Goal: Information Seeking & Learning: Learn about a topic

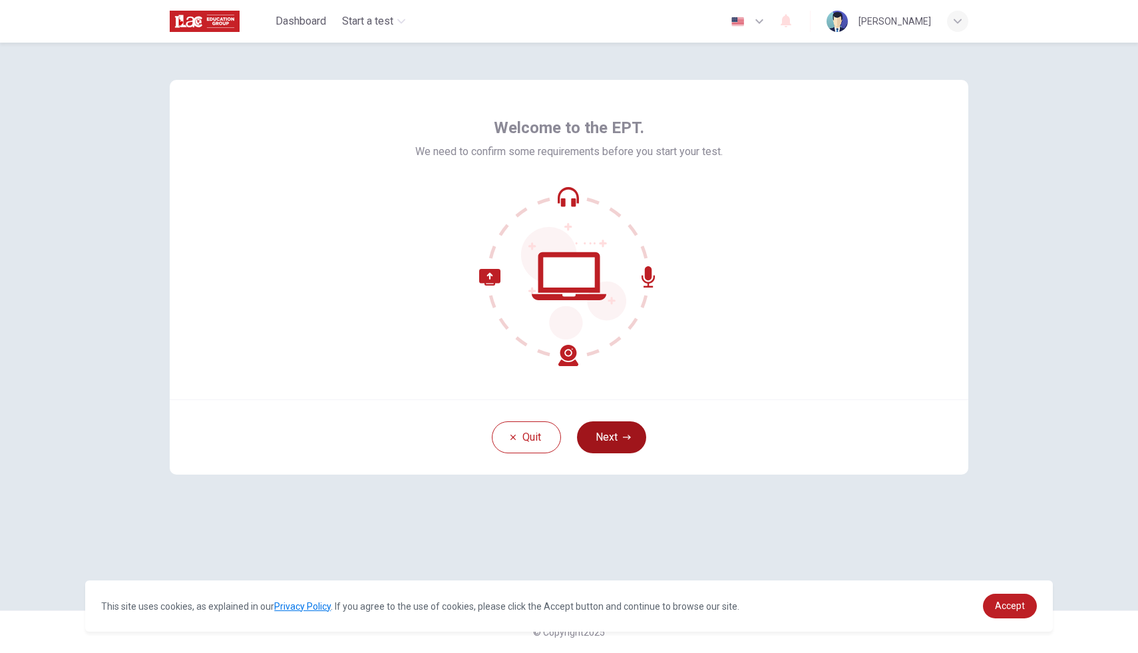
click at [629, 439] on icon "button" at bounding box center [627, 437] width 8 height 8
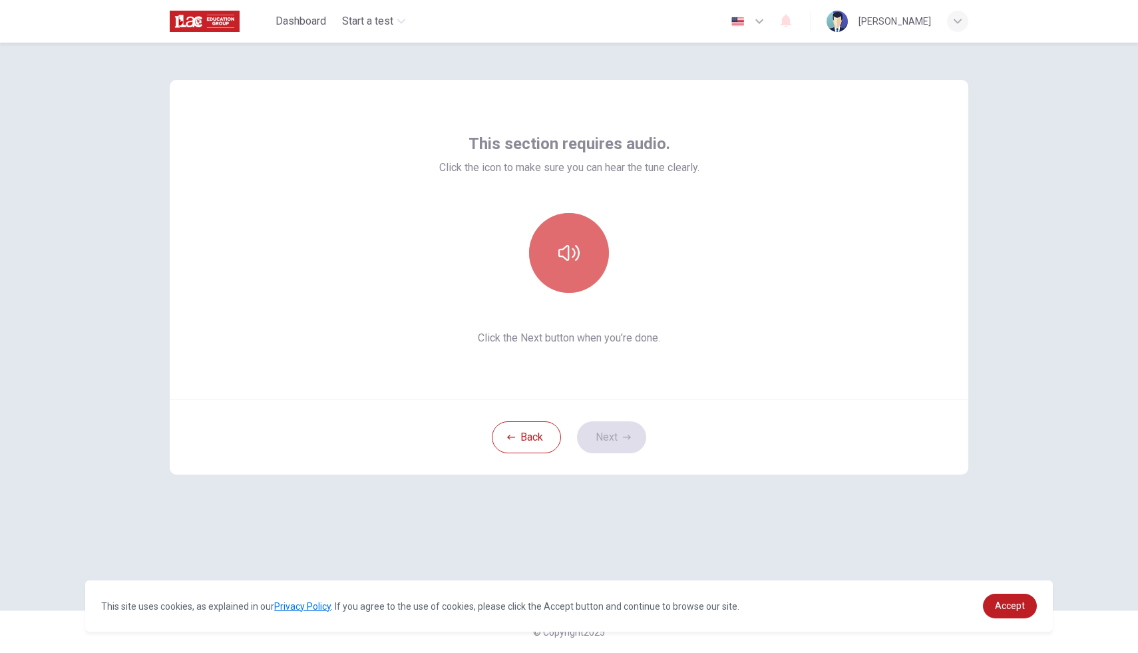
click at [571, 256] on icon "button" at bounding box center [568, 252] width 21 height 21
click at [625, 440] on icon "button" at bounding box center [627, 437] width 8 height 8
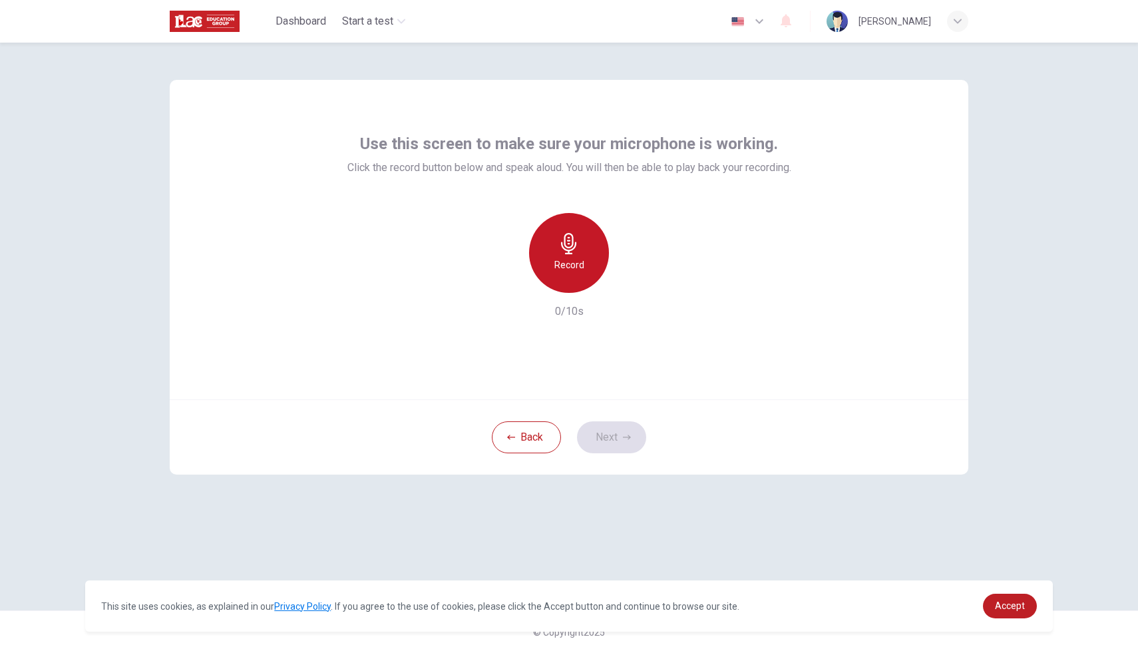
click at [564, 263] on h6 "Record" at bounding box center [569, 265] width 30 height 16
click at [605, 430] on button "Next" at bounding box center [611, 437] width 69 height 32
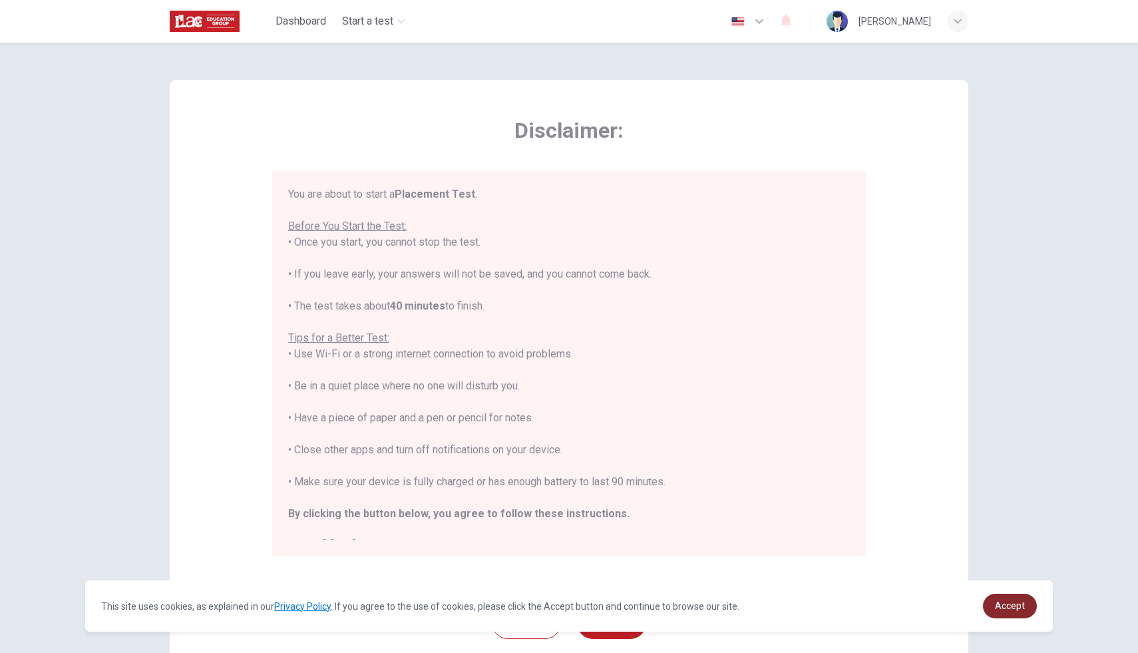
click at [1006, 605] on span "Accept" at bounding box center [1010, 605] width 30 height 11
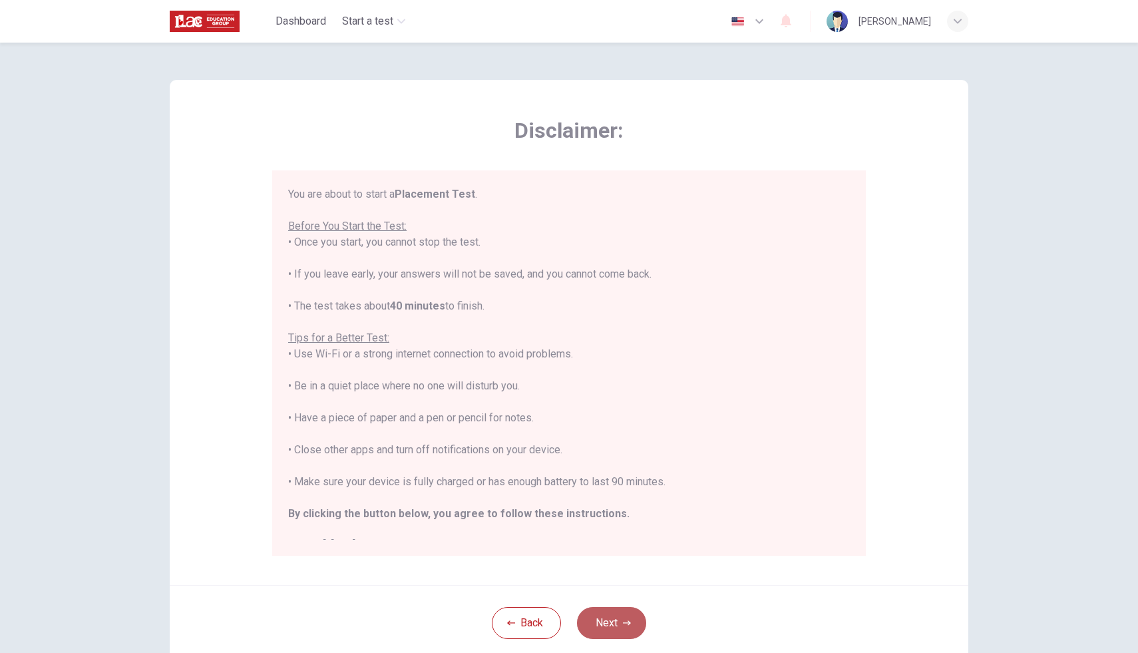
click at [607, 622] on button "Next" at bounding box center [611, 623] width 69 height 32
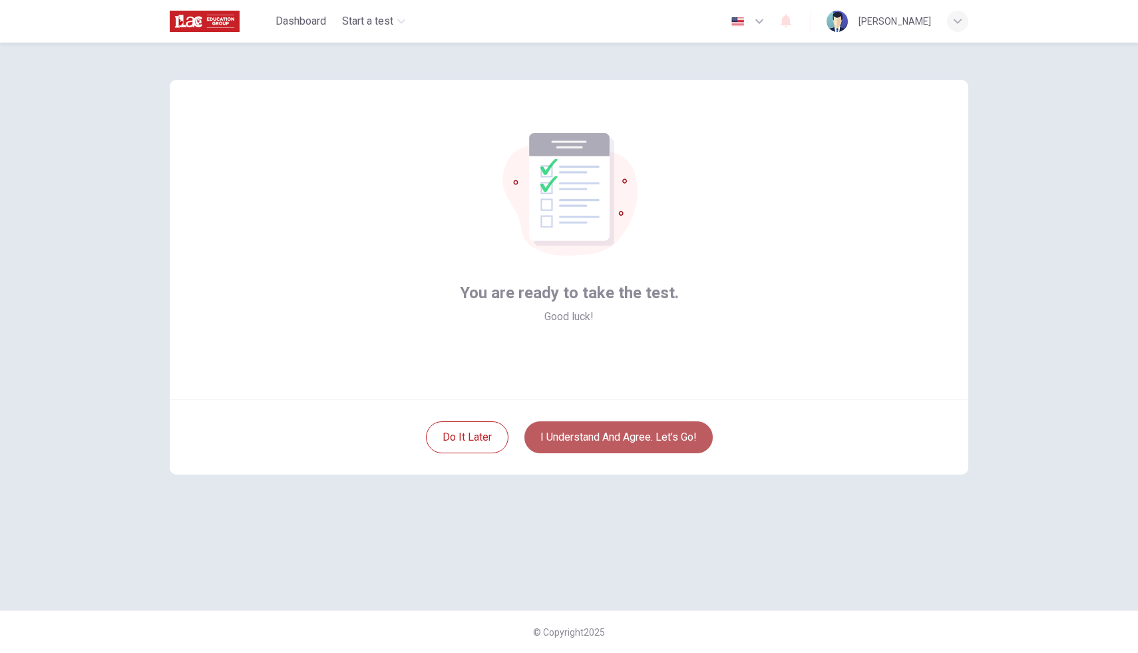
click at [617, 437] on button "I understand and agree. Let’s go!" at bounding box center [618, 437] width 188 height 32
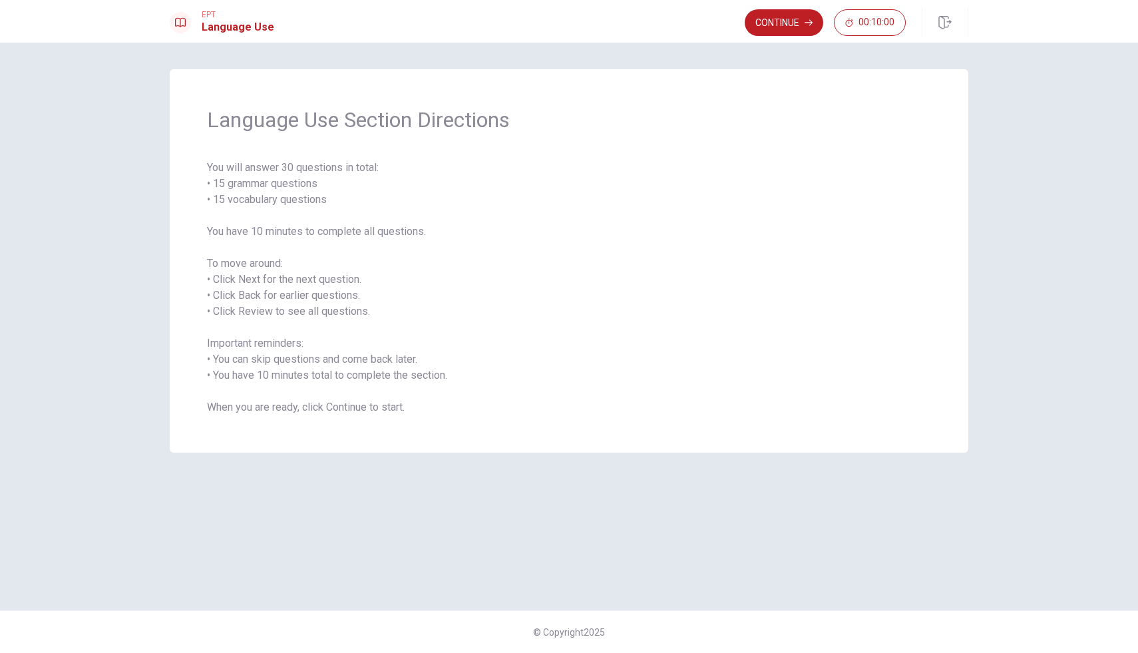
click at [830, 229] on span "You will answer 30 questions in total: • 15 grammar questions • 15 vocabulary q…" at bounding box center [569, 287] width 724 height 255
click at [794, 19] on button "Continue" at bounding box center [783, 22] width 78 height 27
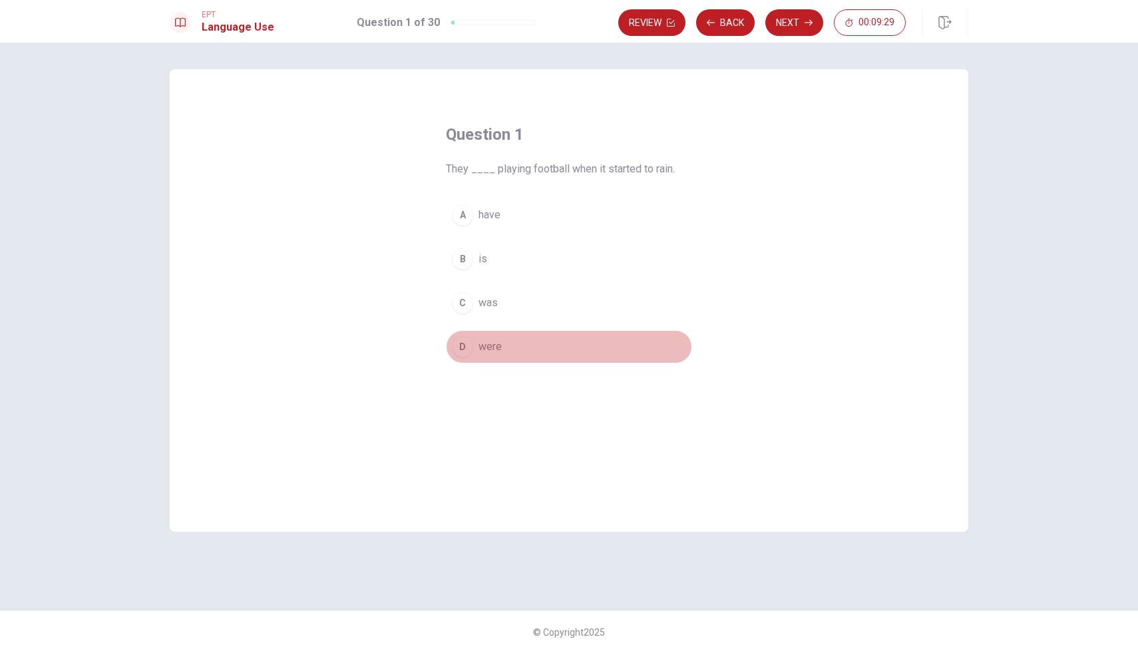
click at [486, 343] on span "were" at bounding box center [489, 347] width 23 height 16
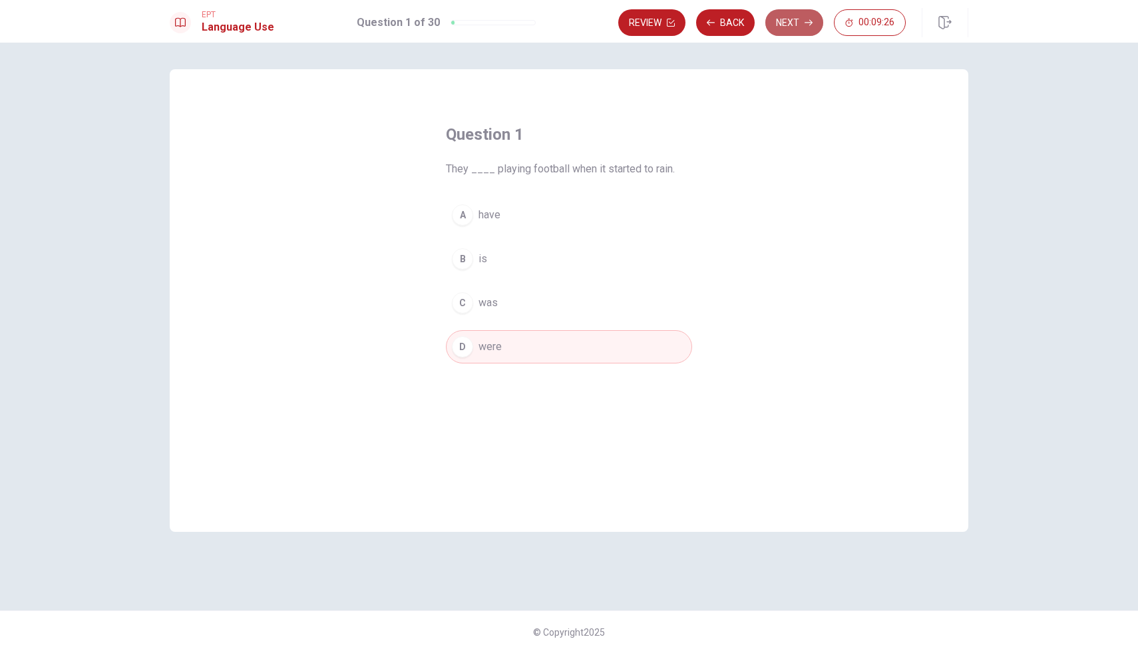
click at [792, 19] on button "Next" at bounding box center [794, 22] width 58 height 27
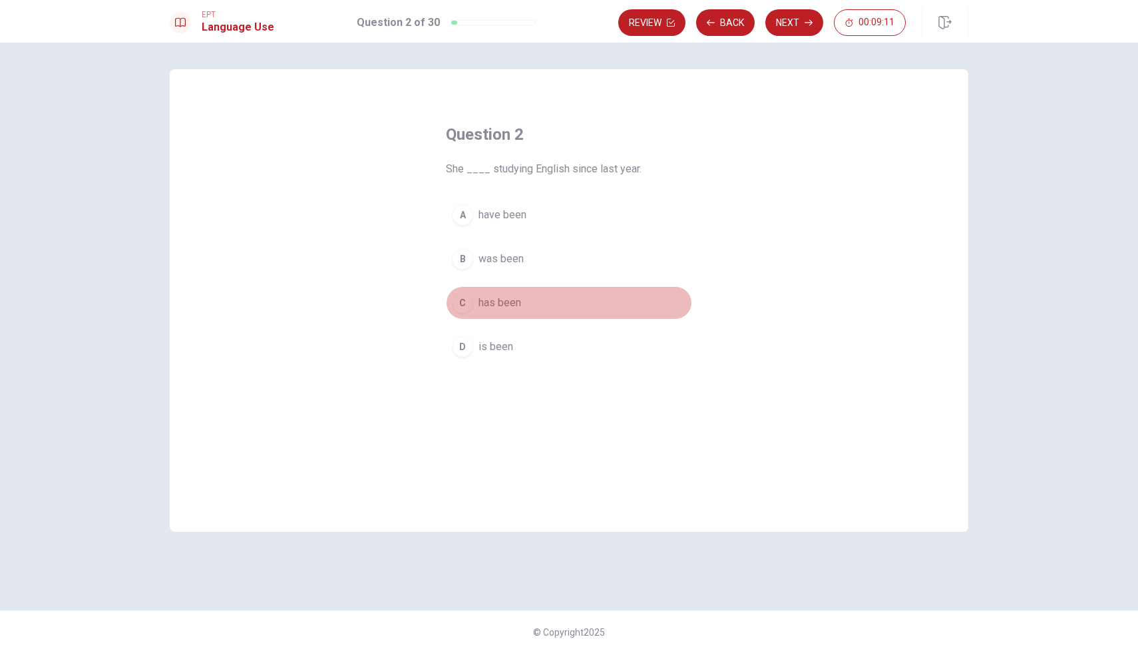
click at [496, 297] on span "has been" at bounding box center [499, 303] width 43 height 16
click at [790, 24] on button "Next" at bounding box center [794, 22] width 58 height 27
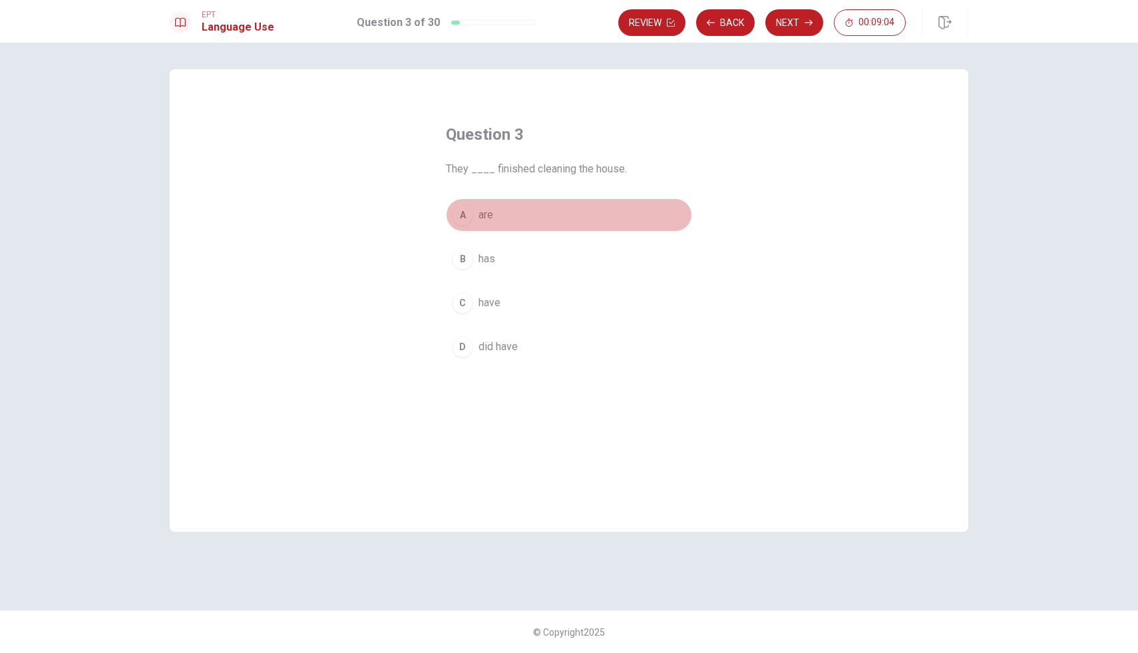
click at [490, 212] on span "are" at bounding box center [485, 215] width 15 height 16
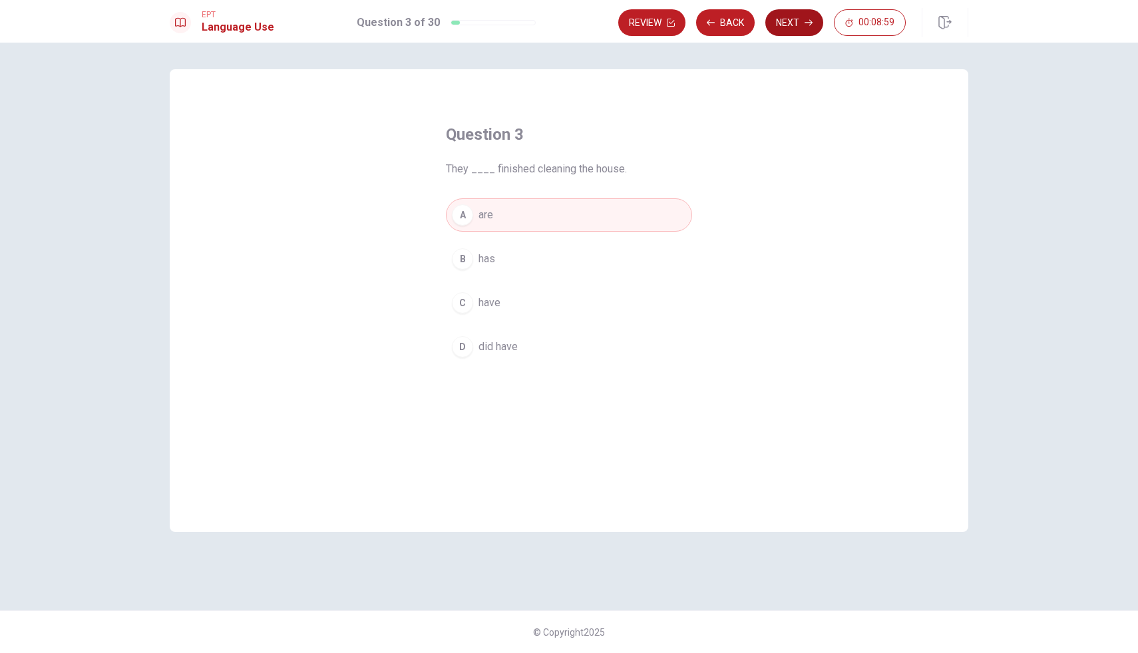
click at [797, 23] on button "Next" at bounding box center [794, 22] width 58 height 27
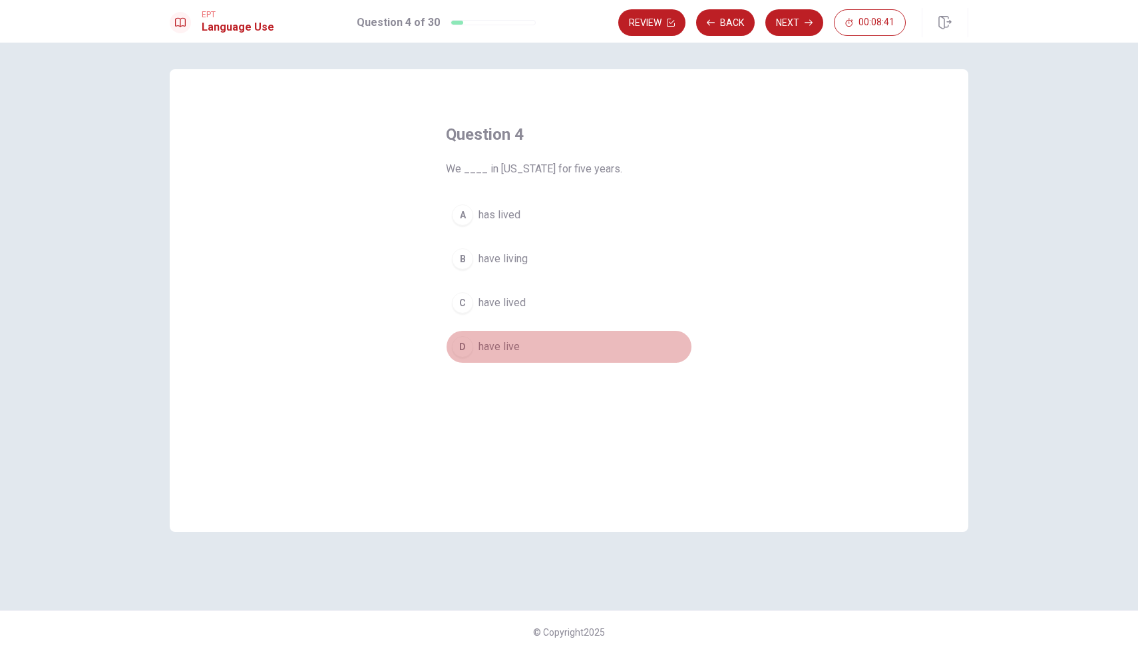
click at [498, 350] on span "have live" at bounding box center [498, 347] width 41 height 16
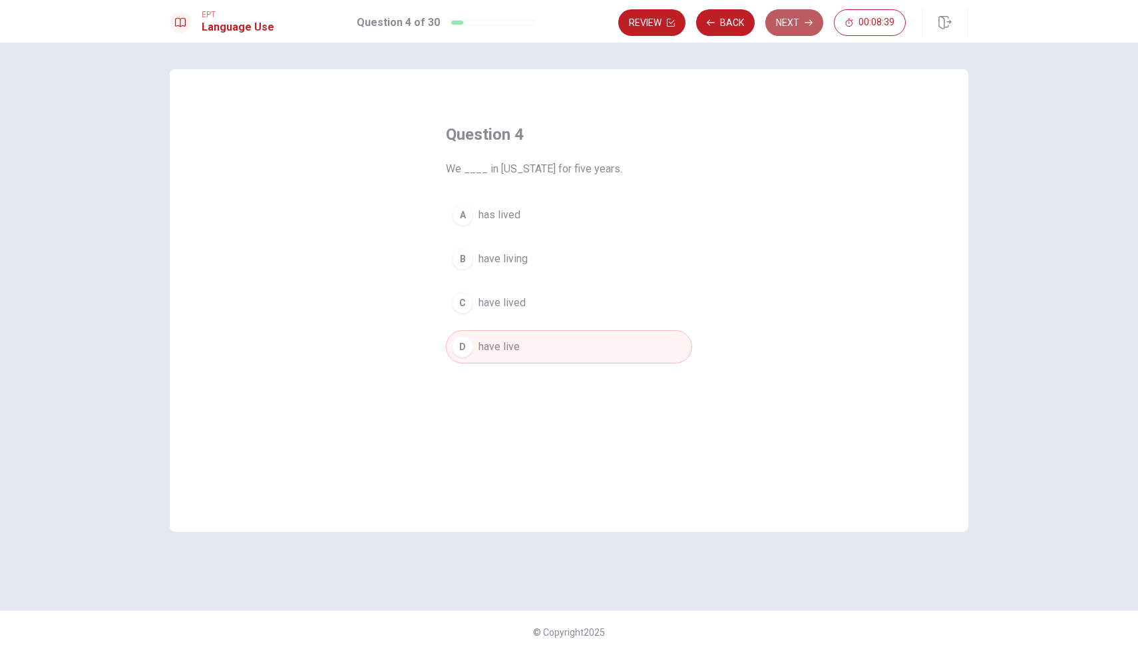
click at [792, 27] on button "Next" at bounding box center [794, 22] width 58 height 27
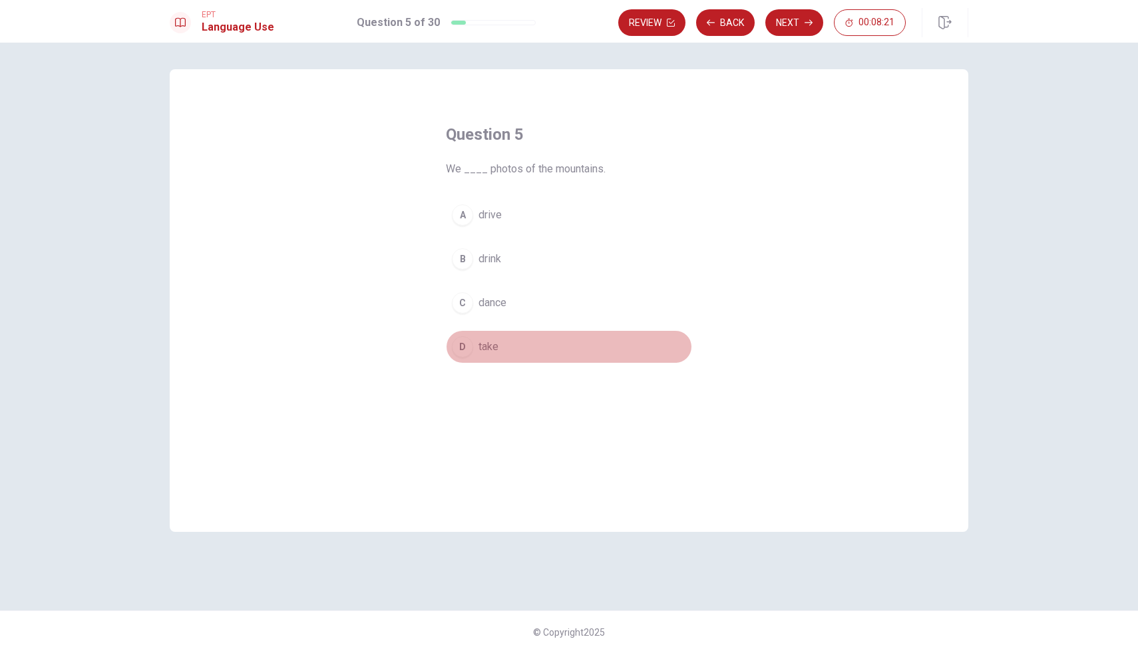
click at [484, 341] on span "take" at bounding box center [488, 347] width 20 height 16
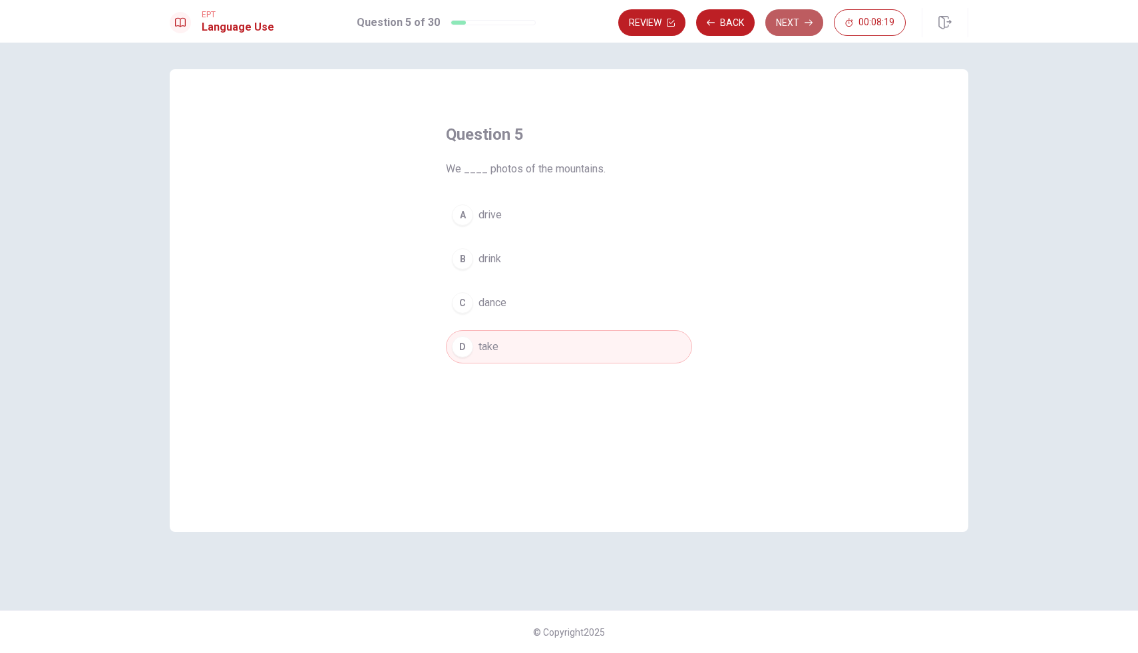
click at [793, 16] on button "Next" at bounding box center [794, 22] width 58 height 27
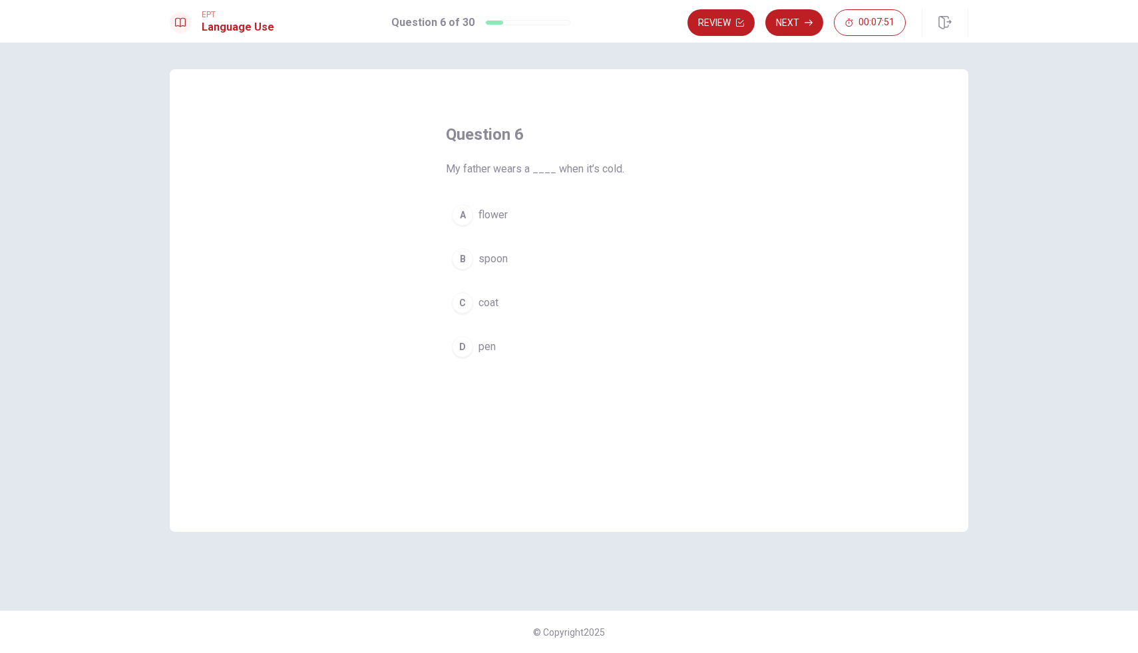
click at [486, 252] on span "spoon" at bounding box center [492, 259] width 29 height 16
click at [796, 22] on button "Next" at bounding box center [794, 22] width 58 height 27
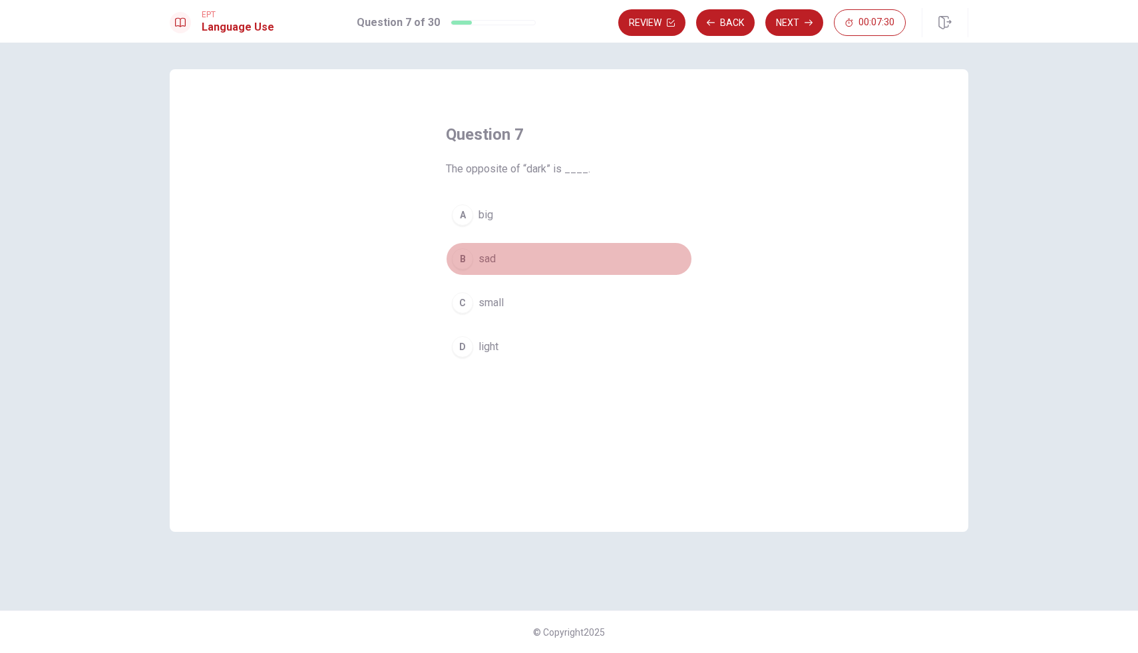
click at [490, 261] on span "sad" at bounding box center [486, 259] width 17 height 16
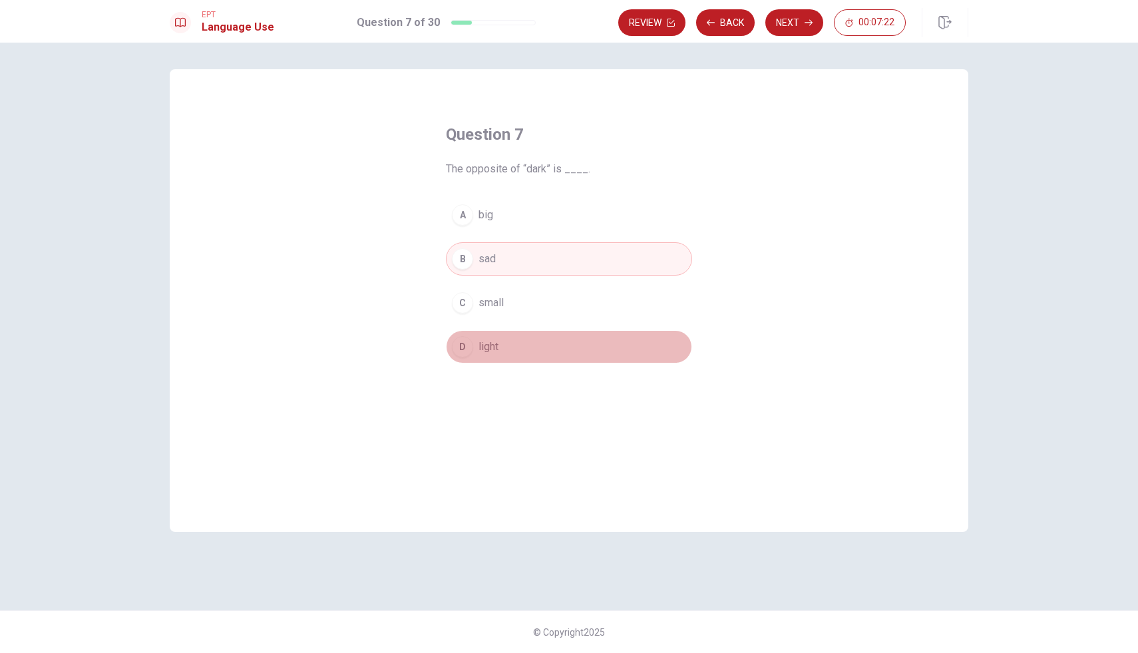
click at [492, 335] on button "D light" at bounding box center [569, 346] width 246 height 33
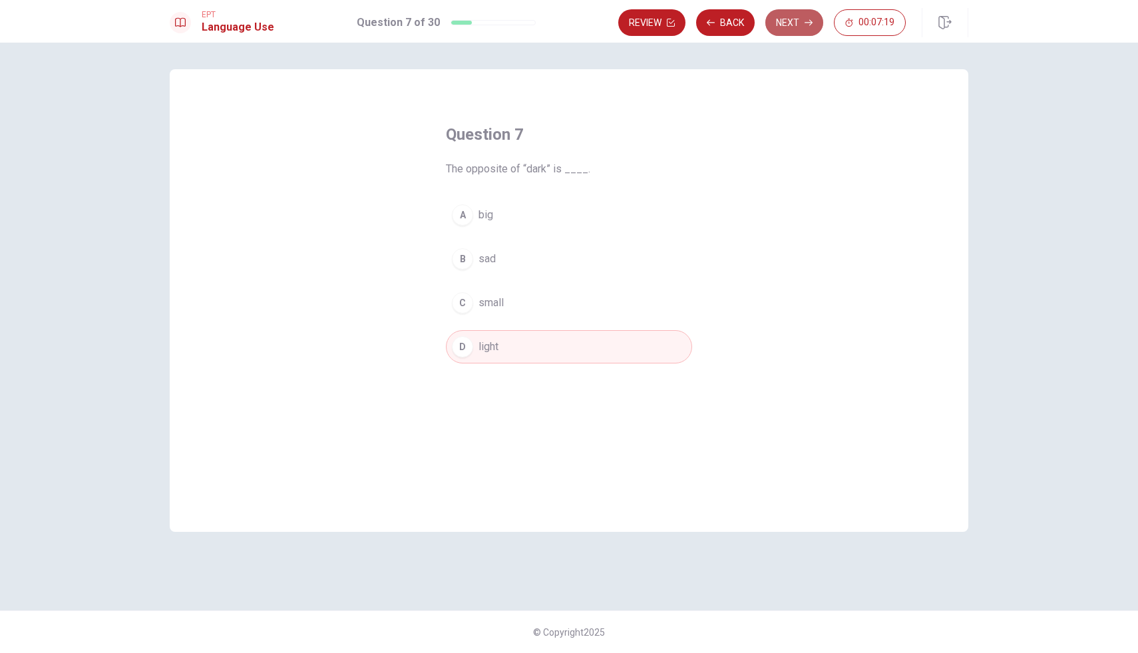
click at [792, 16] on button "Next" at bounding box center [794, 22] width 58 height 27
click at [488, 264] on span "clean" at bounding box center [490, 259] width 25 height 16
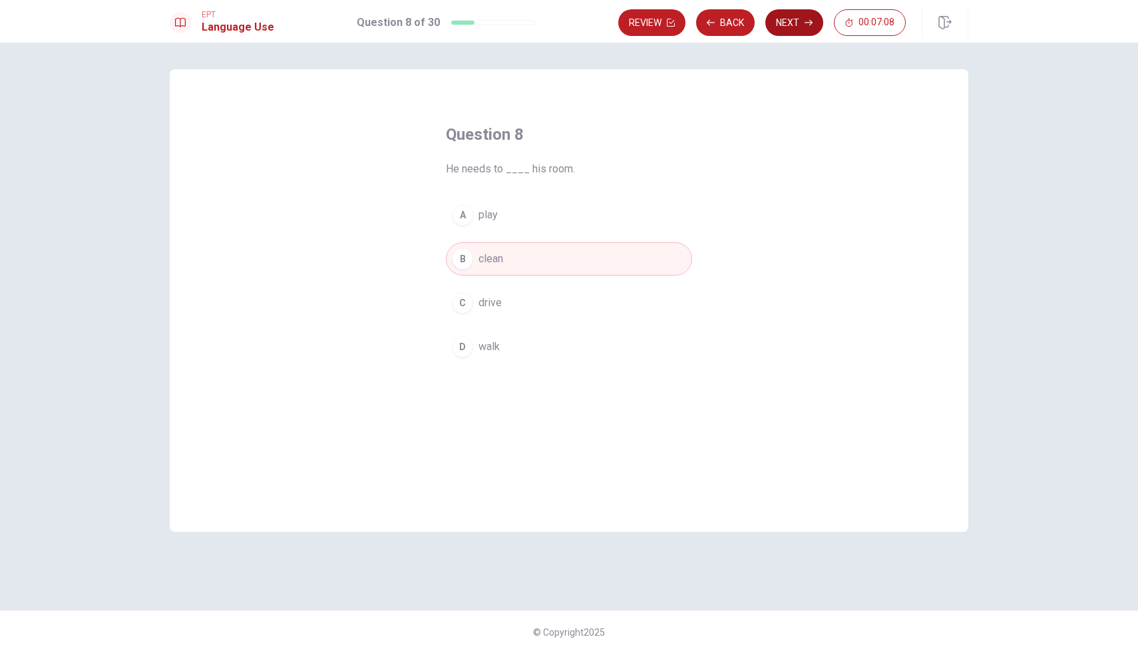
click at [807, 17] on button "Next" at bounding box center [794, 22] width 58 height 27
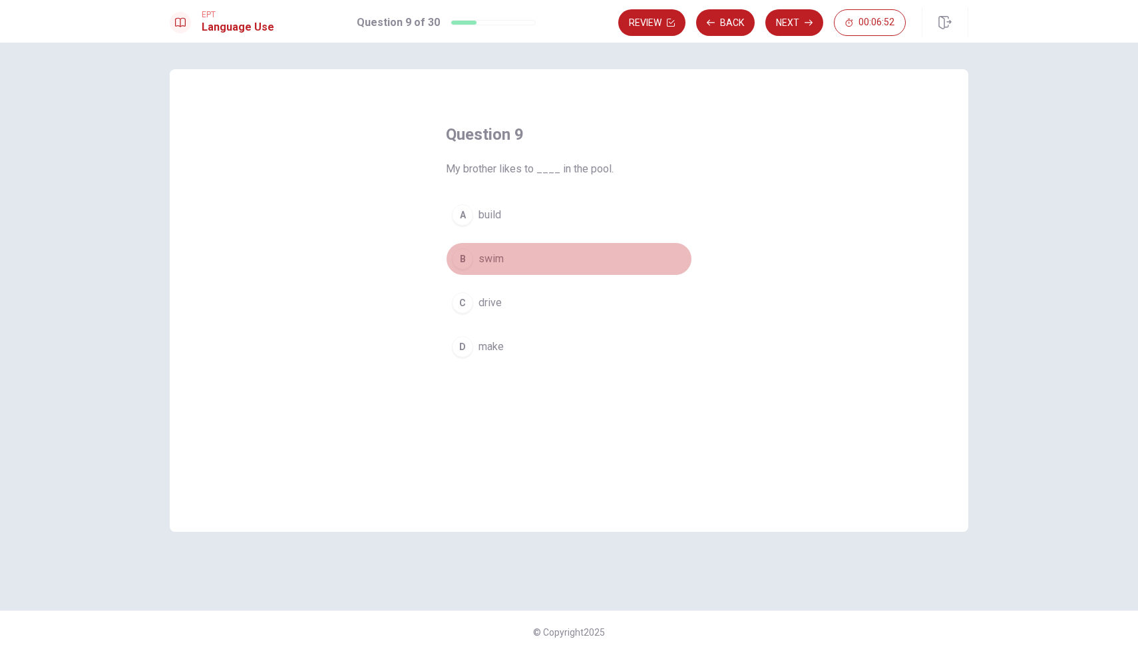
click at [485, 255] on span "swim" at bounding box center [490, 259] width 25 height 16
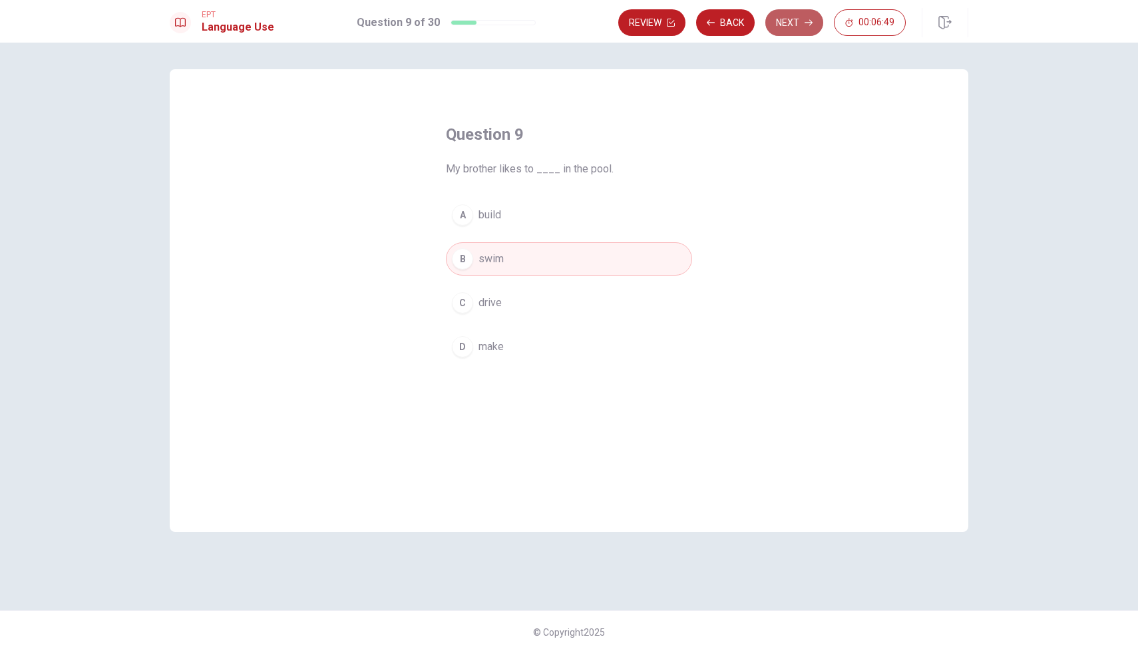
click at [810, 19] on icon "button" at bounding box center [808, 23] width 8 height 8
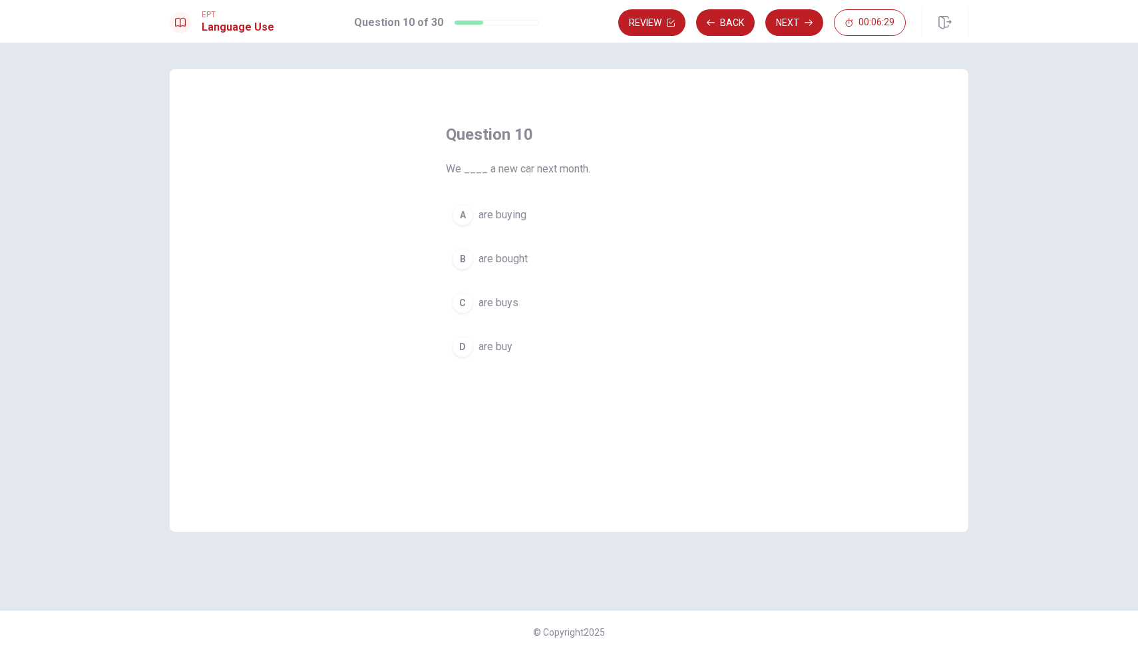
click at [508, 214] on span "are buying" at bounding box center [502, 215] width 48 height 16
click at [791, 21] on button "Next" at bounding box center [794, 22] width 58 height 27
click at [490, 256] on span "went" at bounding box center [489, 259] width 23 height 16
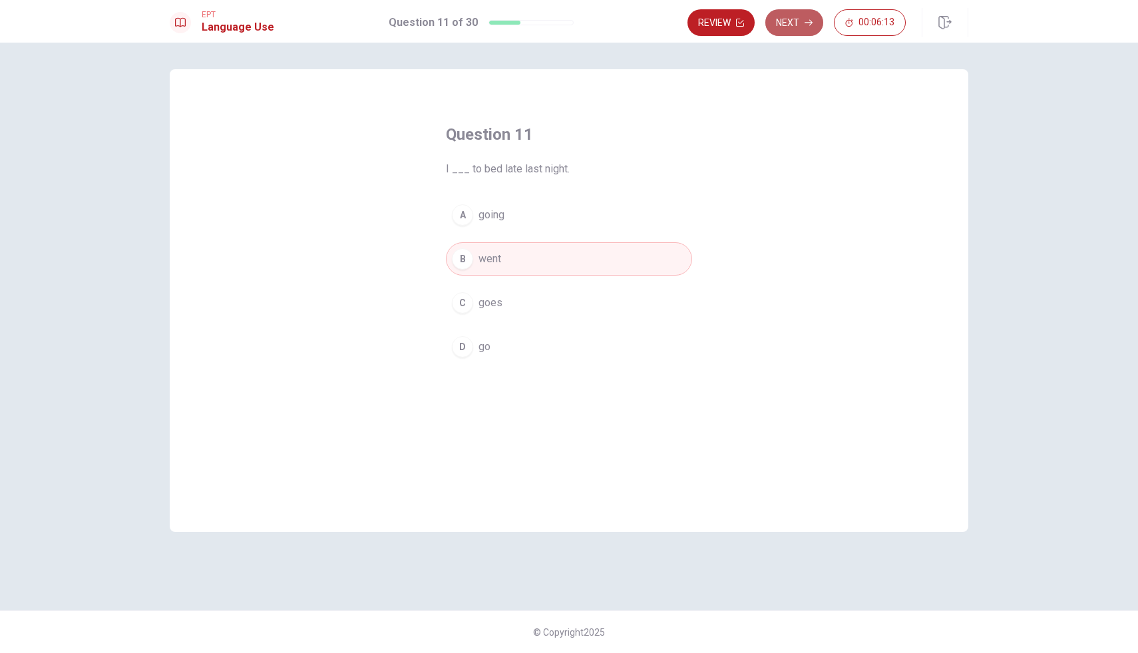
click at [792, 27] on button "Next" at bounding box center [794, 22] width 58 height 27
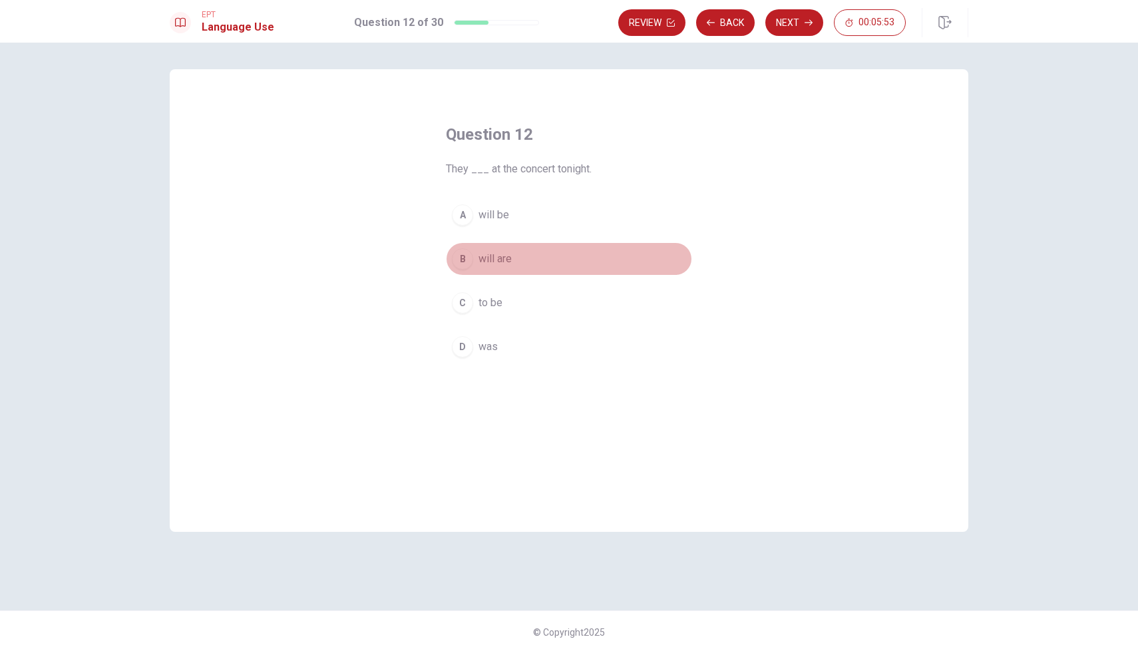
click at [498, 251] on span "will are" at bounding box center [494, 259] width 33 height 16
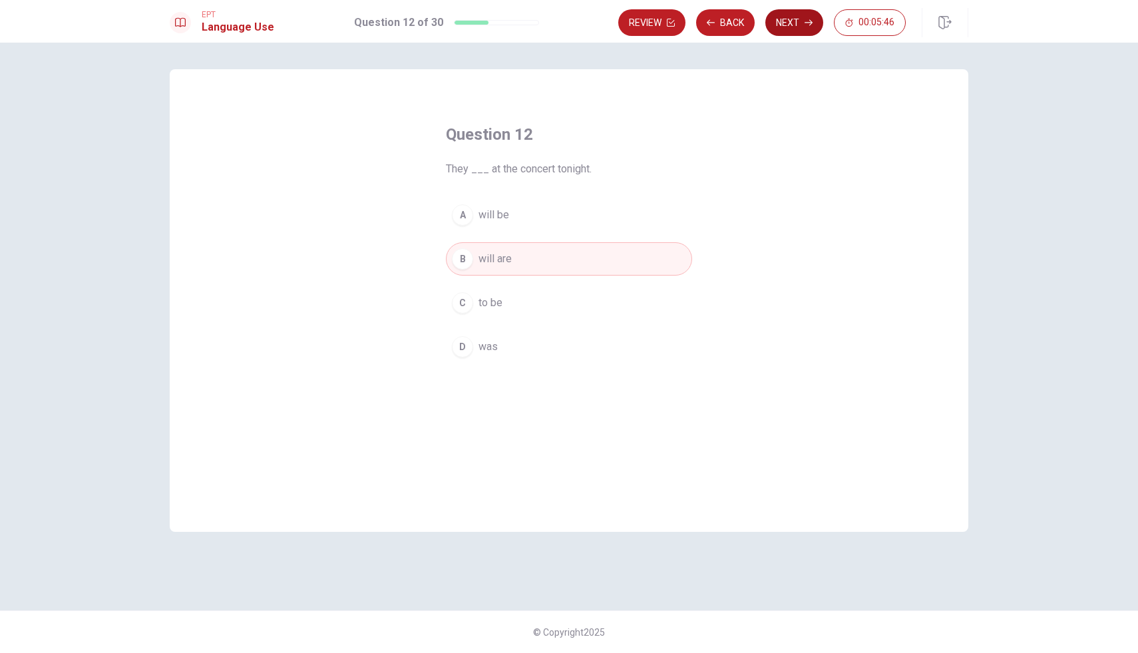
click at [796, 18] on button "Next" at bounding box center [794, 22] width 58 height 27
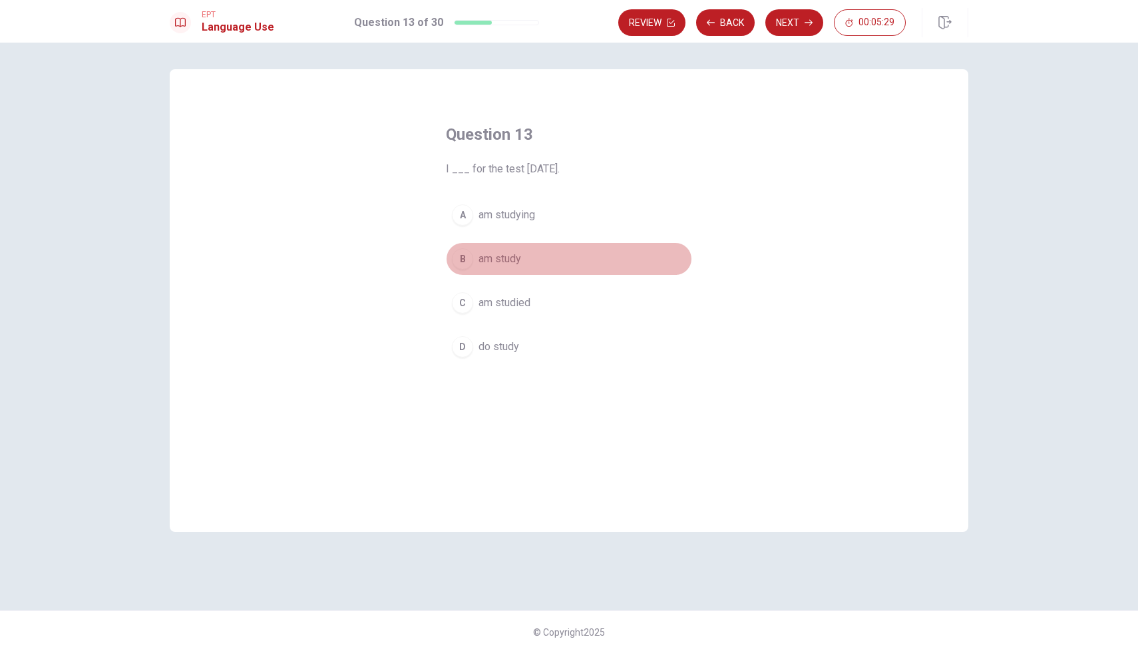
click at [510, 261] on span "am study" at bounding box center [499, 259] width 43 height 16
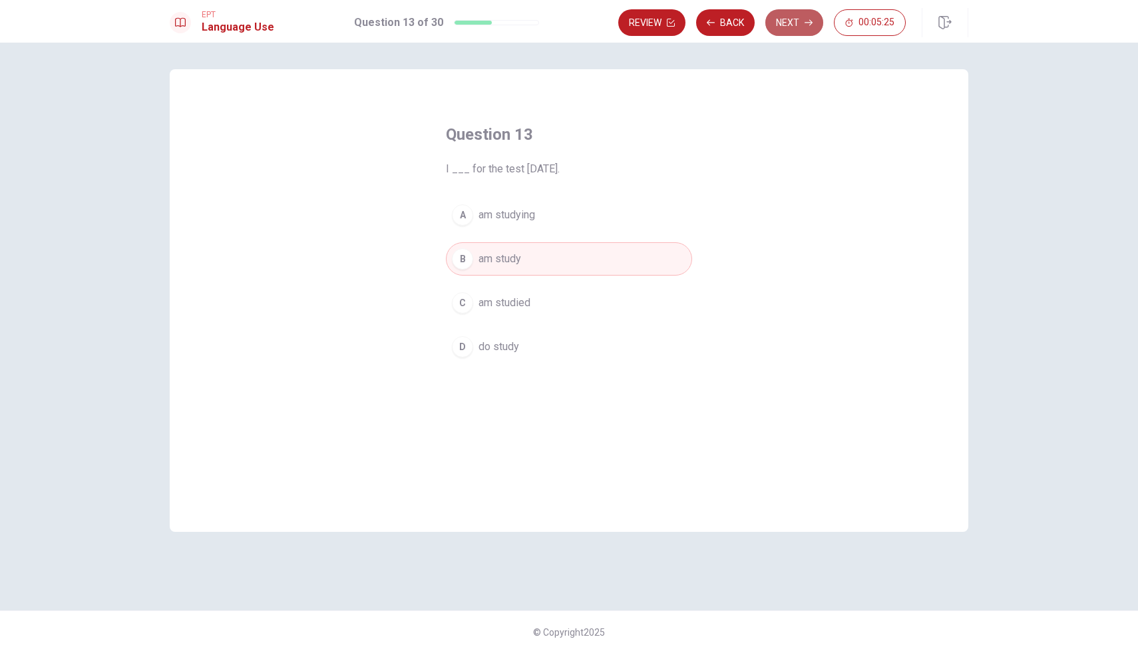
click at [796, 19] on button "Next" at bounding box center [794, 22] width 58 height 27
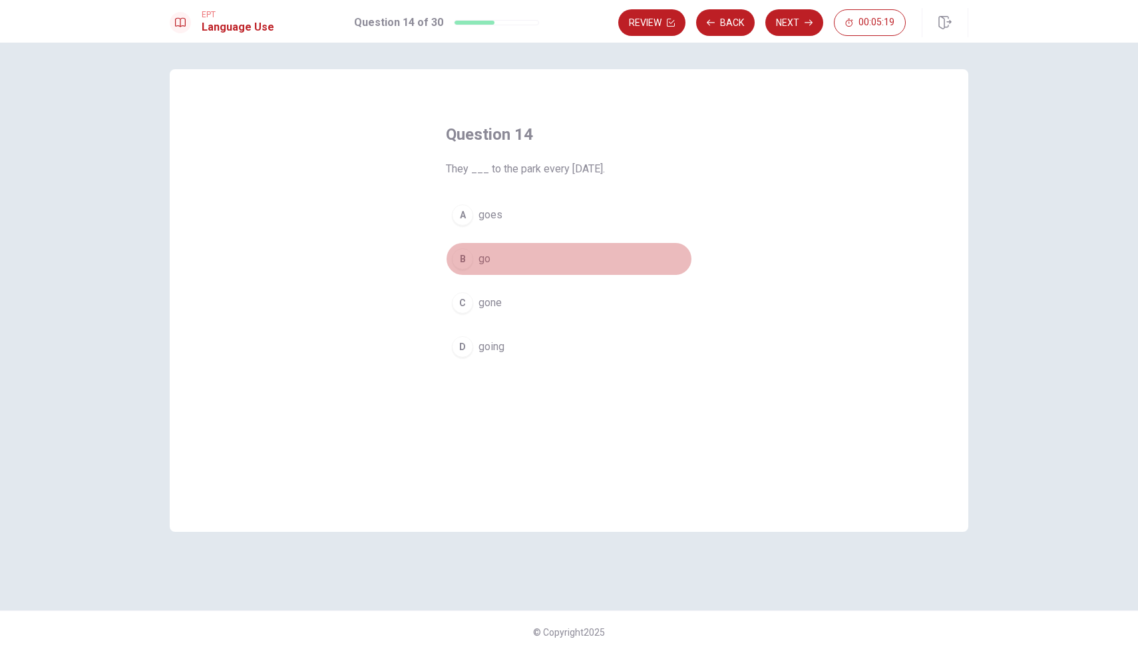
click at [487, 254] on span "go" at bounding box center [484, 259] width 12 height 16
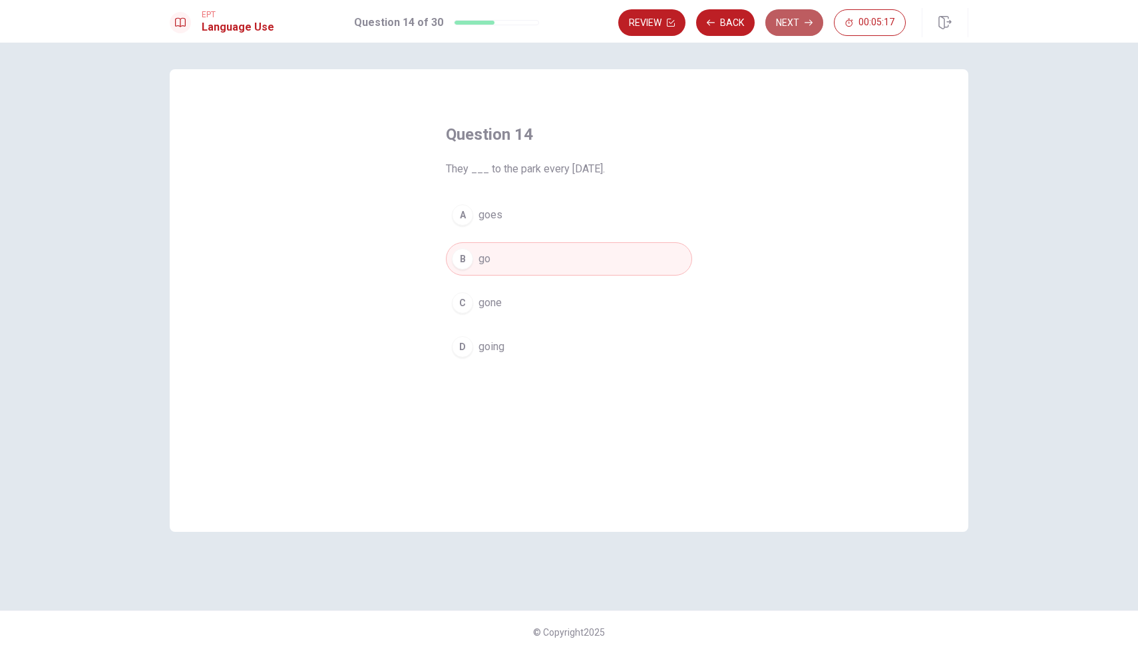
click at [800, 27] on button "Next" at bounding box center [794, 22] width 58 height 27
click at [477, 218] on button "A hat" at bounding box center [569, 214] width 246 height 33
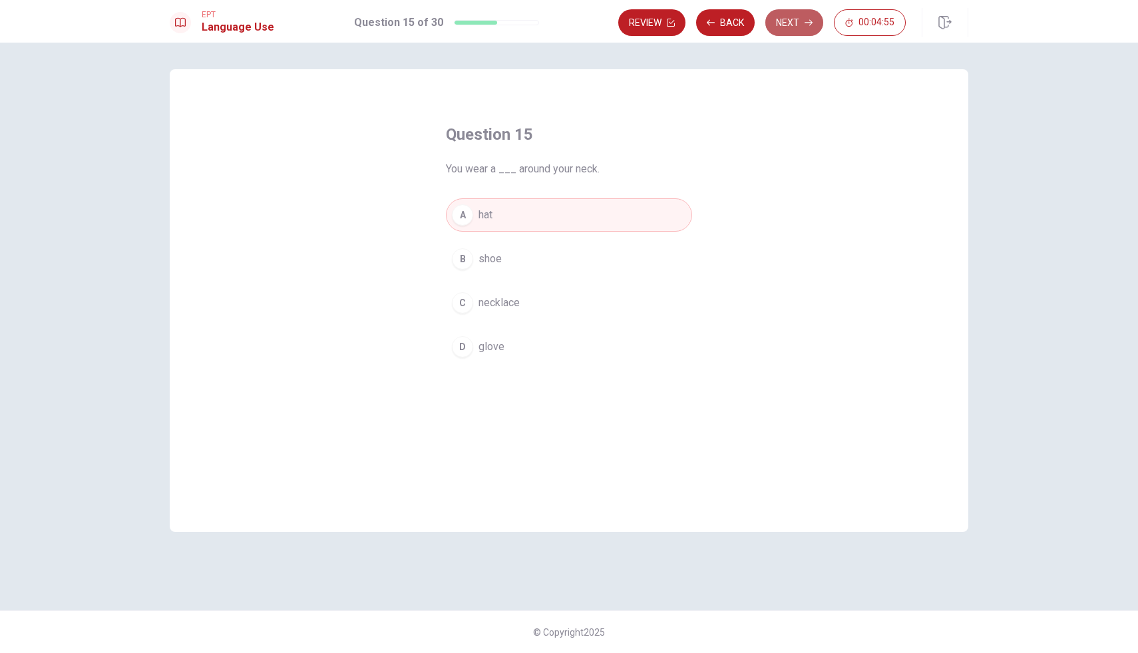
click at [803, 27] on button "Next" at bounding box center [794, 22] width 58 height 27
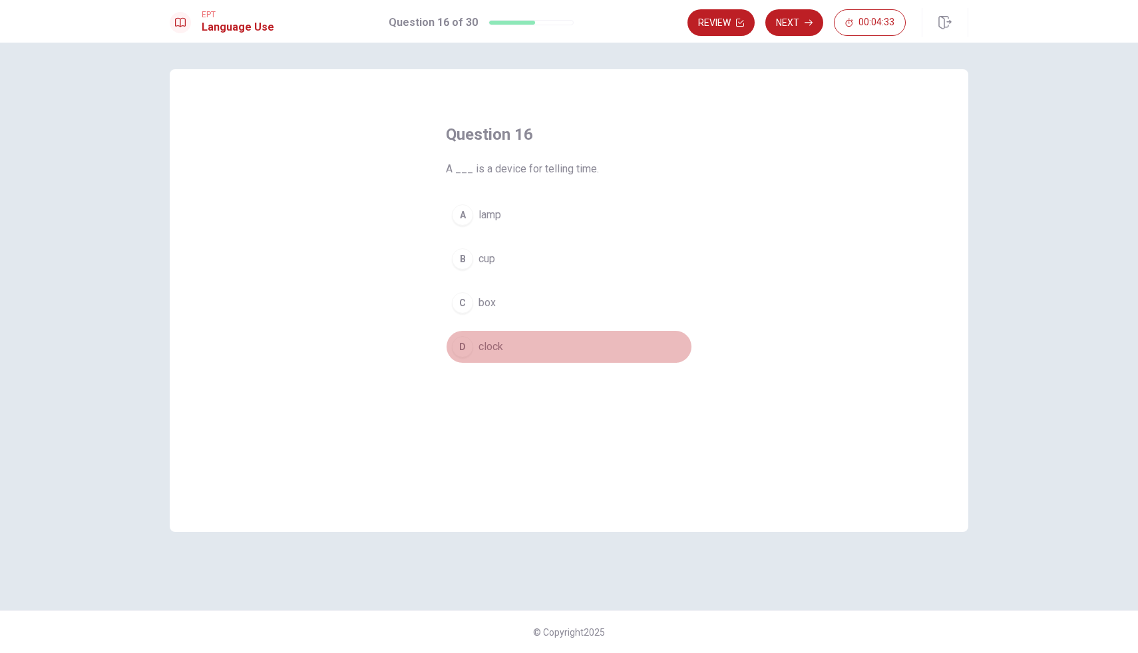
click at [494, 345] on span "clock" at bounding box center [490, 347] width 25 height 16
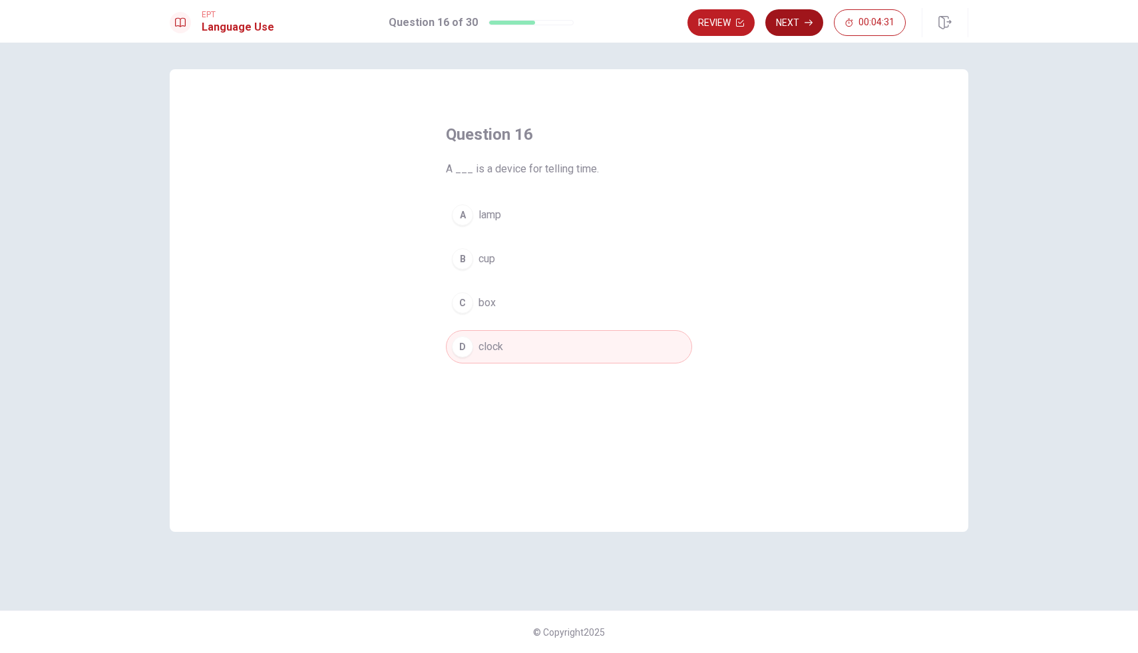
click at [796, 17] on button "Next" at bounding box center [794, 22] width 58 height 27
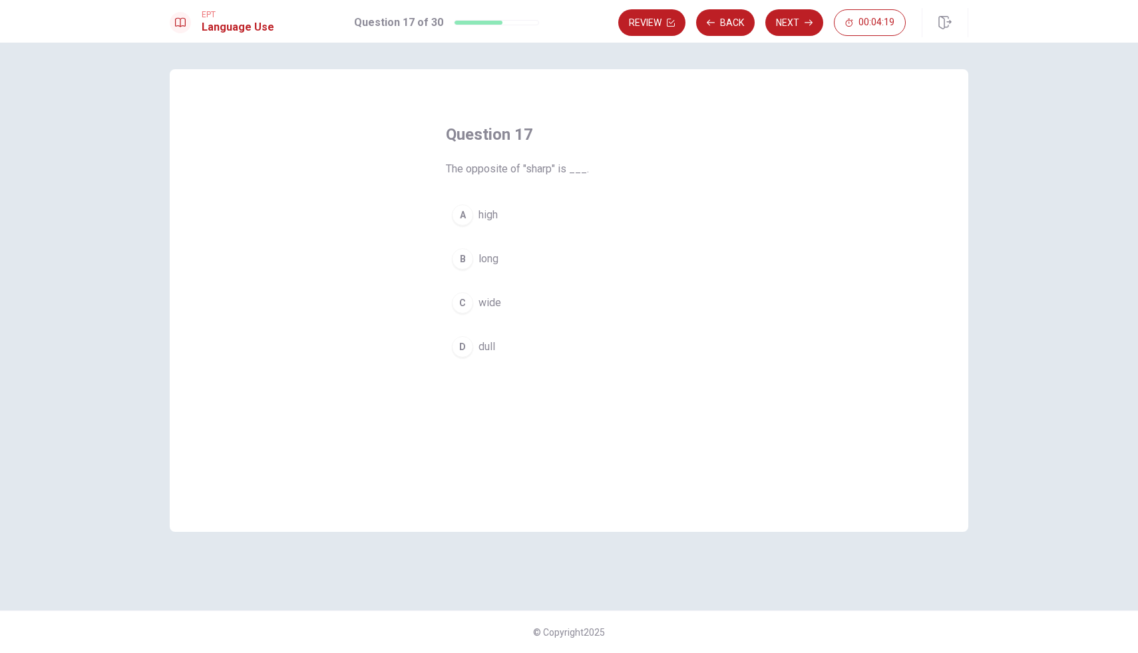
click at [492, 304] on span "wide" at bounding box center [489, 303] width 23 height 16
click at [794, 19] on button "Next" at bounding box center [794, 22] width 58 height 27
click at [494, 214] on span "Sick" at bounding box center [488, 215] width 20 height 16
click at [794, 23] on button "Next" at bounding box center [794, 22] width 58 height 27
click at [497, 305] on span "quick" at bounding box center [490, 303] width 25 height 16
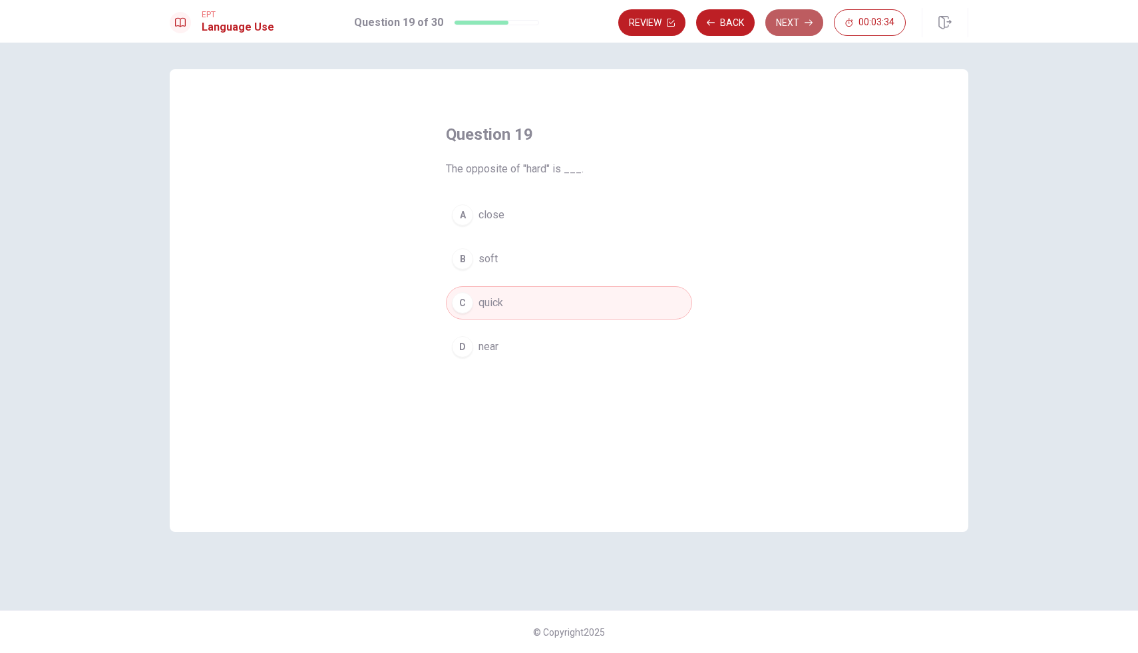
click at [795, 17] on button "Next" at bounding box center [794, 22] width 58 height 27
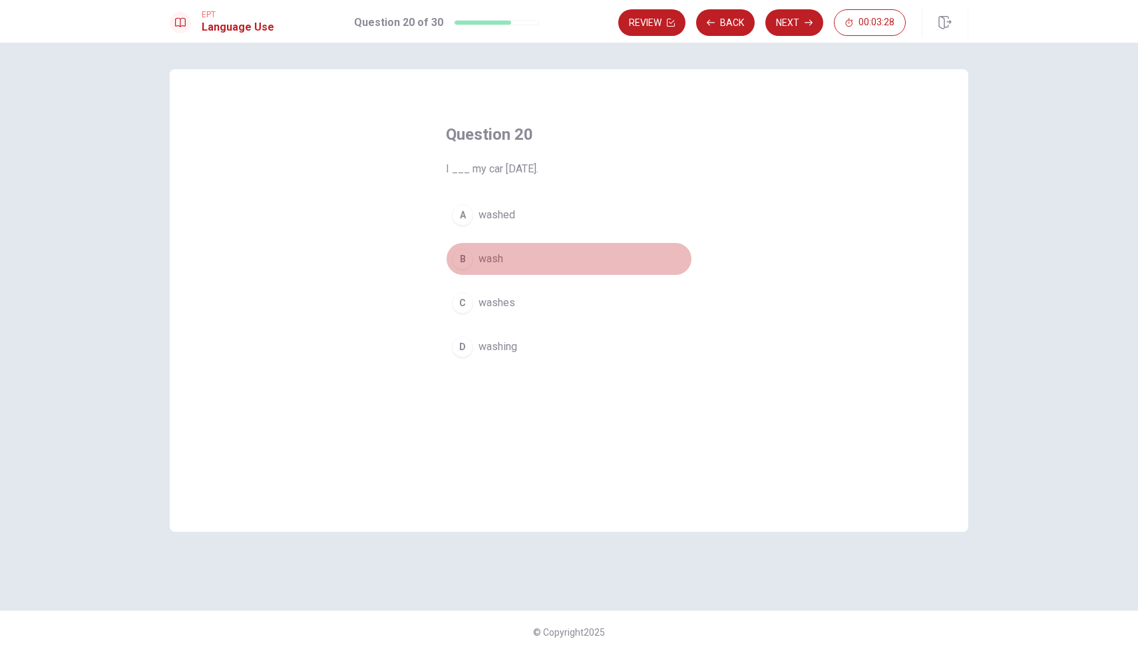
click at [490, 253] on span "wash" at bounding box center [490, 259] width 25 height 16
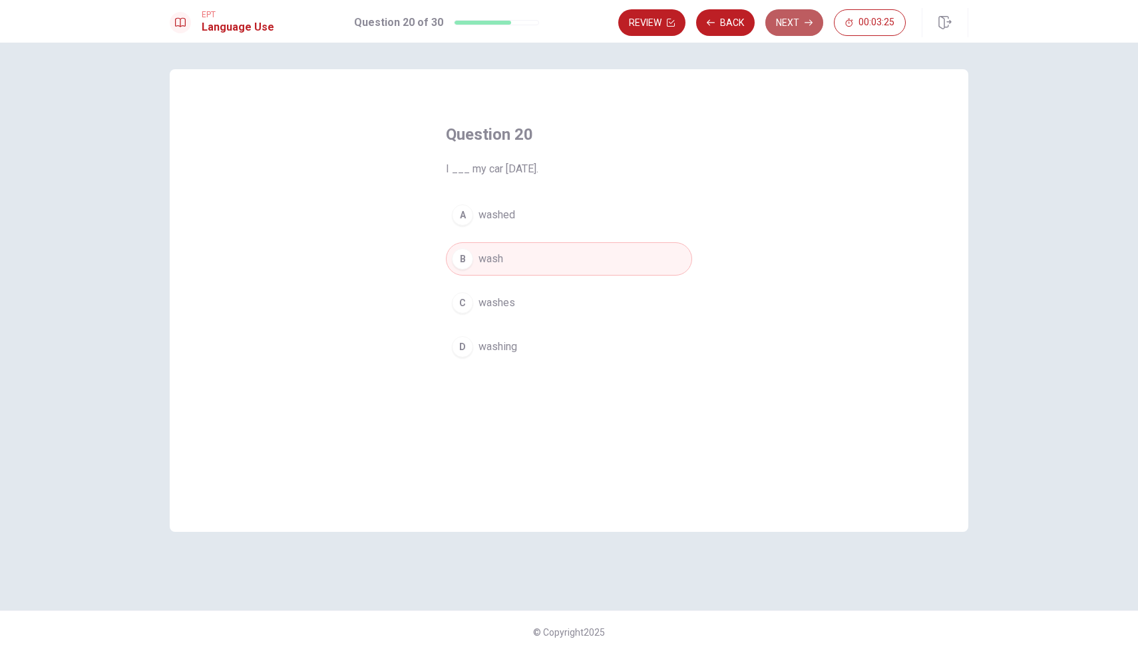
click at [800, 19] on button "Next" at bounding box center [794, 22] width 58 height 27
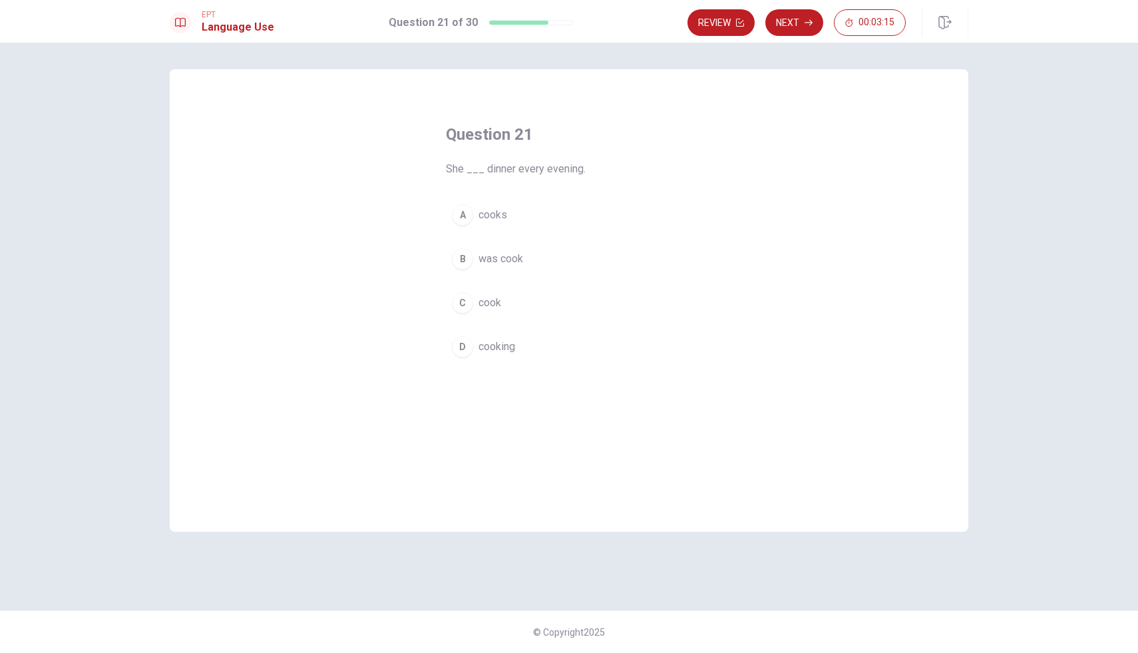
click at [502, 210] on span "cooks" at bounding box center [492, 215] width 29 height 16
click at [788, 21] on button "Next" at bounding box center [794, 22] width 58 height 27
click at [489, 299] on span "Did" at bounding box center [486, 303] width 16 height 16
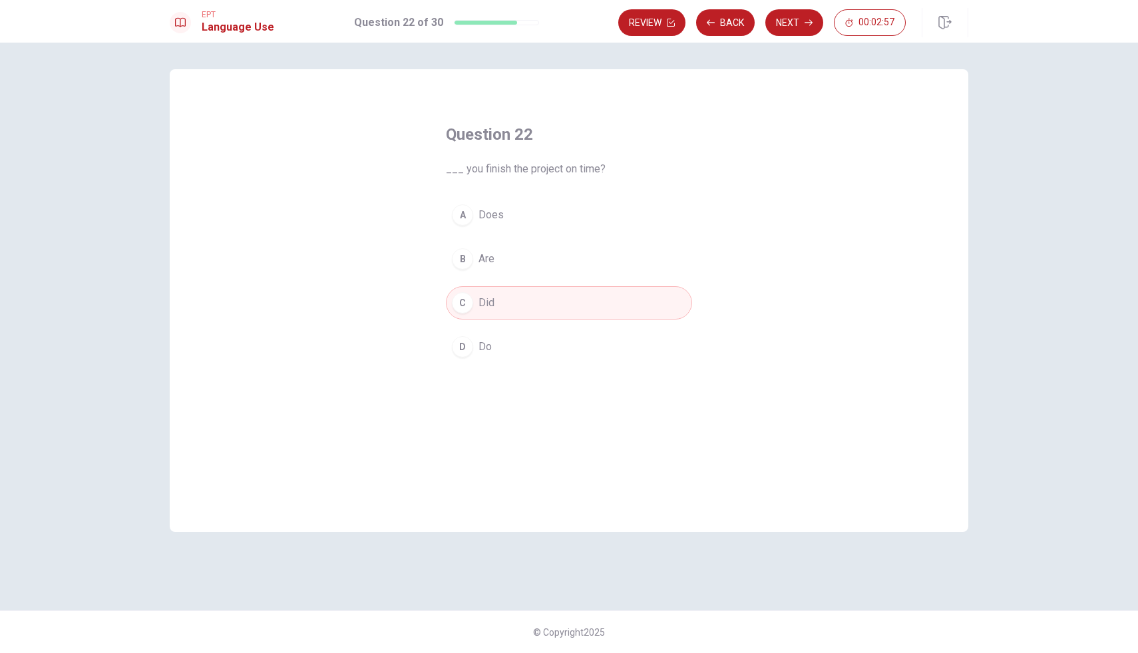
click at [490, 265] on span "Are" at bounding box center [486, 259] width 16 height 16
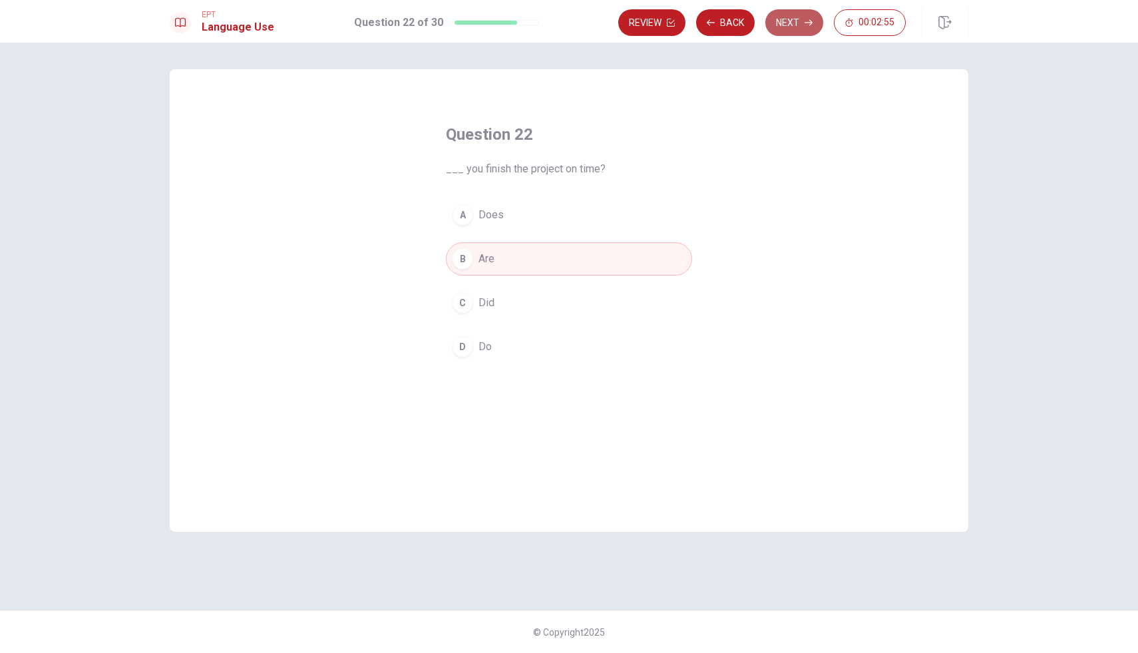
click at [794, 21] on button "Next" at bounding box center [794, 22] width 58 height 27
click at [488, 302] on span "Are" at bounding box center [486, 303] width 16 height 16
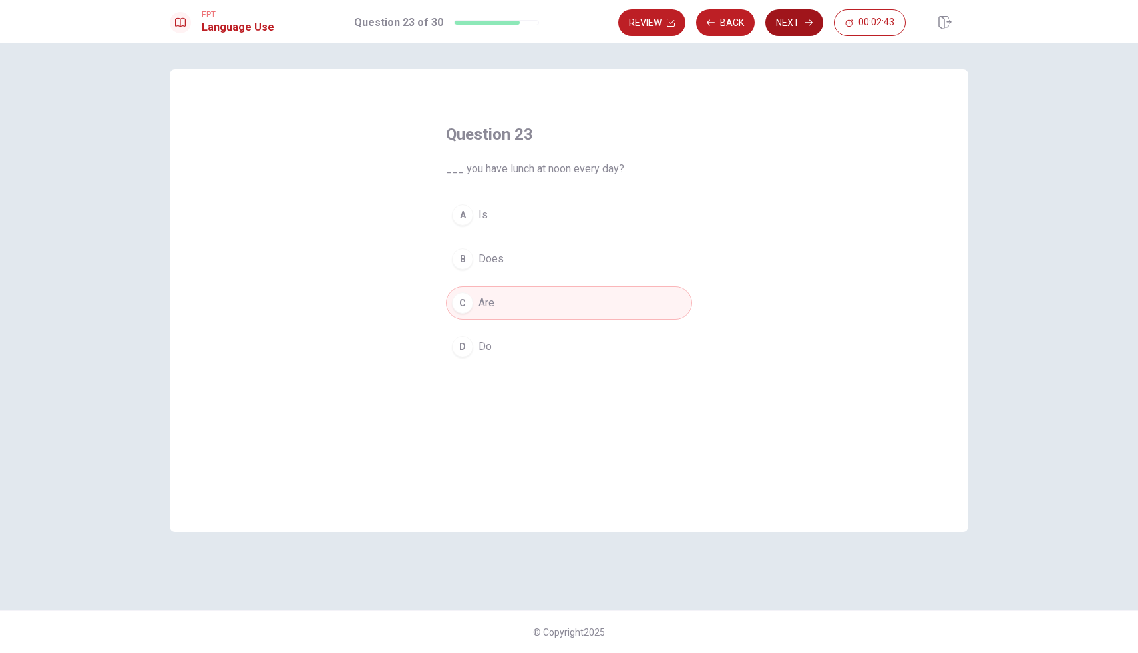
click at [784, 17] on button "Next" at bounding box center [794, 22] width 58 height 27
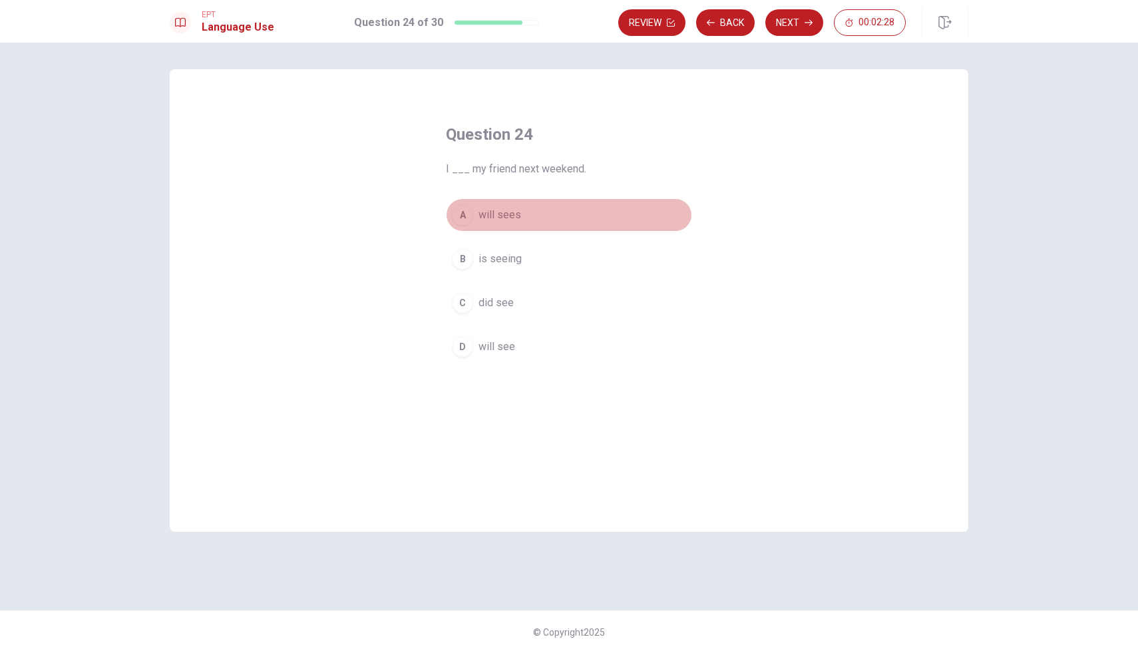
click at [506, 214] on span "will sees" at bounding box center [499, 215] width 43 height 16
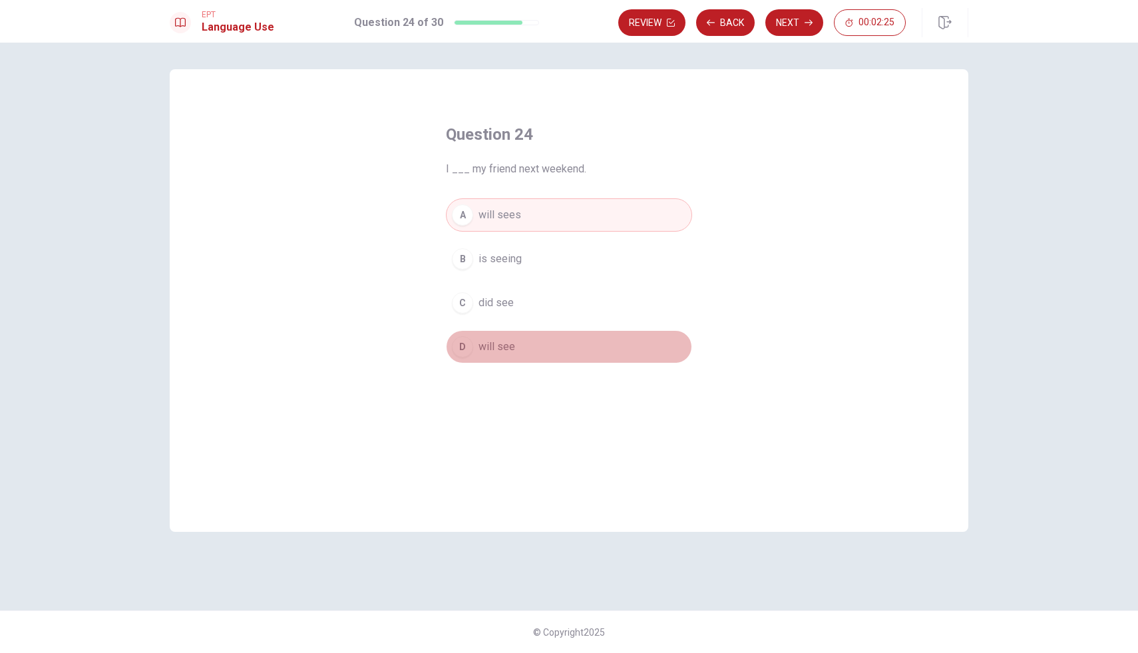
click at [512, 345] on span "will see" at bounding box center [496, 347] width 37 height 16
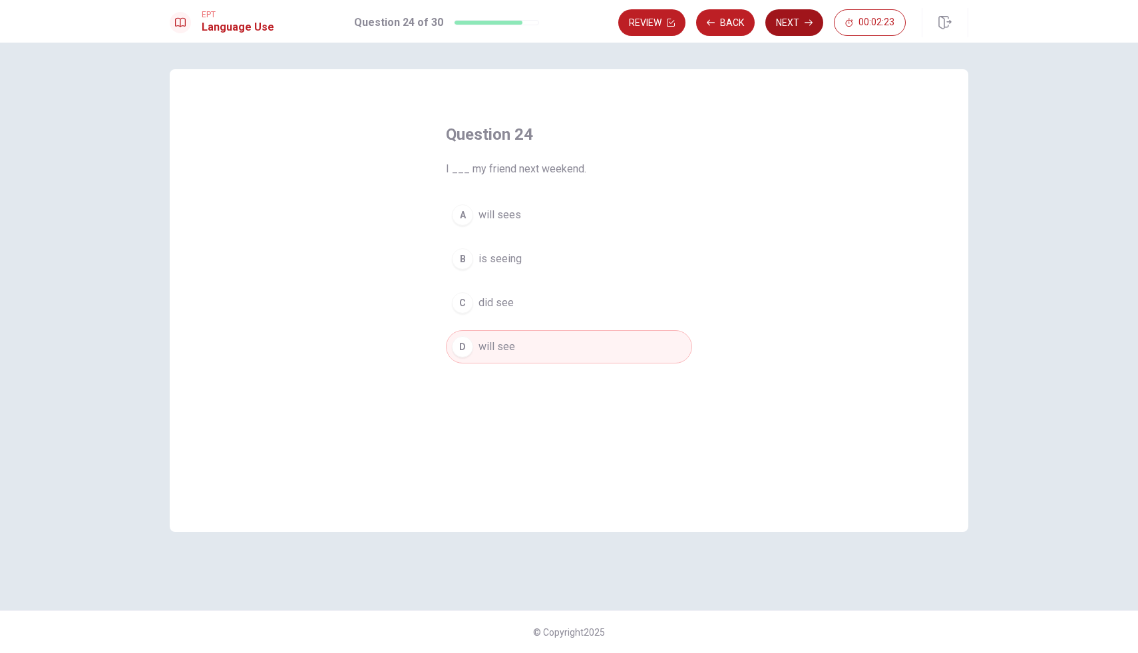
click at [793, 19] on button "Next" at bounding box center [794, 22] width 58 height 27
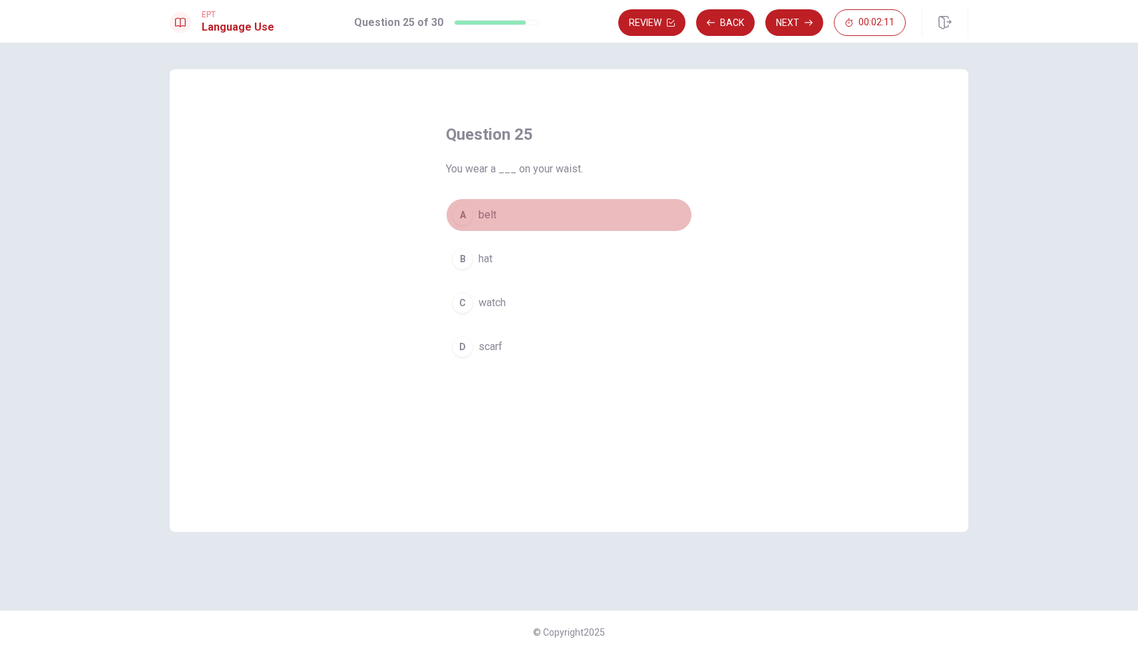
click at [493, 225] on button "A belt" at bounding box center [569, 214] width 246 height 33
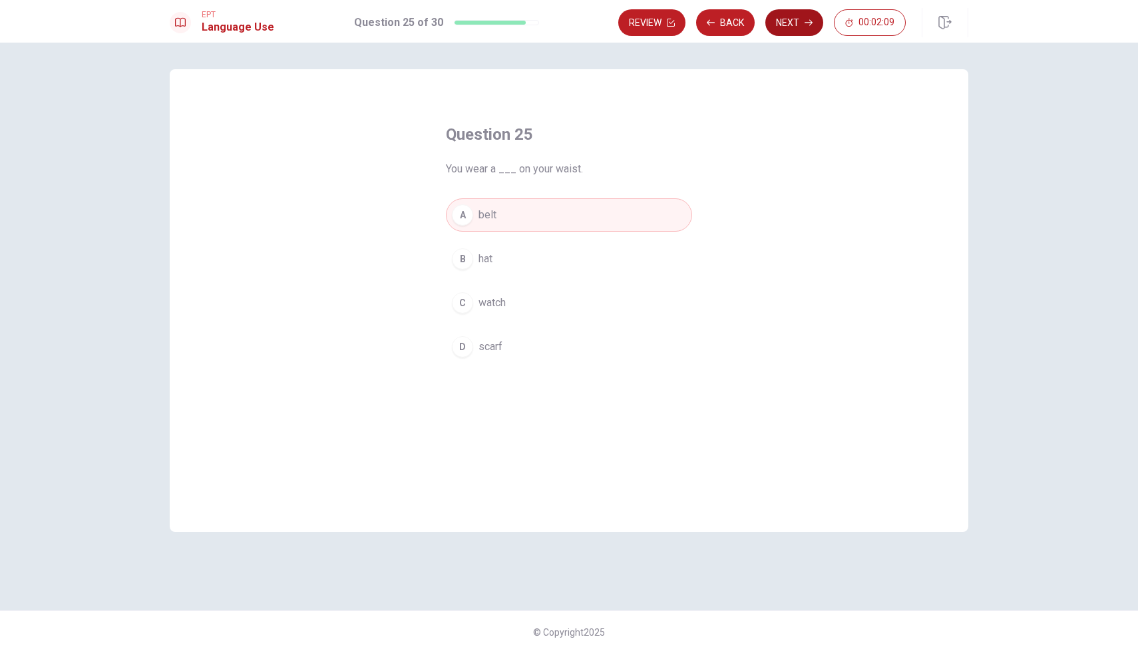
click at [805, 12] on button "Next" at bounding box center [794, 22] width 58 height 27
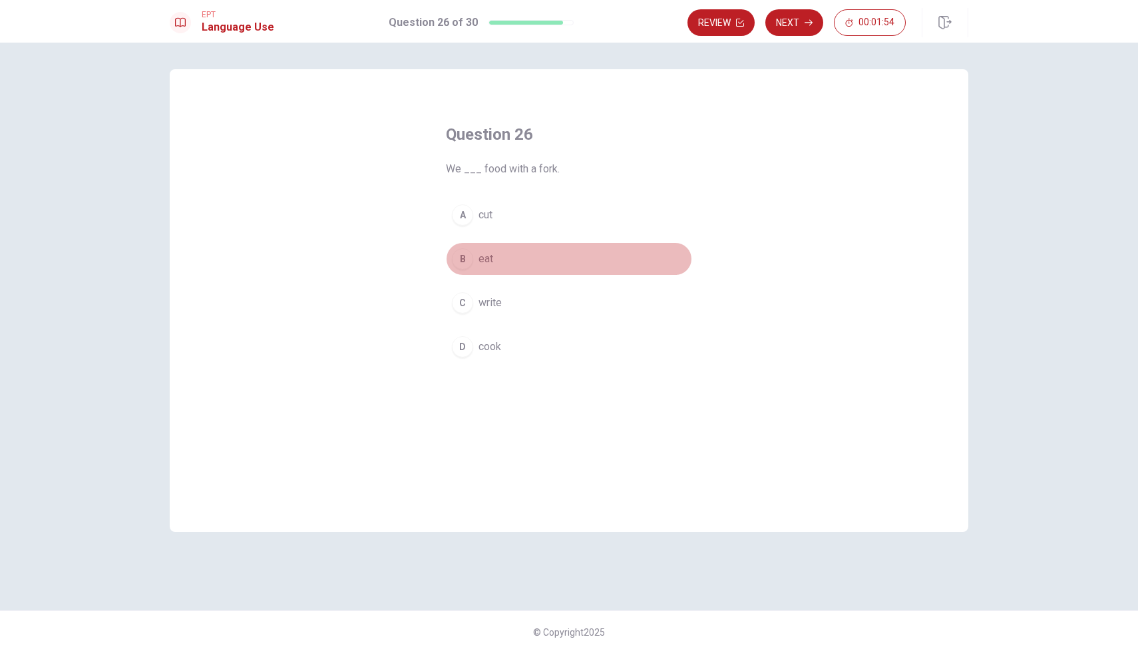
click at [492, 253] on span "eat" at bounding box center [485, 259] width 15 height 16
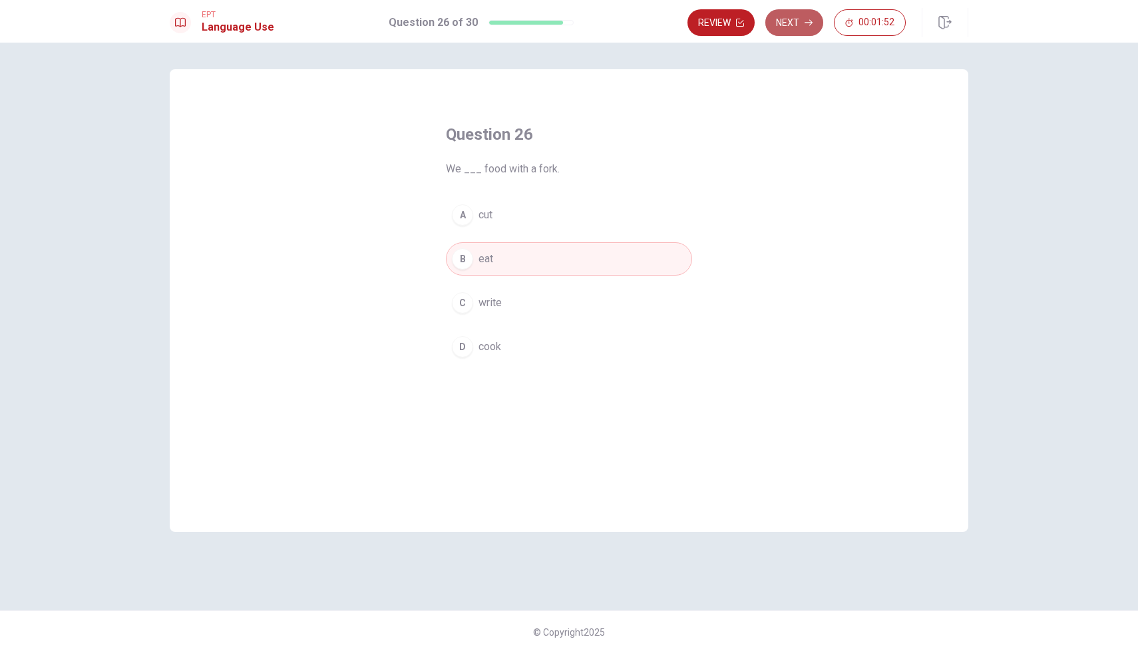
click at [794, 19] on button "Next" at bounding box center [794, 22] width 58 height 27
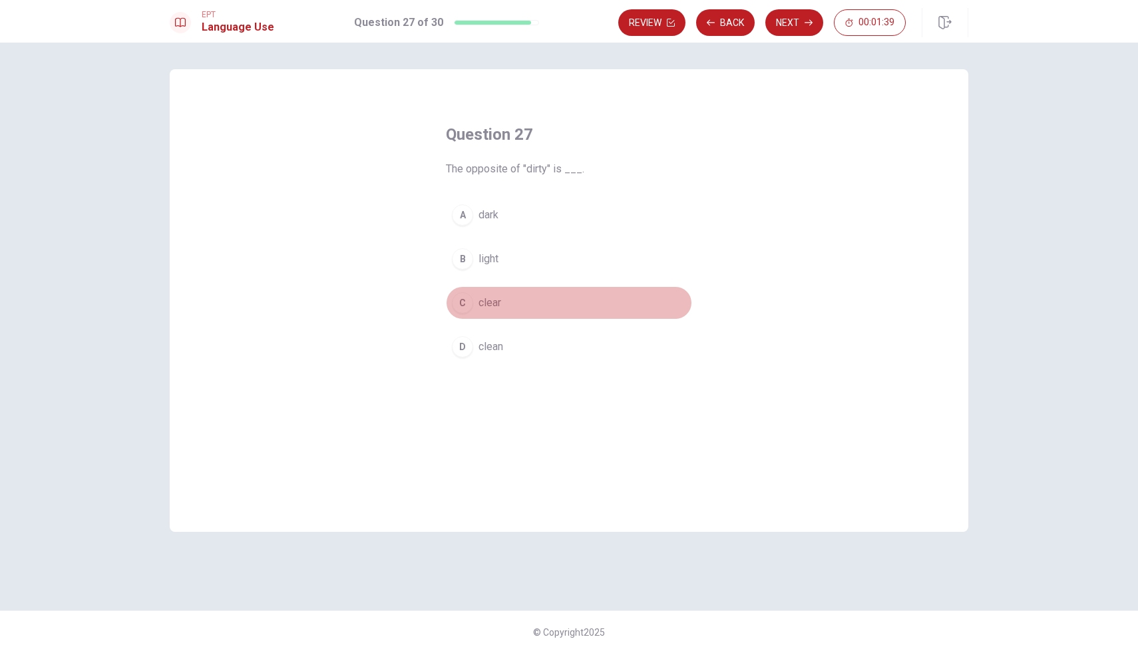
click at [490, 303] on span "clear" at bounding box center [489, 303] width 23 height 16
click at [792, 30] on button "Next" at bounding box center [794, 22] width 58 height 27
click at [496, 349] on span "turn on" at bounding box center [493, 347] width 31 height 16
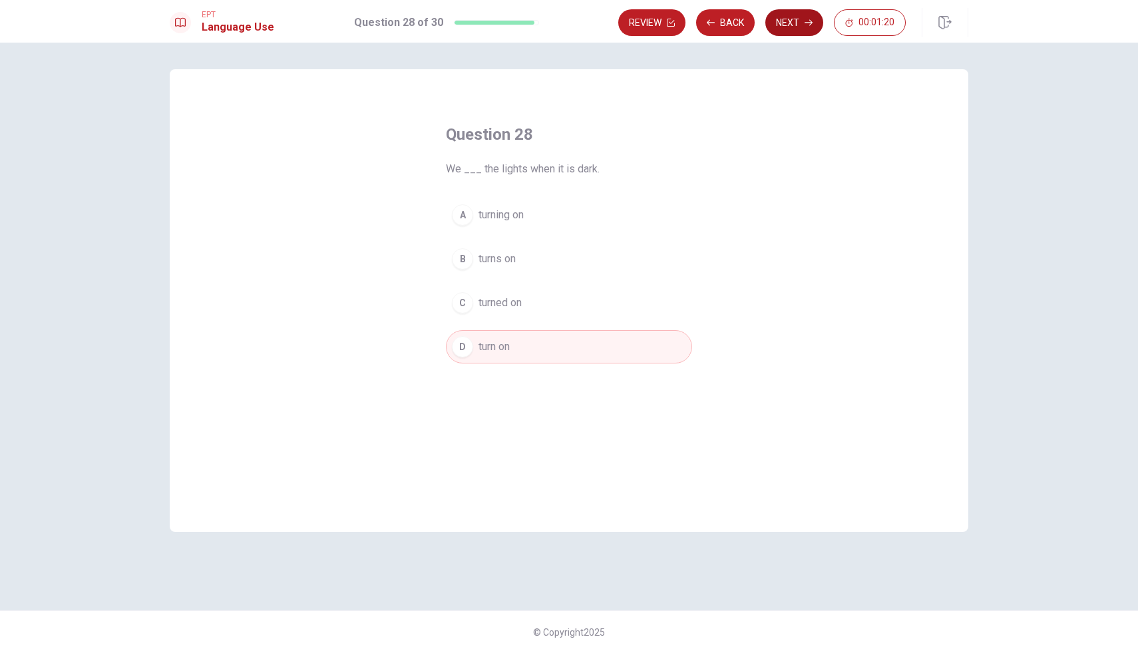
click at [786, 19] on button "Next" at bounding box center [794, 22] width 58 height 27
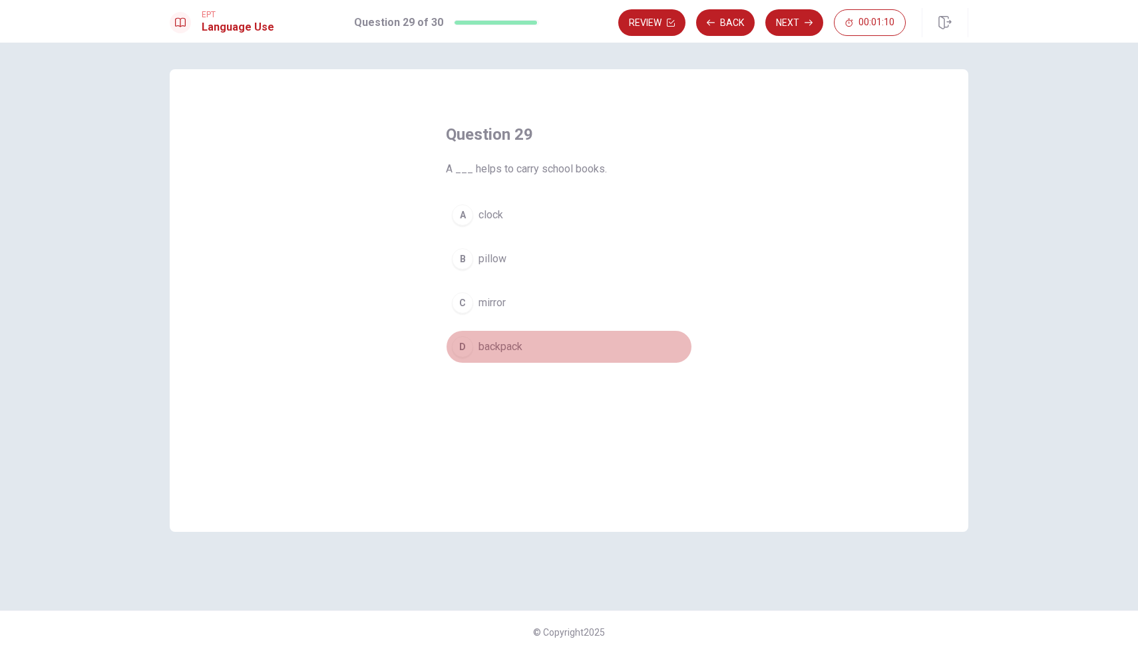
click at [500, 347] on span "backpack" at bounding box center [500, 347] width 44 height 16
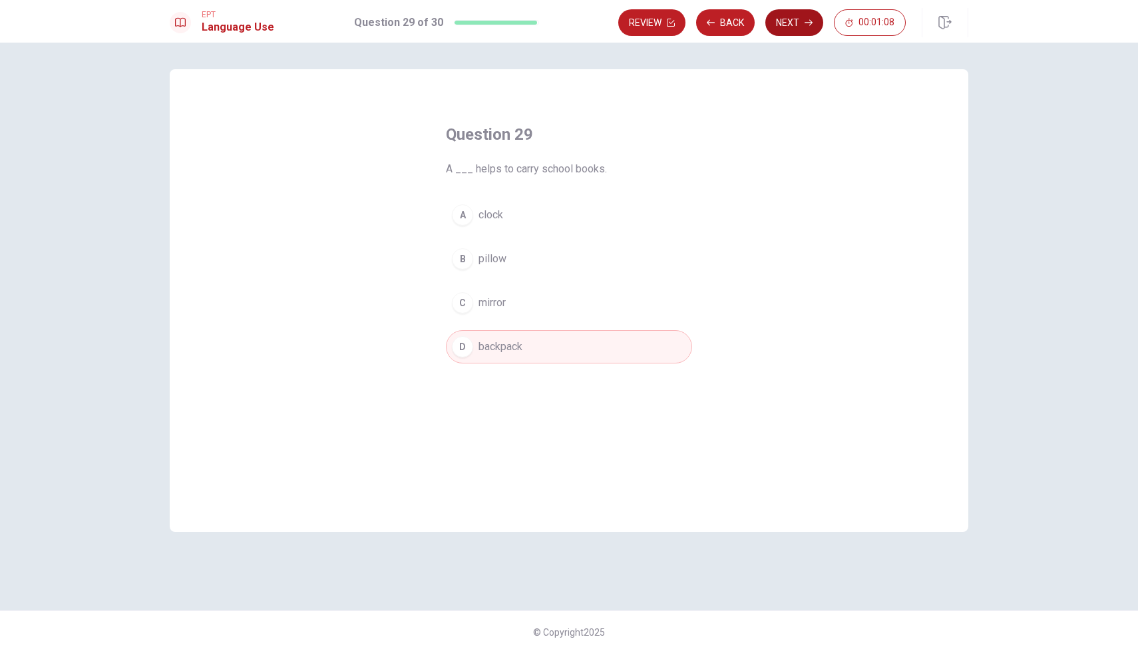
click at [779, 20] on button "Next" at bounding box center [794, 22] width 58 height 27
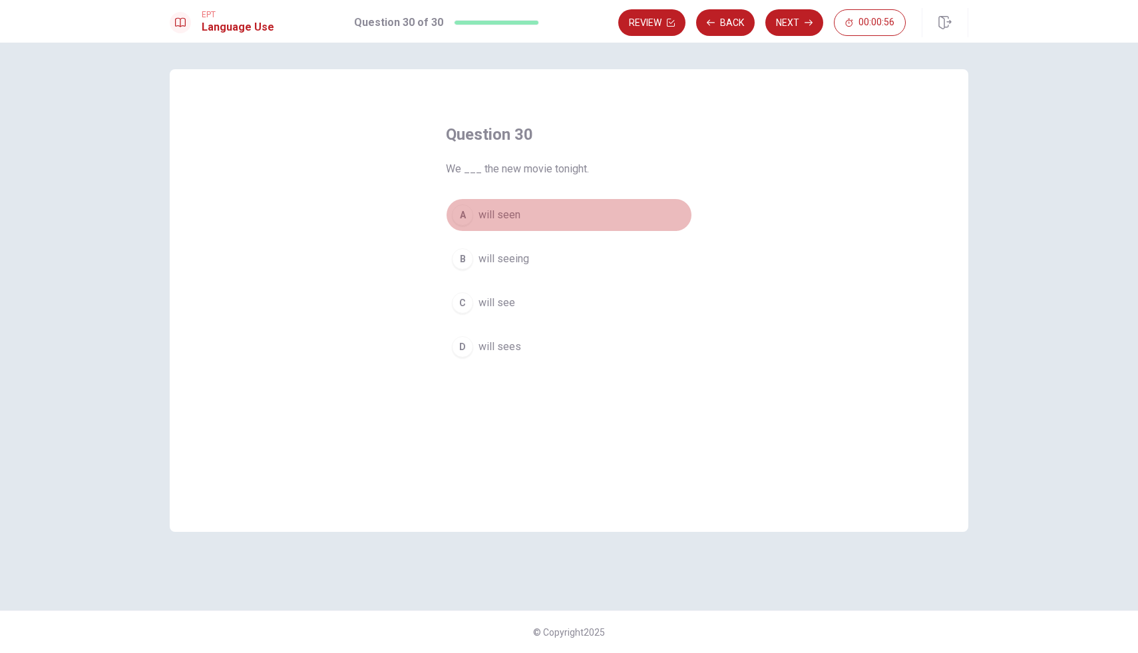
click at [507, 216] on span "will seen" at bounding box center [499, 215] width 42 height 16
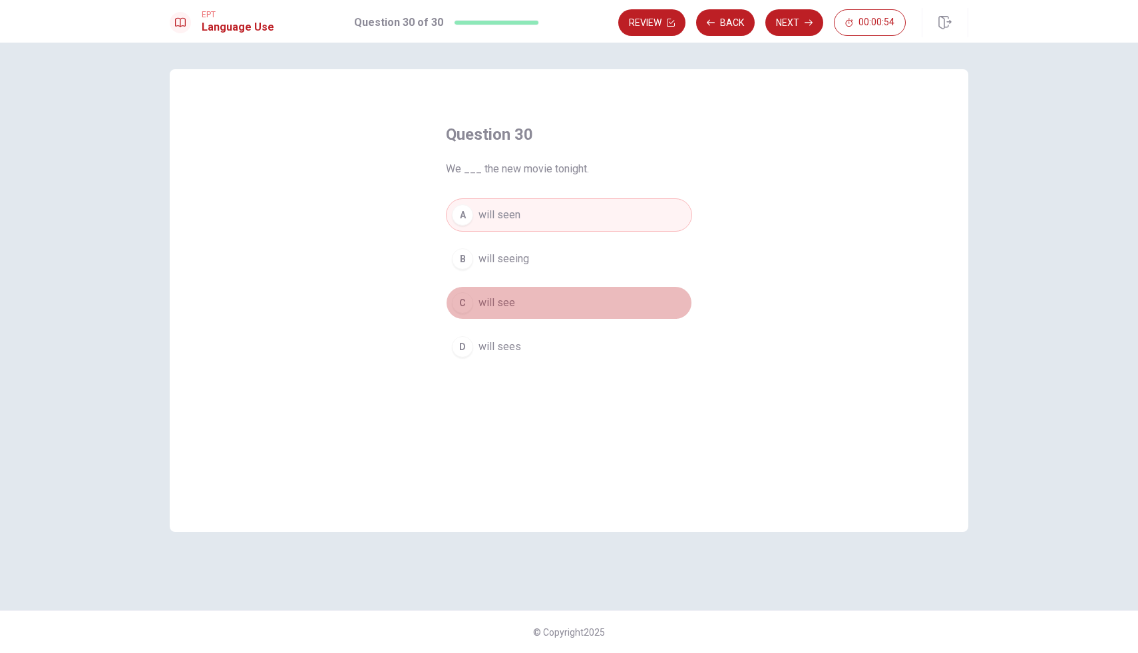
click at [508, 298] on span "will see" at bounding box center [496, 303] width 37 height 16
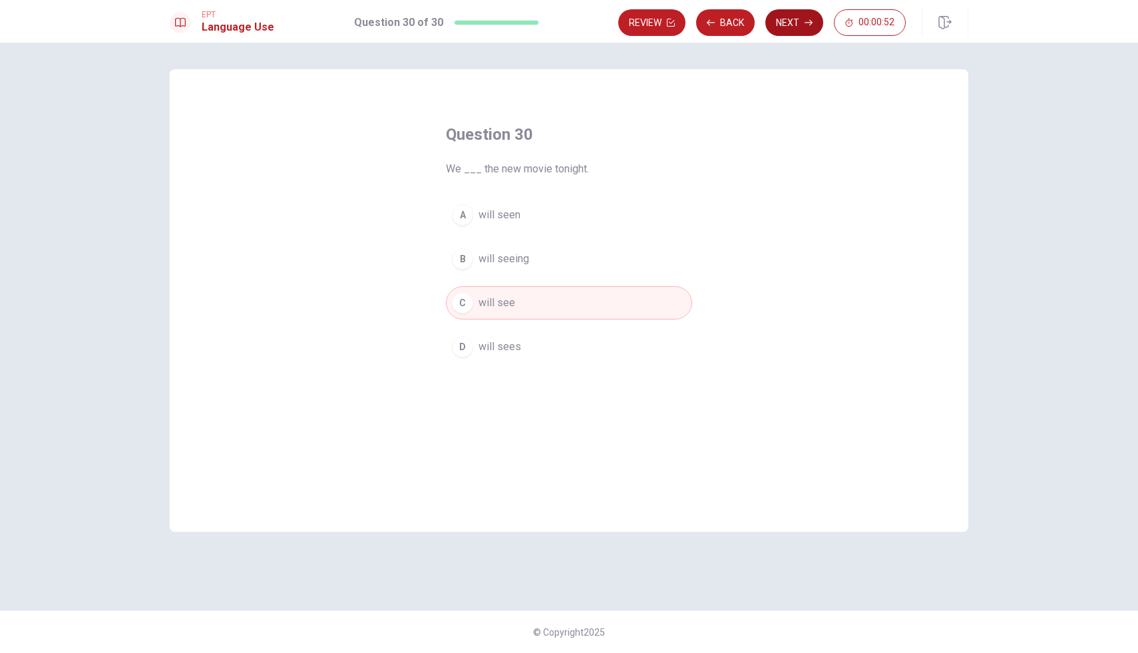
click at [800, 20] on button "Next" at bounding box center [794, 22] width 58 height 27
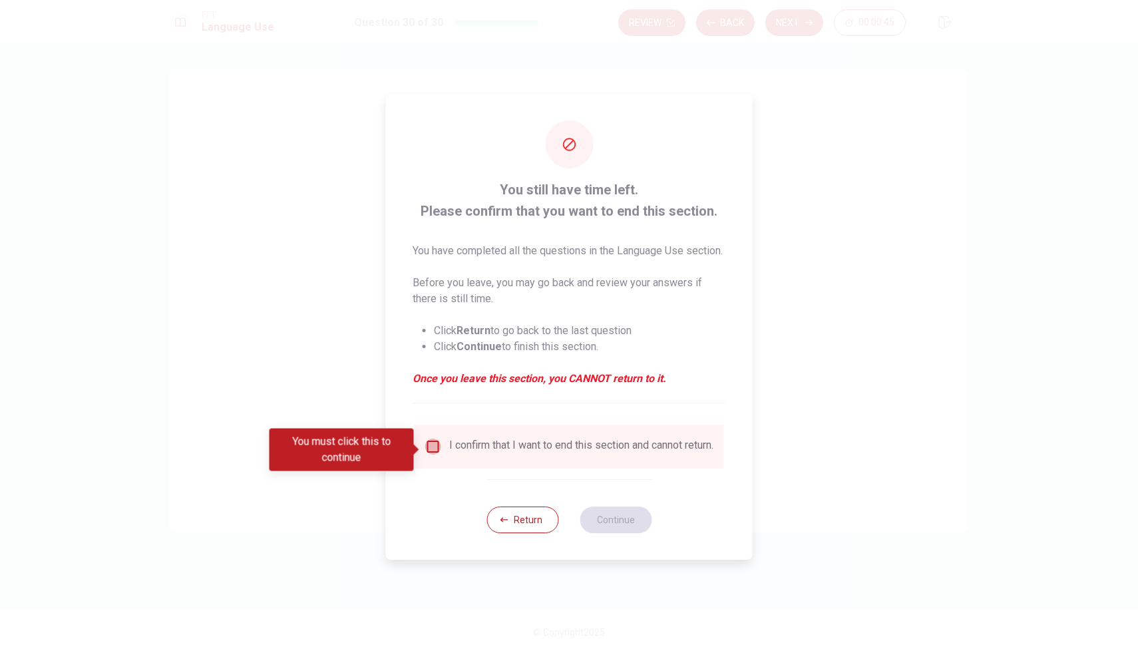
click at [431, 450] on input "You must click this to continue" at bounding box center [433, 446] width 16 height 16
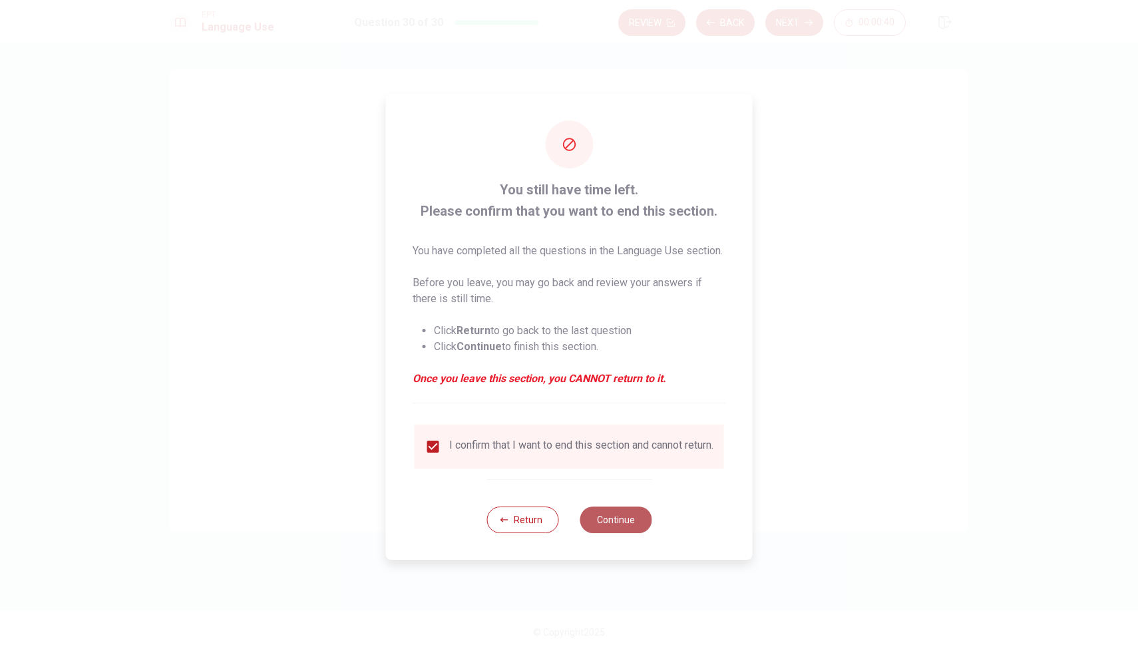
click at [630, 530] on button "Continue" at bounding box center [615, 519] width 72 height 27
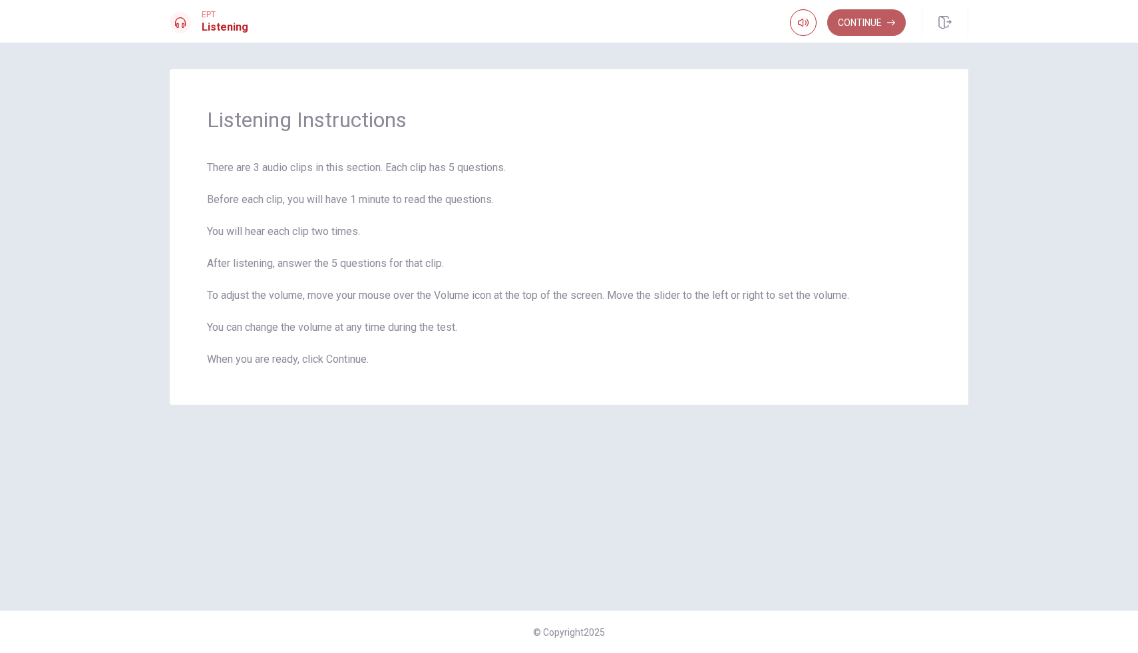
click at [869, 24] on button "Continue" at bounding box center [866, 22] width 78 height 27
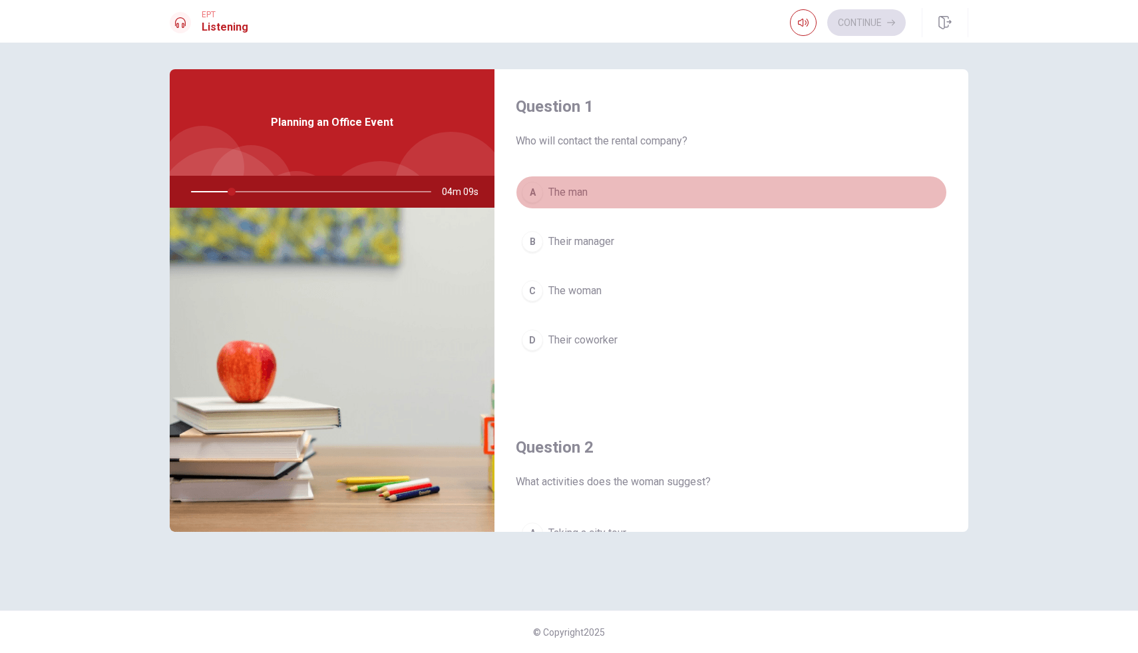
click at [534, 194] on div "A" at bounding box center [532, 192] width 21 height 21
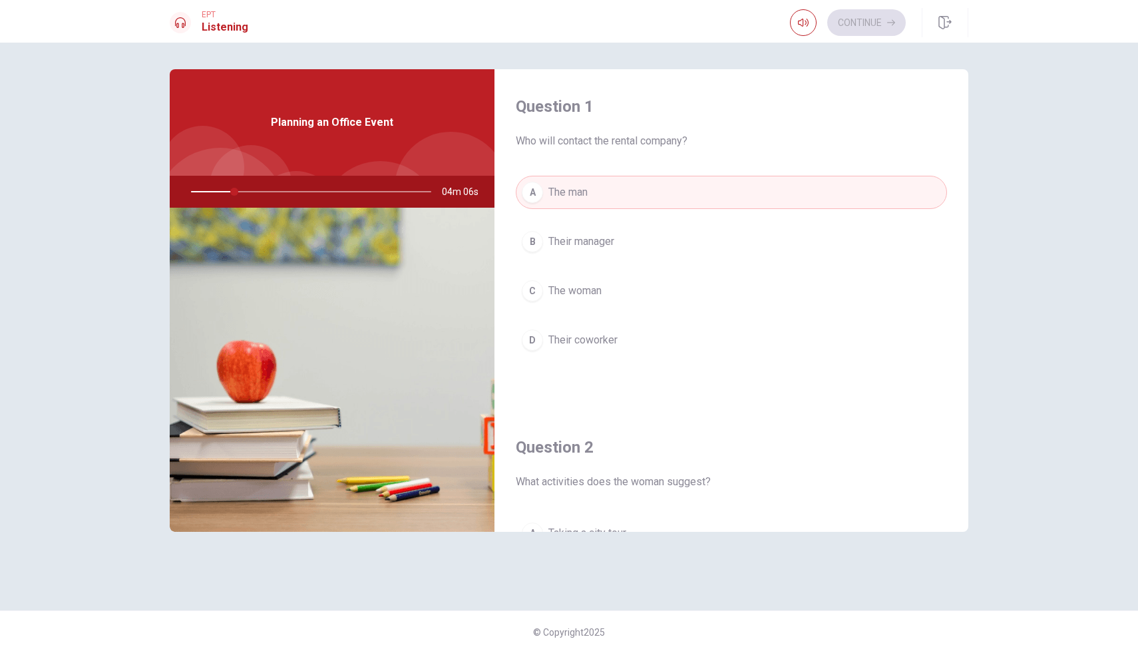
click at [689, 422] on div "Question 2 What activities does the woman suggest? A Taking a city tour B Playi…" at bounding box center [731, 580] width 474 height 341
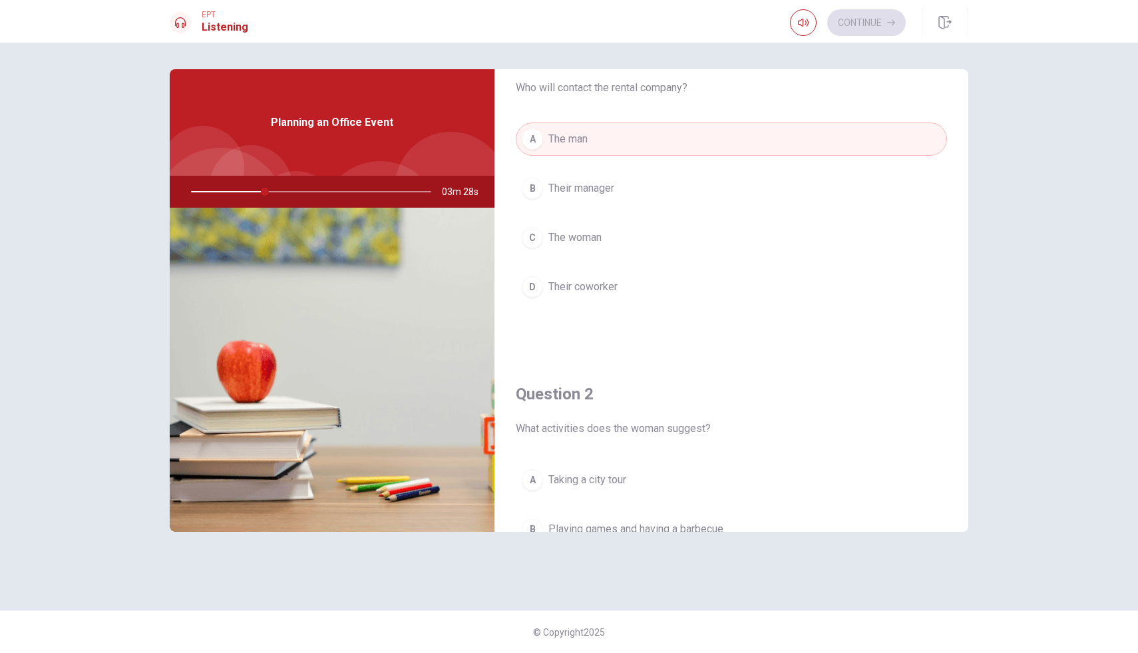
scroll to position [27, 0]
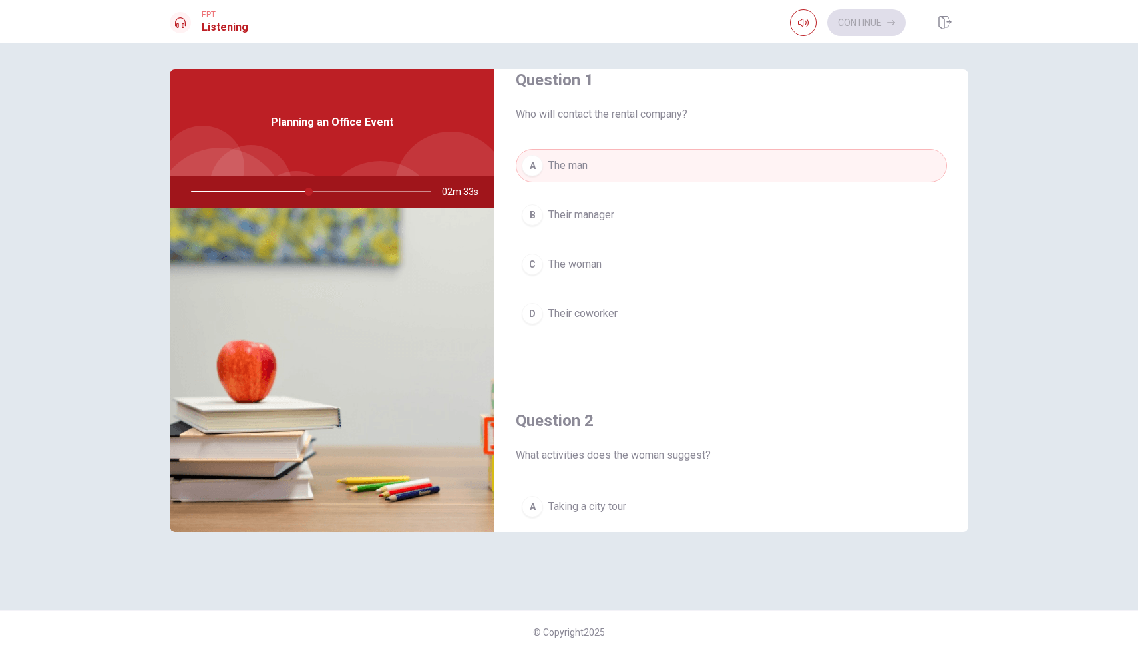
click at [596, 269] on span "The woman" at bounding box center [574, 264] width 53 height 16
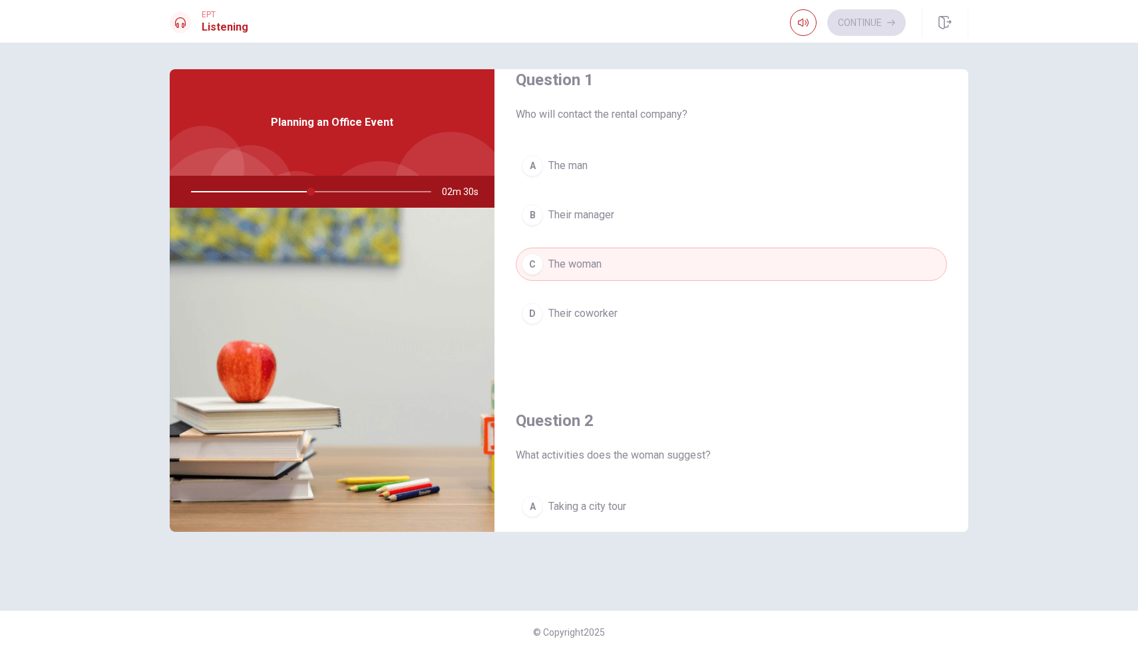
click at [811, 502] on button "A Taking a city tour" at bounding box center [731, 506] width 431 height 33
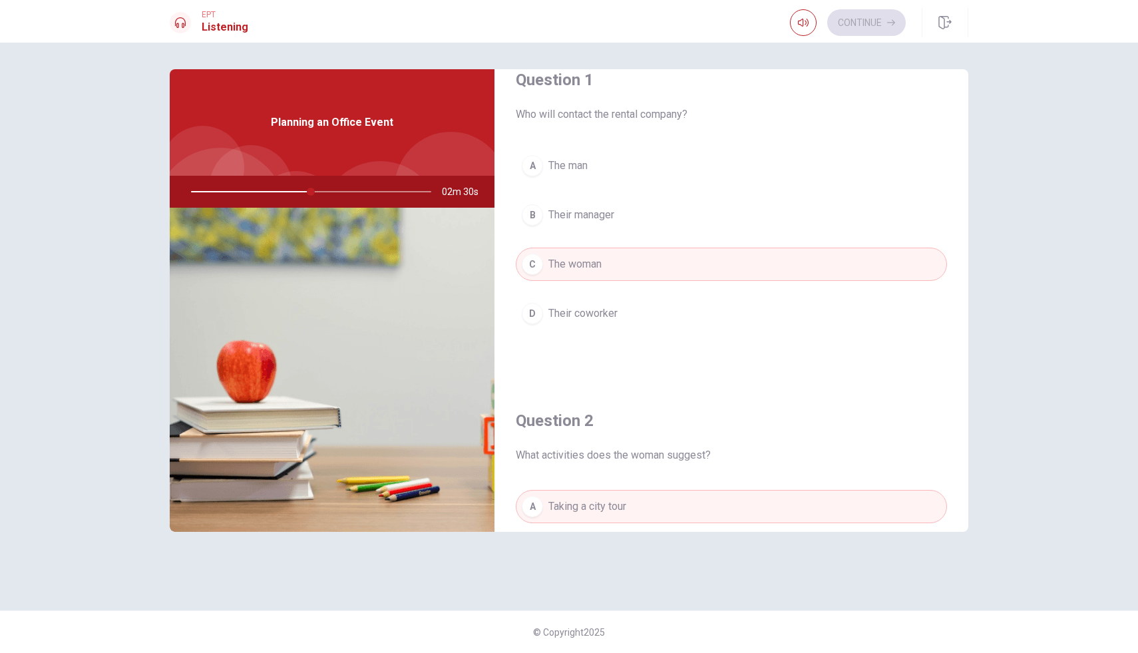
type input "50"
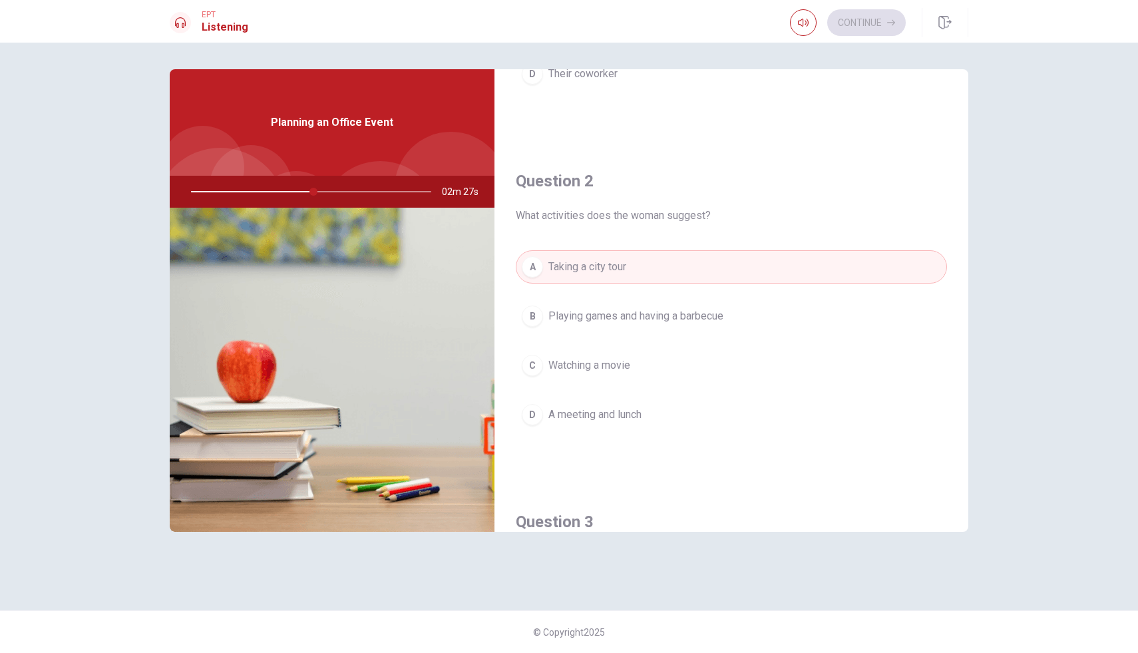
scroll to position [293, 0]
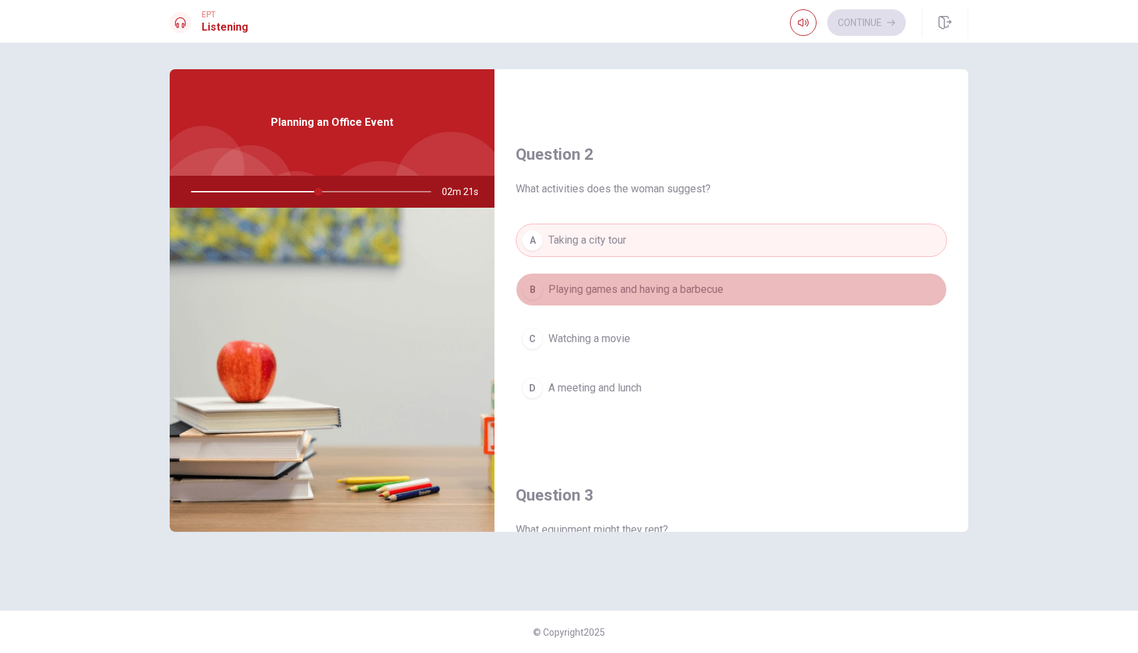
click at [639, 284] on span "Playing games and having a barbecue" at bounding box center [635, 289] width 175 height 16
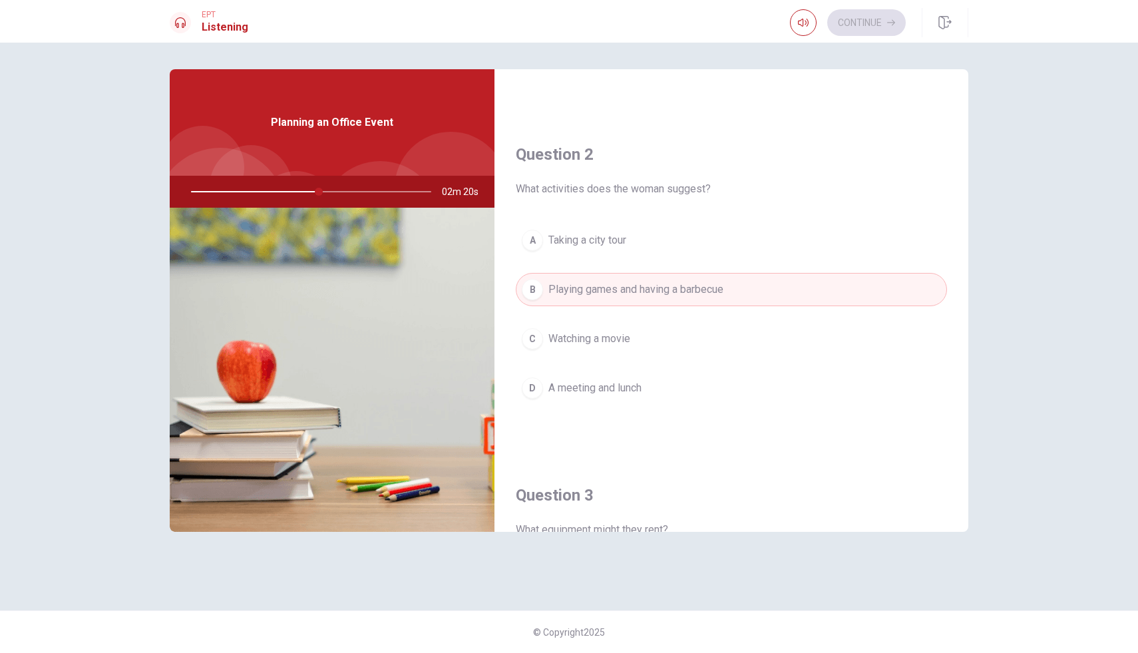
type input "54"
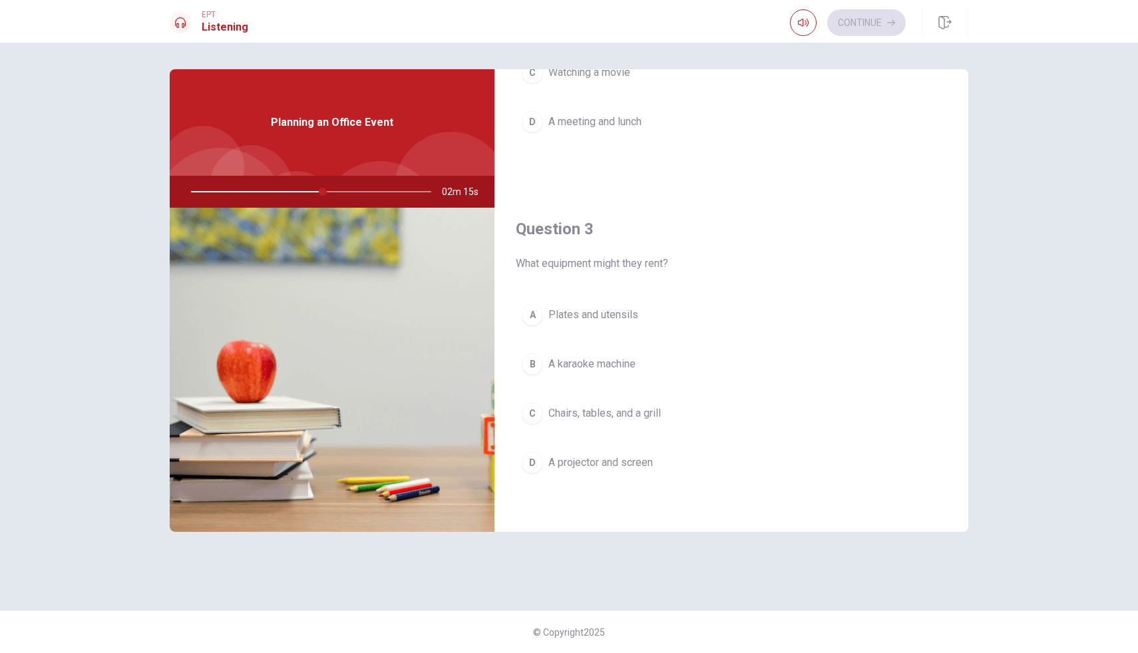
scroll to position [585, 0]
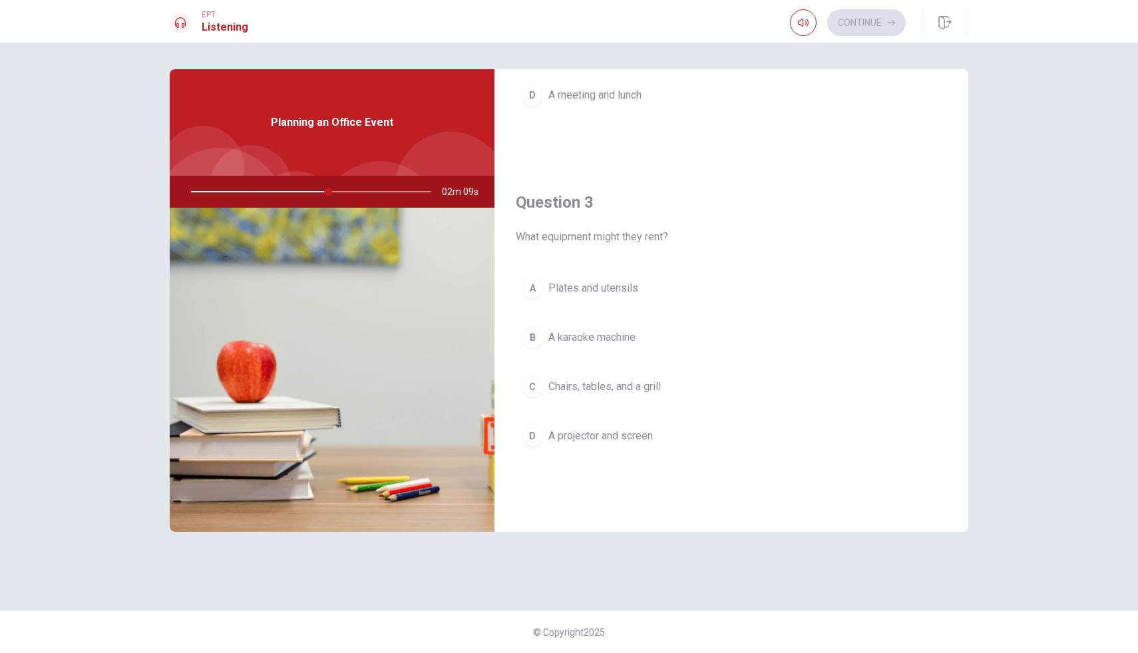
drag, startPoint x: 330, startPoint y: 191, endPoint x: 343, endPoint y: 193, distance: 13.5
click at [343, 193] on div at bounding box center [308, 192] width 267 height 32
click at [609, 389] on span "Chairs, tables, and a grill" at bounding box center [604, 387] width 112 height 16
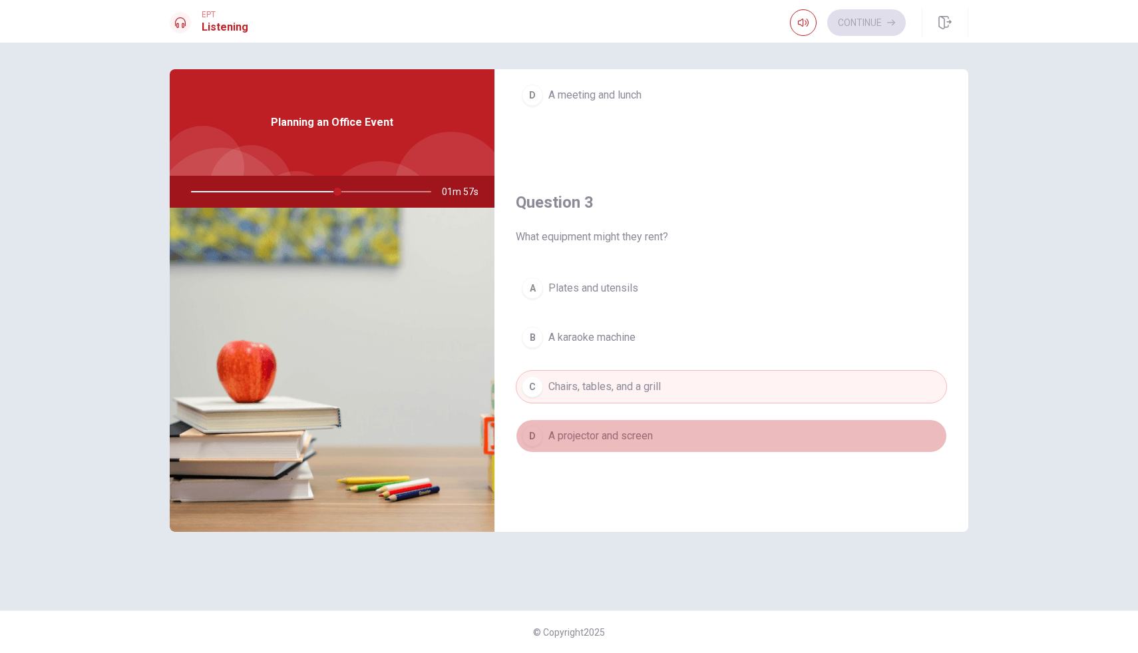
click at [798, 438] on button "D A projector and screen" at bounding box center [731, 435] width 431 height 33
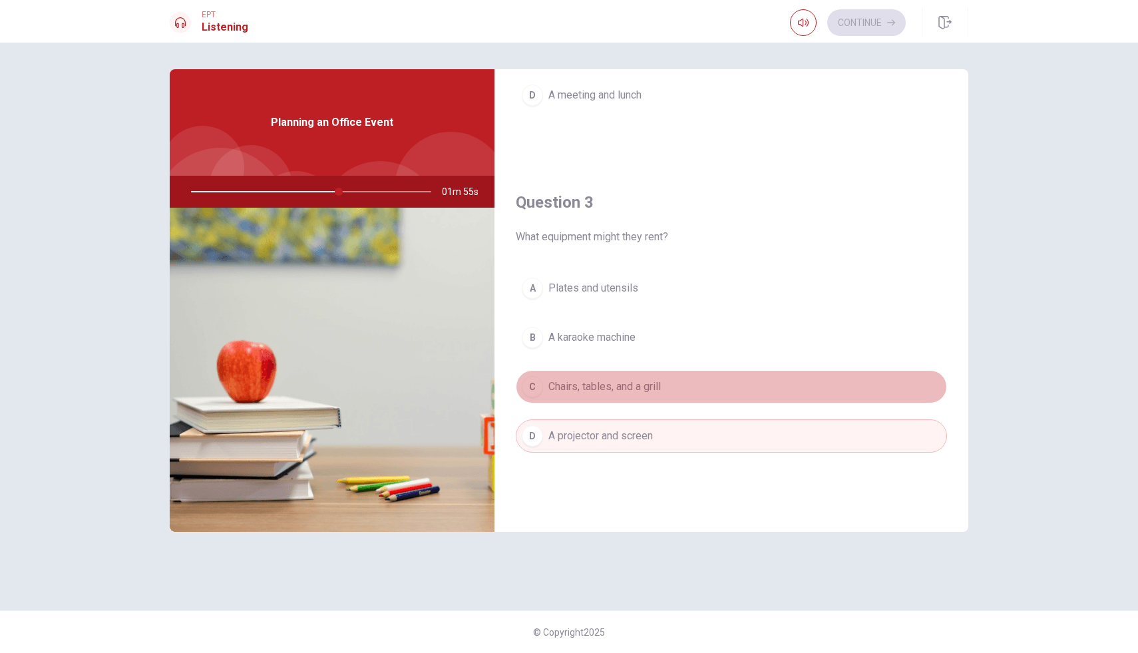
click at [814, 379] on button "C Chairs, tables, and a grill" at bounding box center [731, 386] width 431 height 33
type input "62"
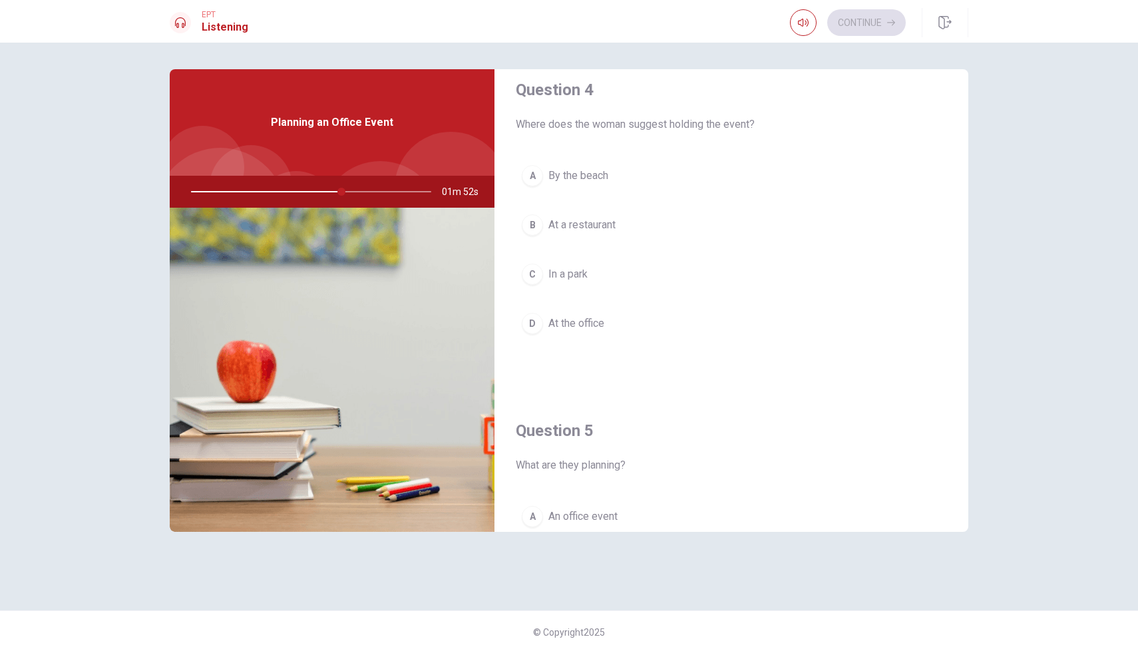
scroll to position [1064, 0]
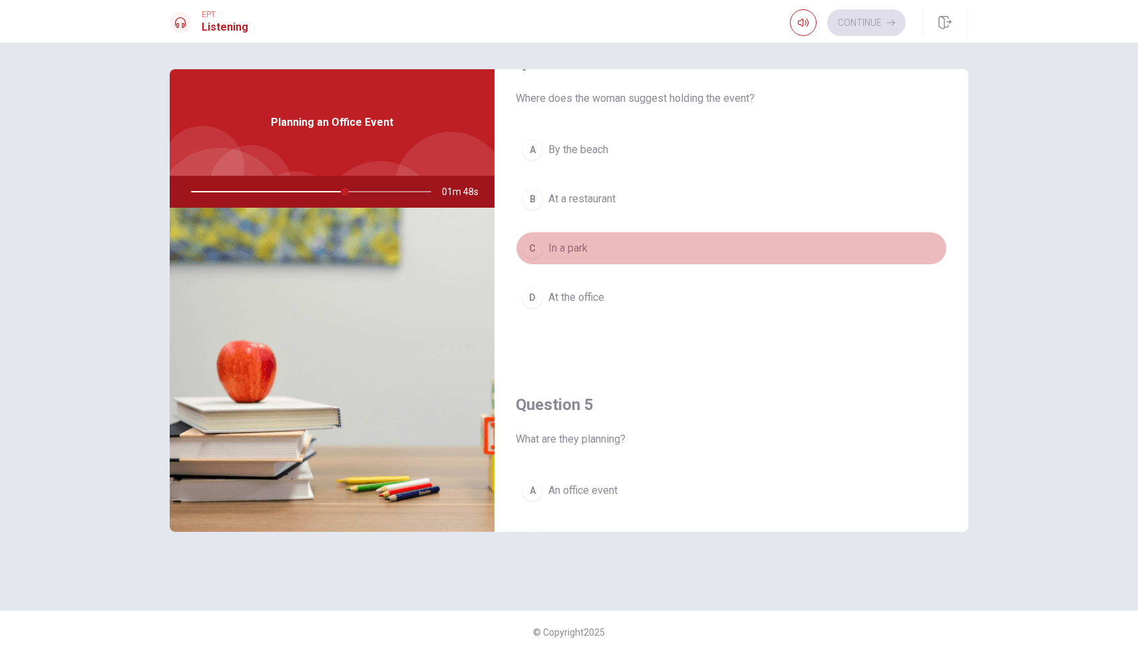
click at [573, 245] on span "In a park" at bounding box center [567, 248] width 39 height 16
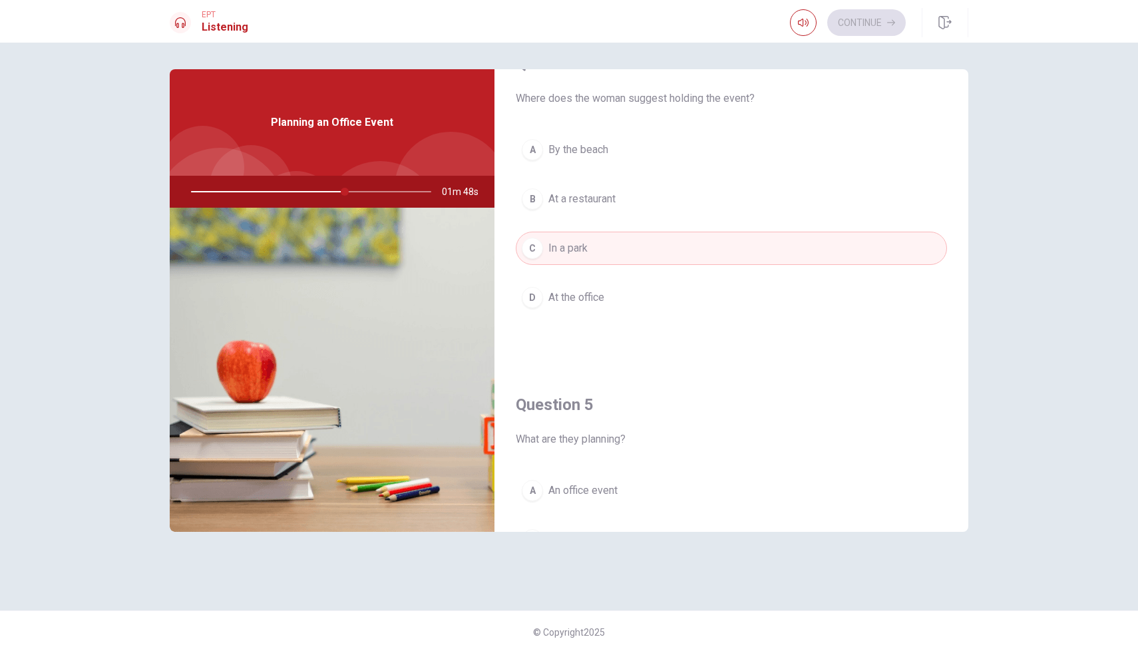
type input "64"
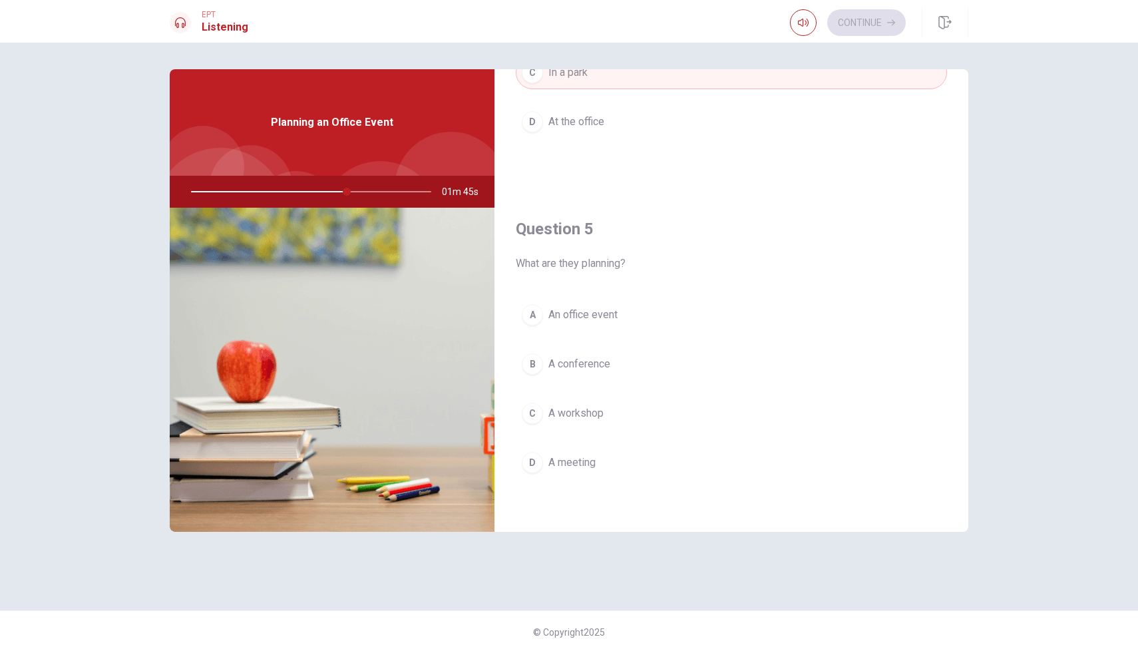
scroll to position [1241, 0]
click at [583, 321] on span "An office event" at bounding box center [582, 314] width 69 height 16
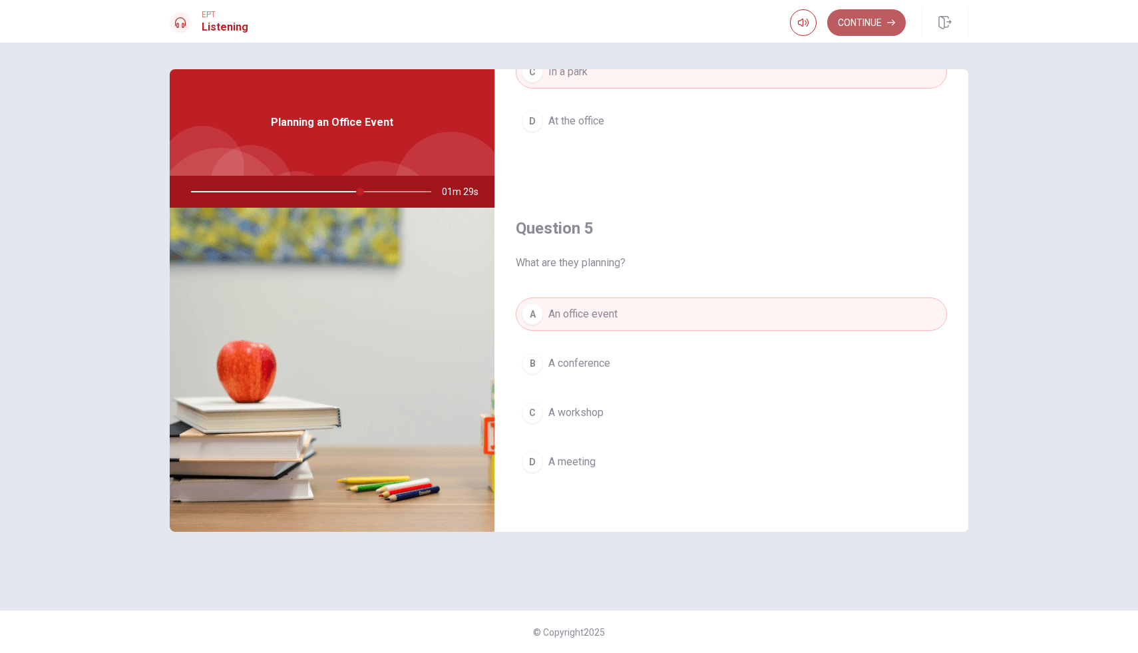
click at [866, 15] on button "Continue" at bounding box center [866, 22] width 78 height 27
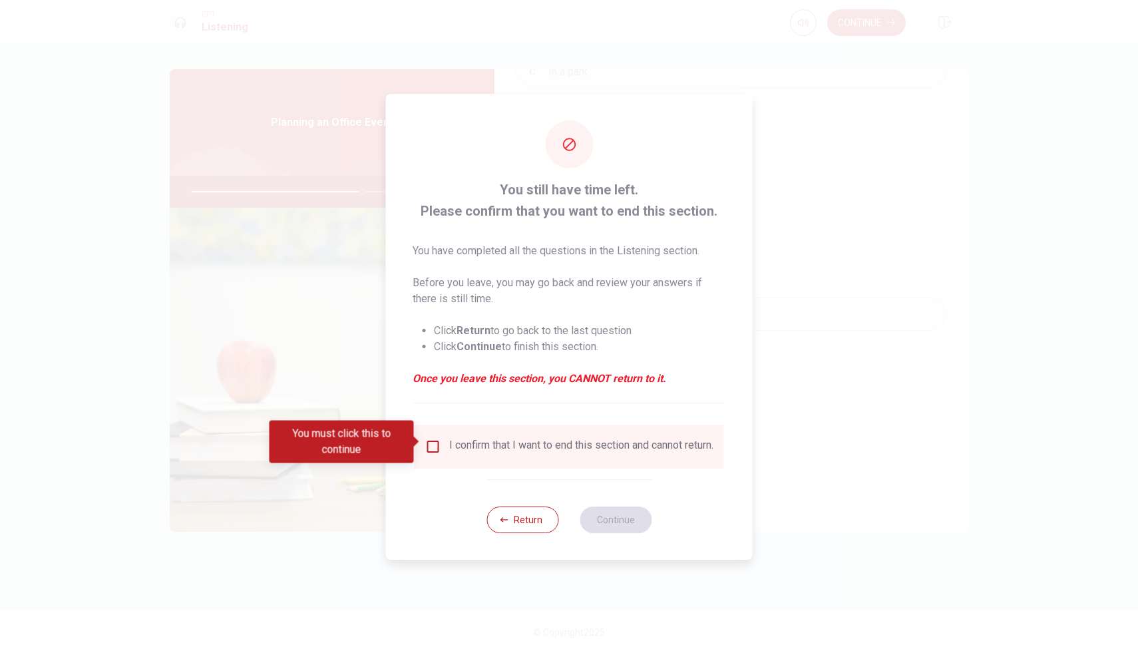
click at [431, 438] on input "You must click this to continue" at bounding box center [433, 446] width 16 height 16
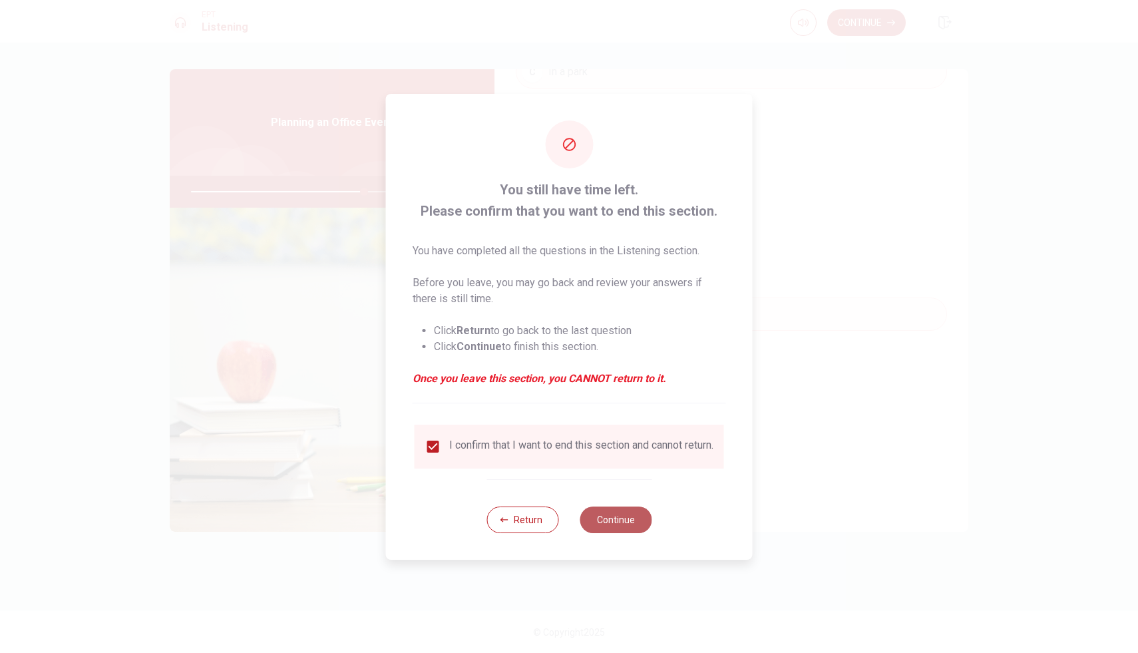
click at [614, 518] on button "Continue" at bounding box center [615, 519] width 72 height 27
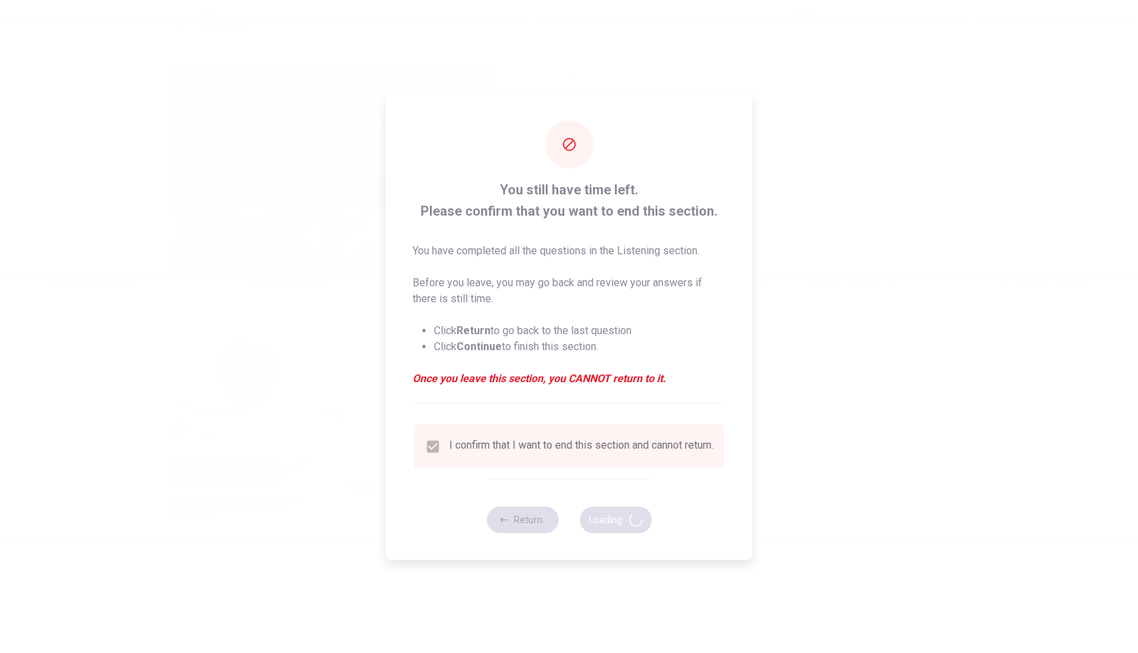
type input "72"
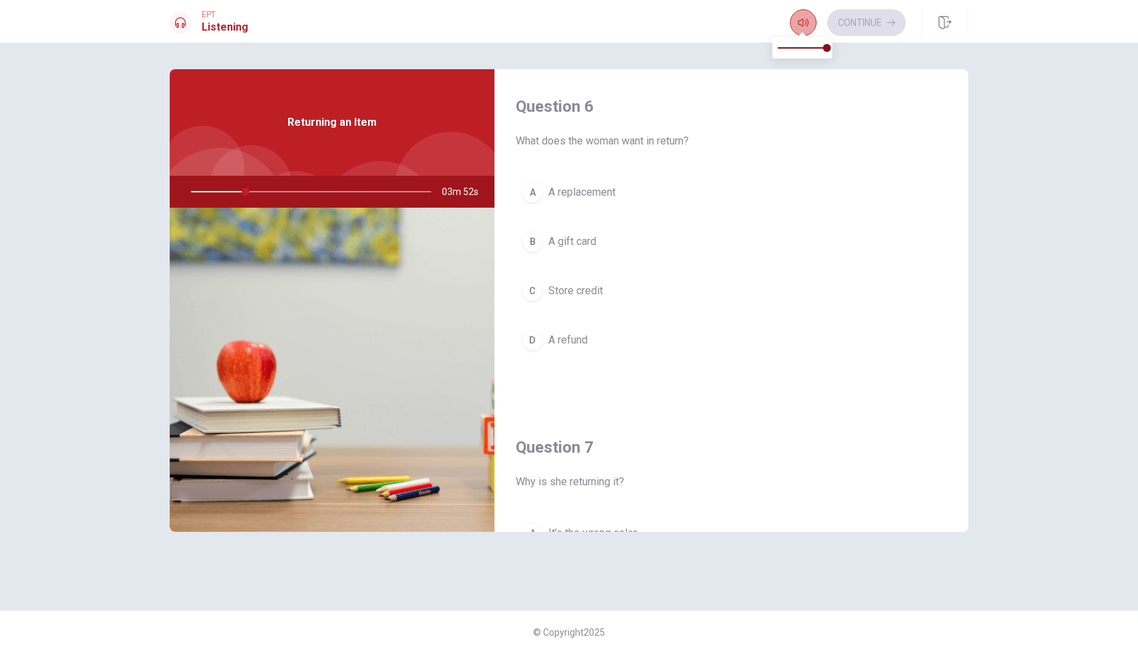
click at [798, 17] on icon "button" at bounding box center [803, 22] width 11 height 11
click at [800, 27] on icon "button" at bounding box center [803, 22] width 11 height 11
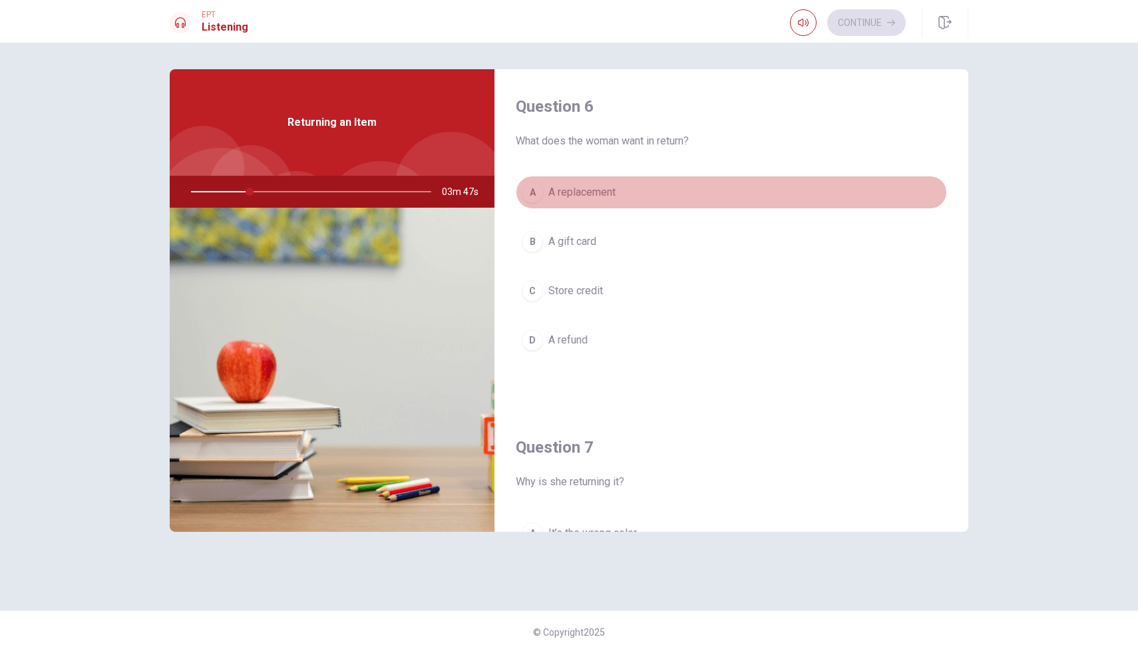
click at [764, 192] on button "A A replacement" at bounding box center [731, 192] width 431 height 33
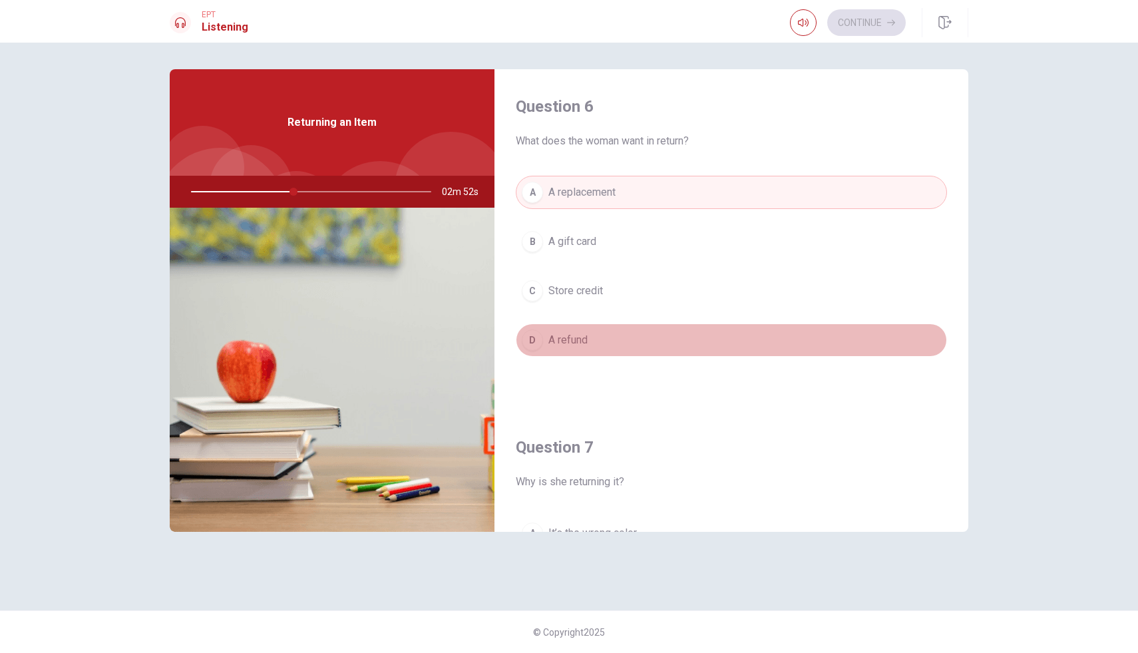
click at [608, 339] on button "D A refund" at bounding box center [731, 339] width 431 height 33
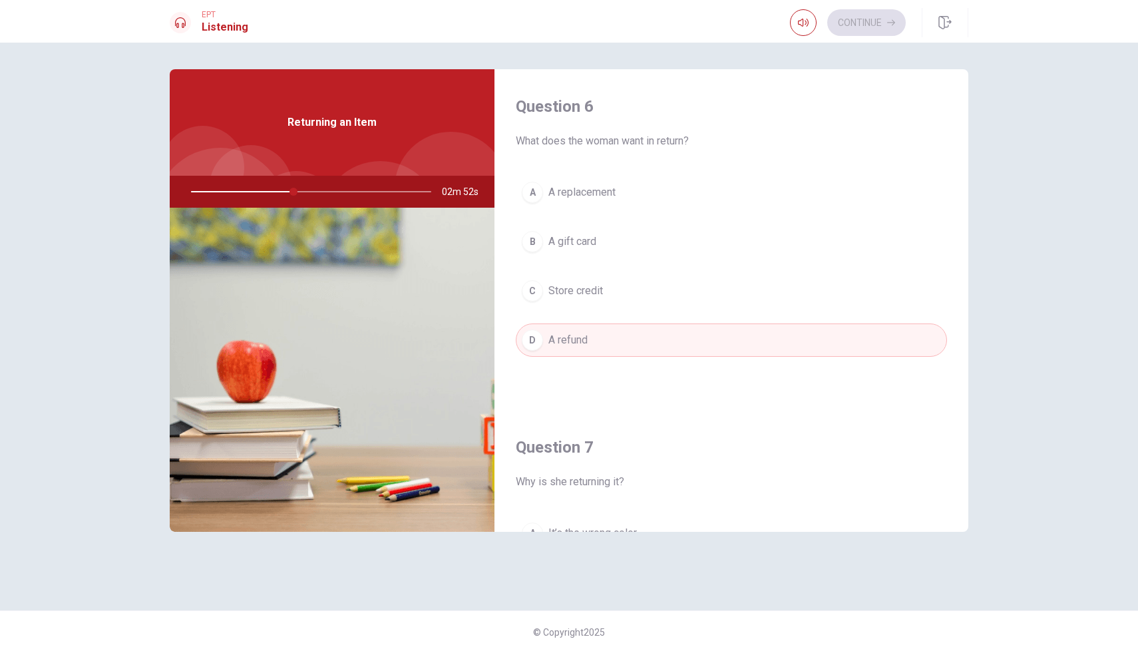
type input "43"
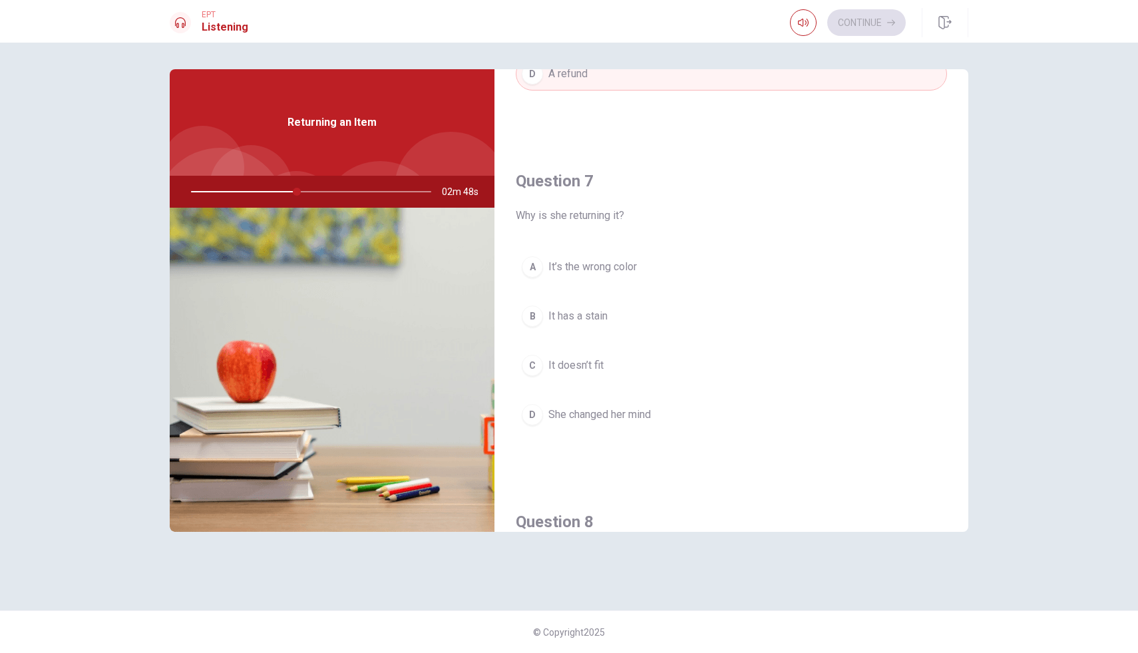
scroll to position [293, 0]
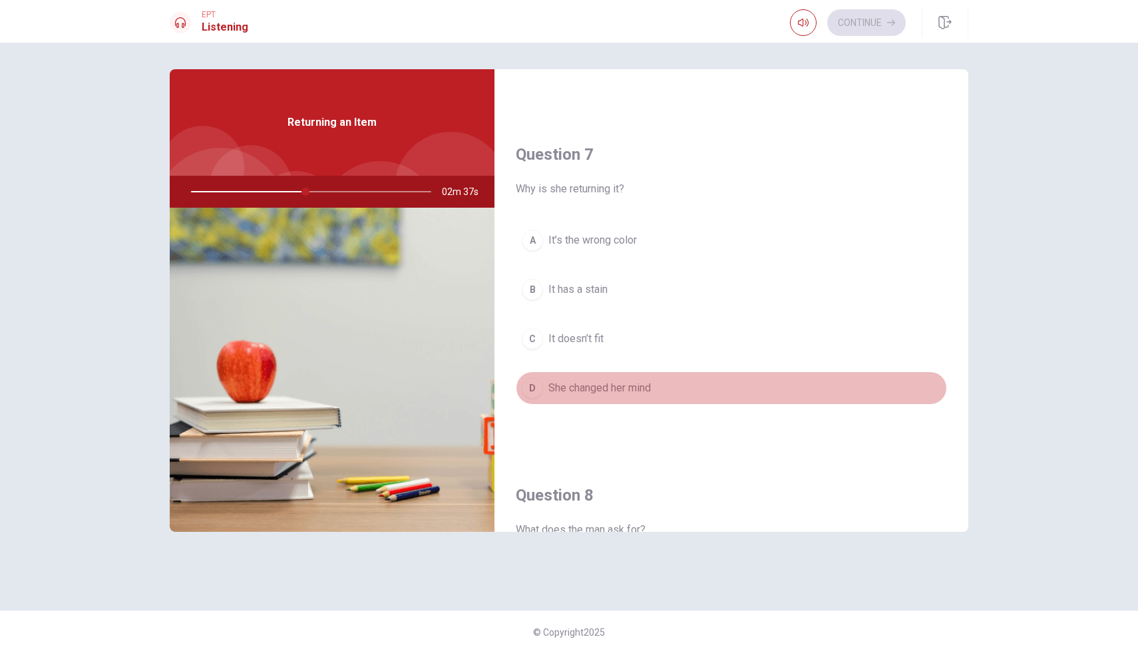
click at [593, 390] on span "She changed her mind" at bounding box center [599, 388] width 102 height 16
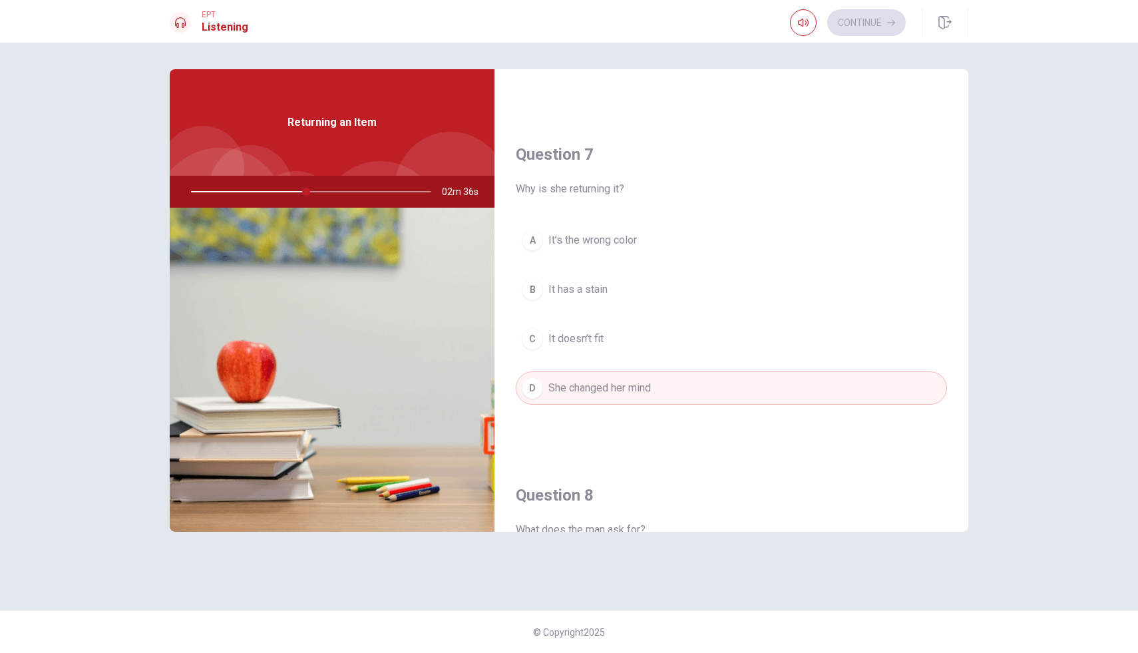
click at [696, 456] on div "Question 7 Why is she returning it? A It’s the wrong color B It has a stain C I…" at bounding box center [731, 287] width 474 height 341
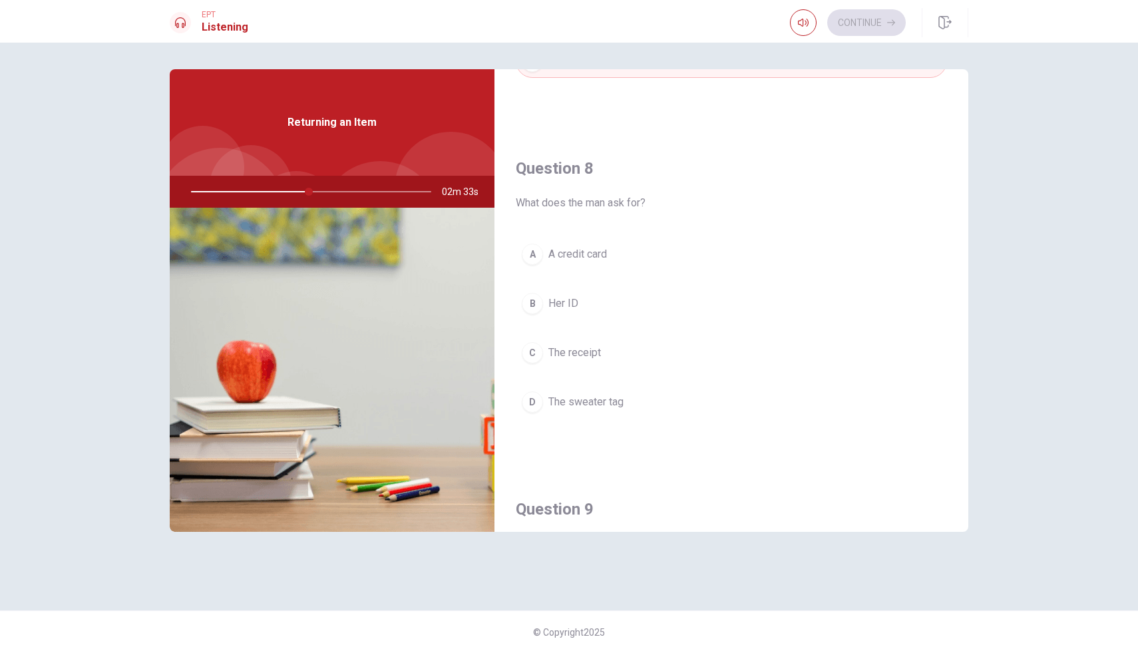
scroll to position [639, 0]
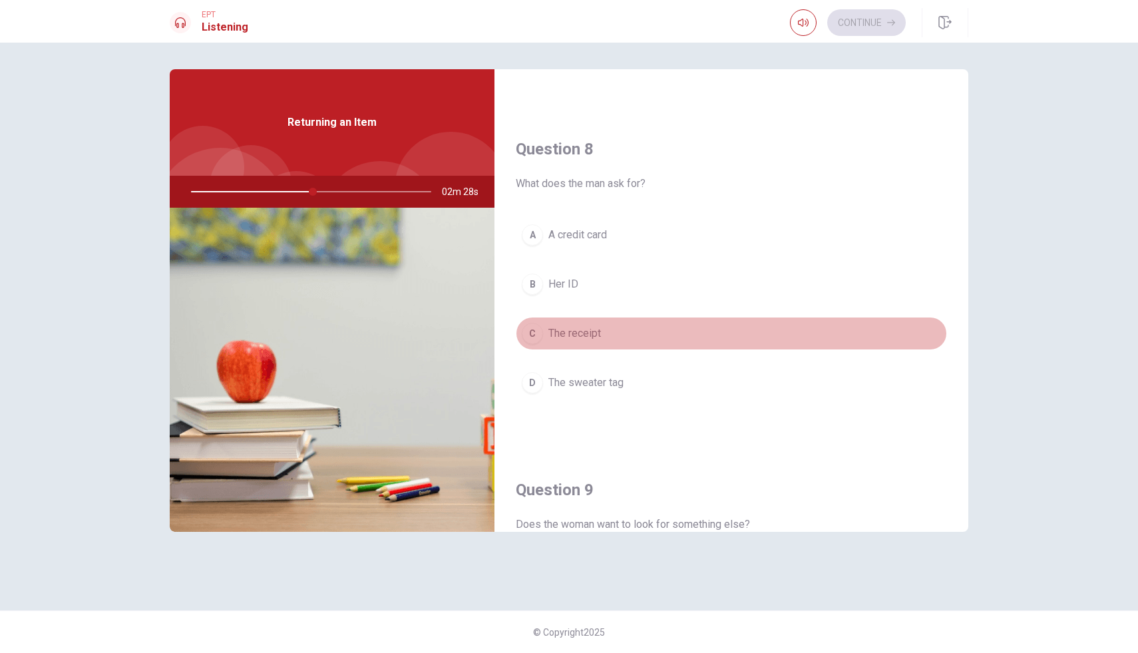
click at [596, 326] on span "The receipt" at bounding box center [574, 333] width 53 height 16
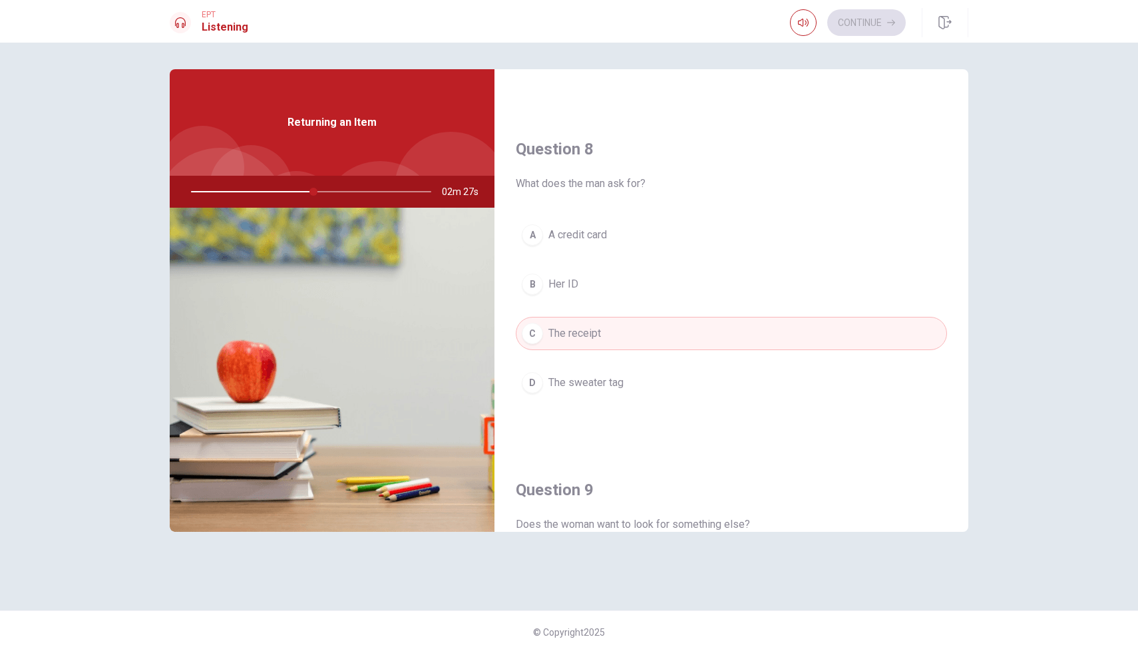
type input "51"
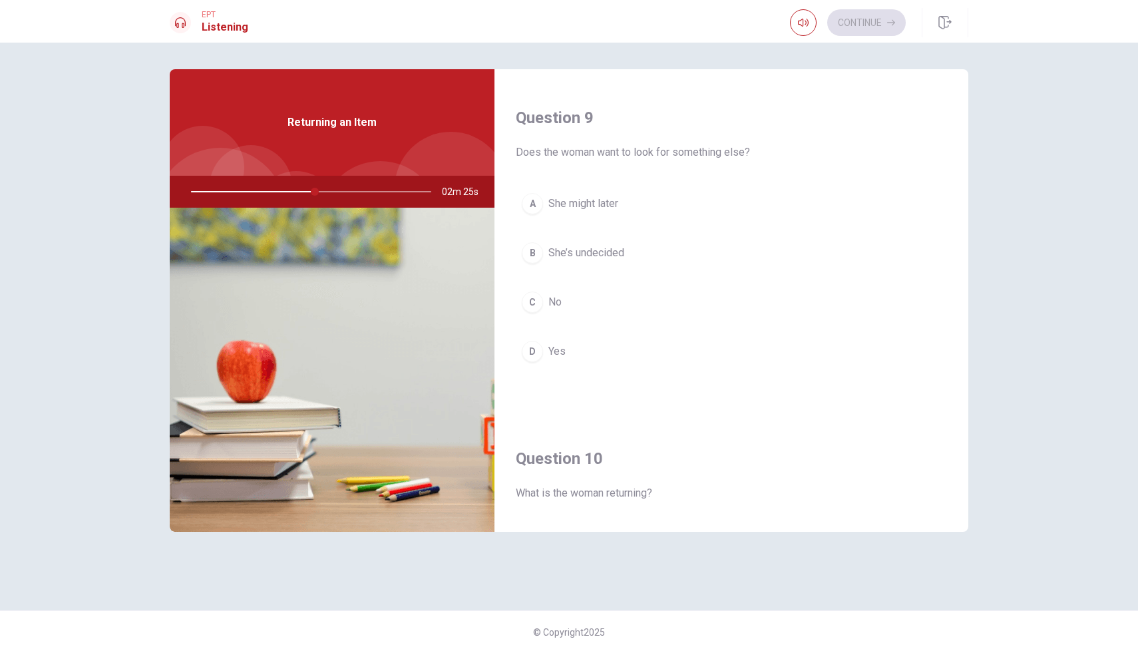
scroll to position [1011, 0]
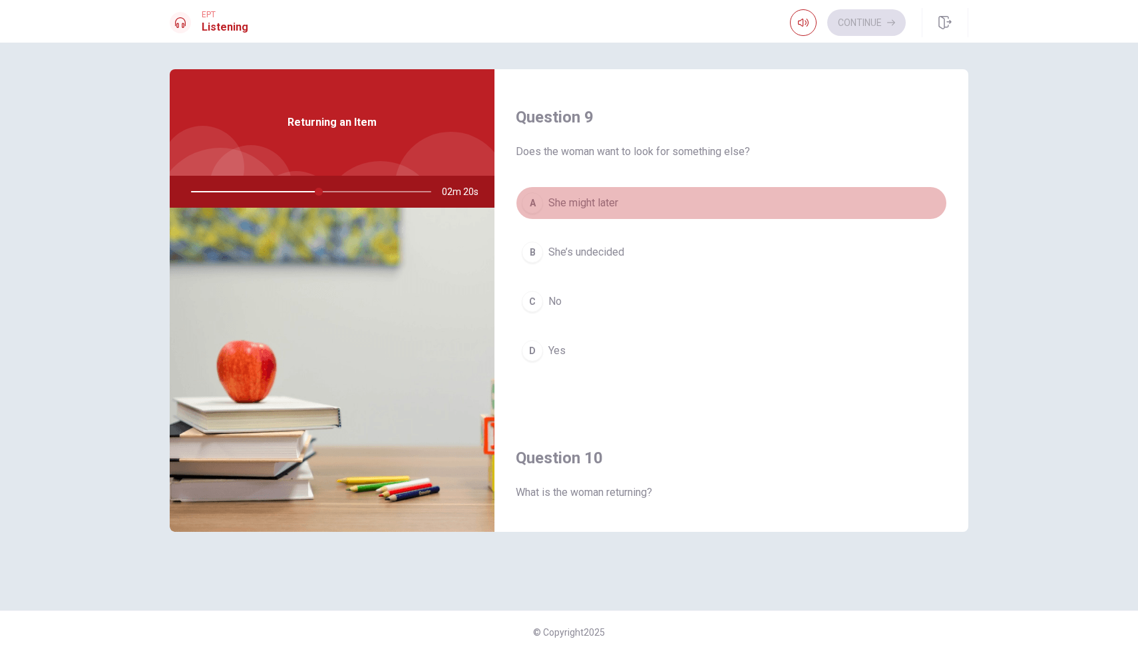
click at [612, 204] on span "She might later" at bounding box center [583, 203] width 70 height 16
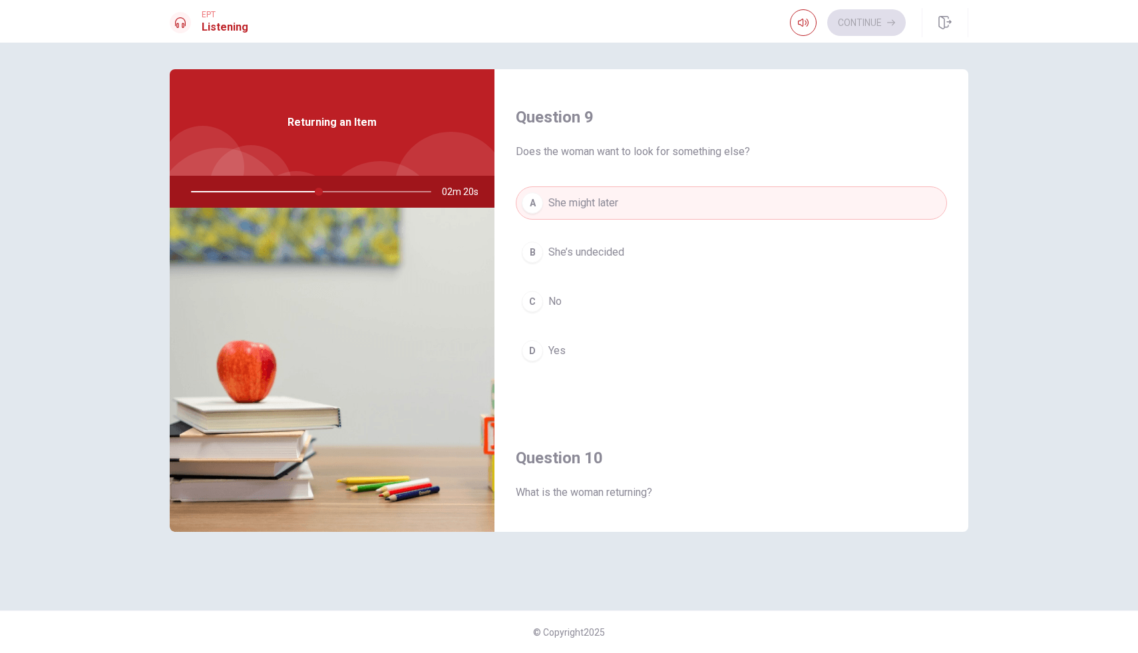
type input "54"
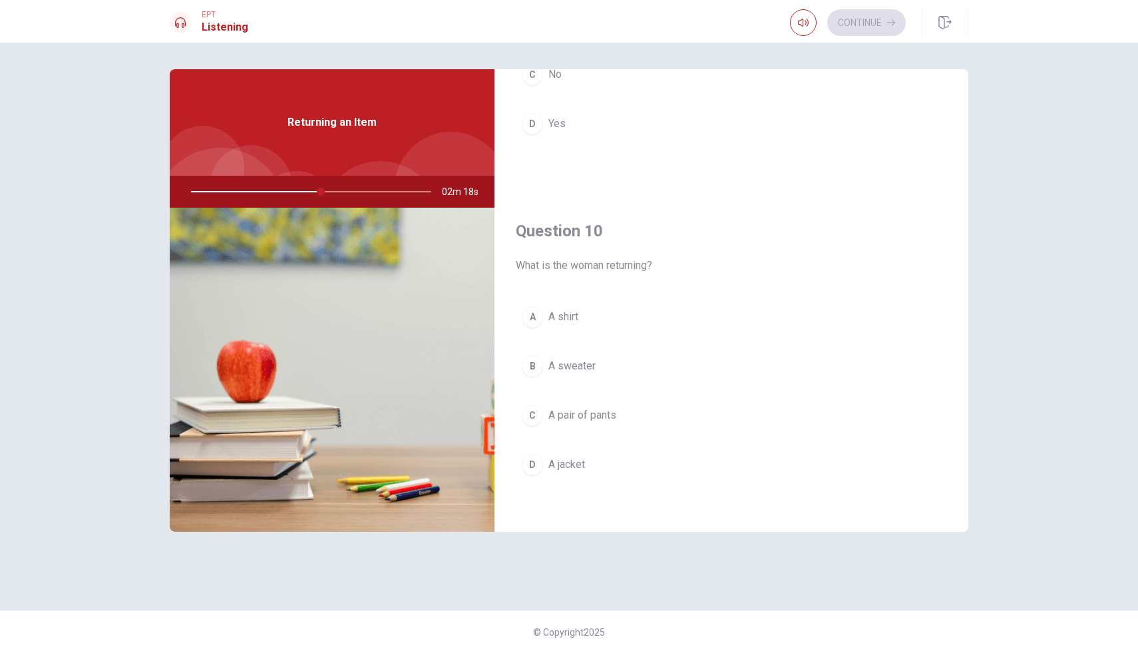
scroll to position [1241, 0]
click at [563, 466] on span "A jacket" at bounding box center [566, 462] width 37 height 16
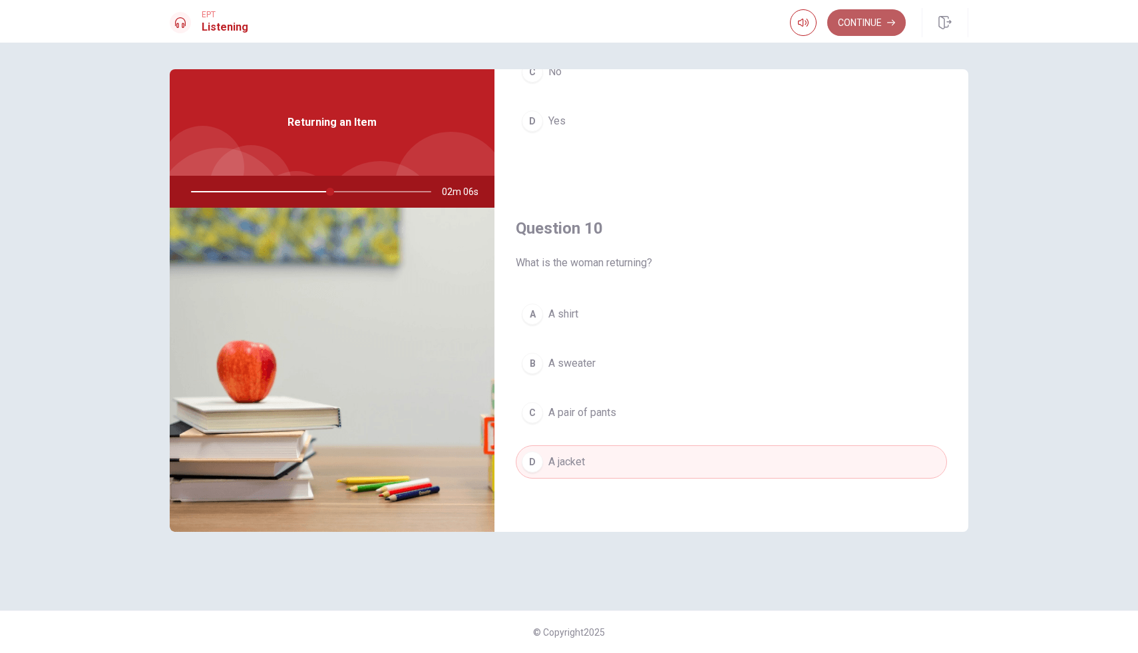
click at [862, 24] on button "Continue" at bounding box center [866, 22] width 78 height 27
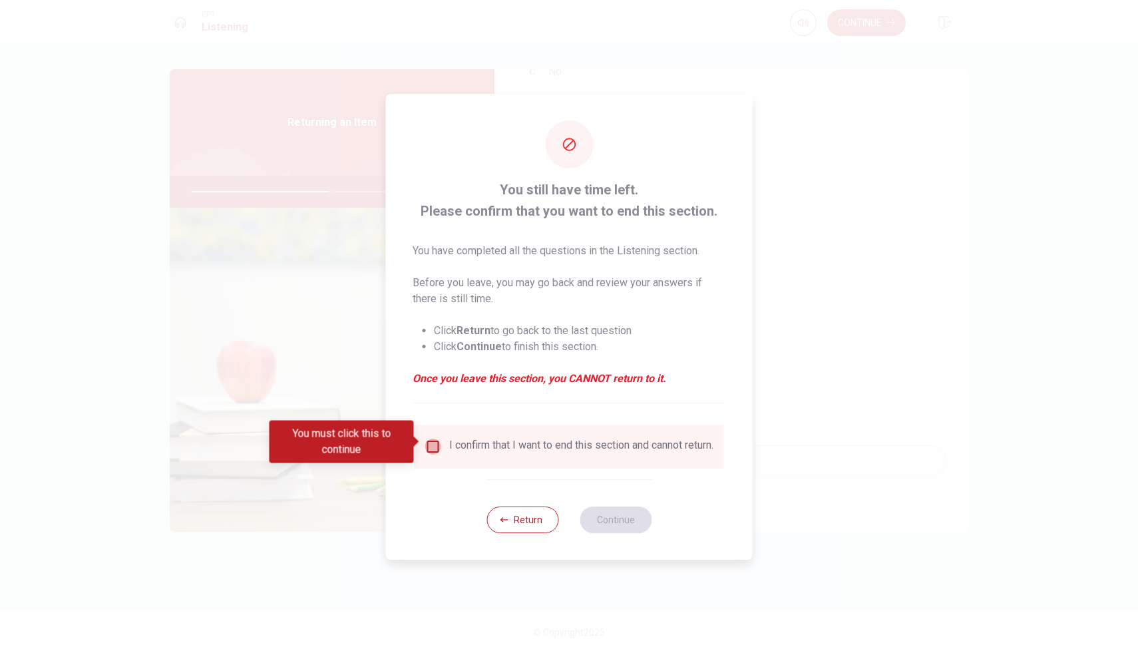
click at [435, 439] on input "You must click this to continue" at bounding box center [433, 446] width 16 height 16
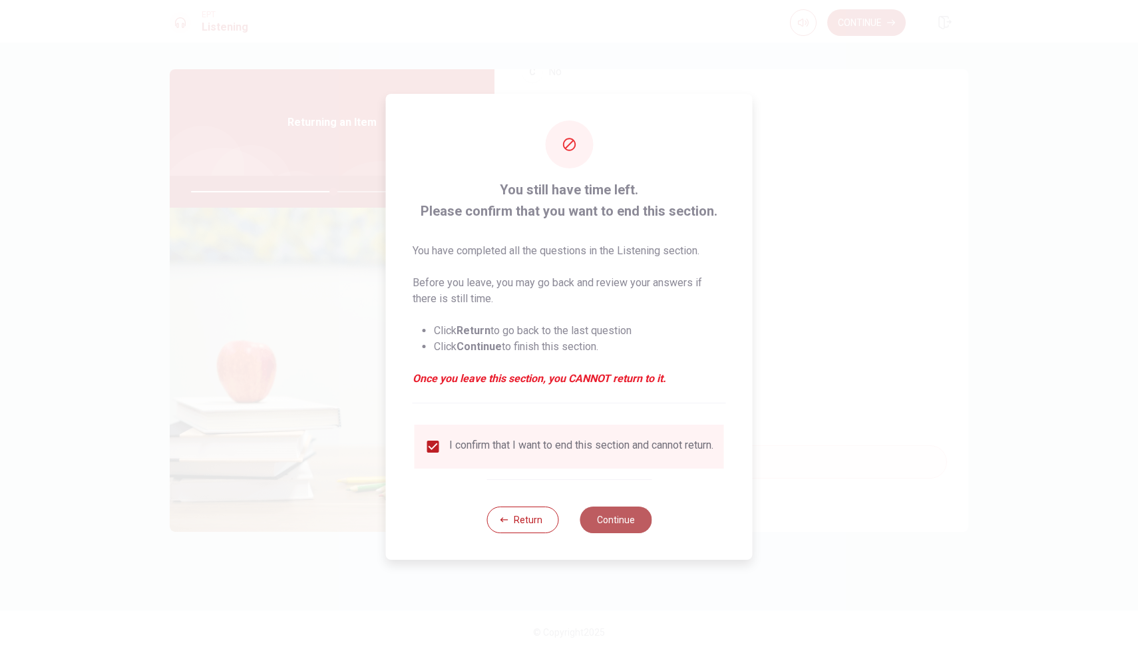
click at [640, 524] on button "Continue" at bounding box center [615, 519] width 72 height 27
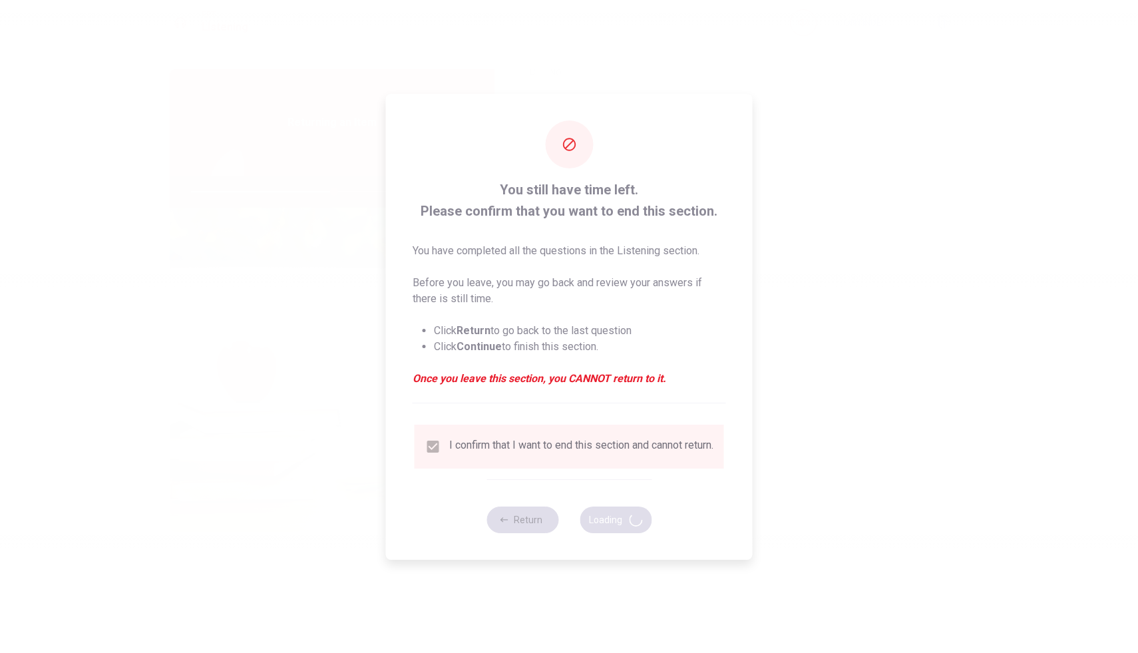
type input "60"
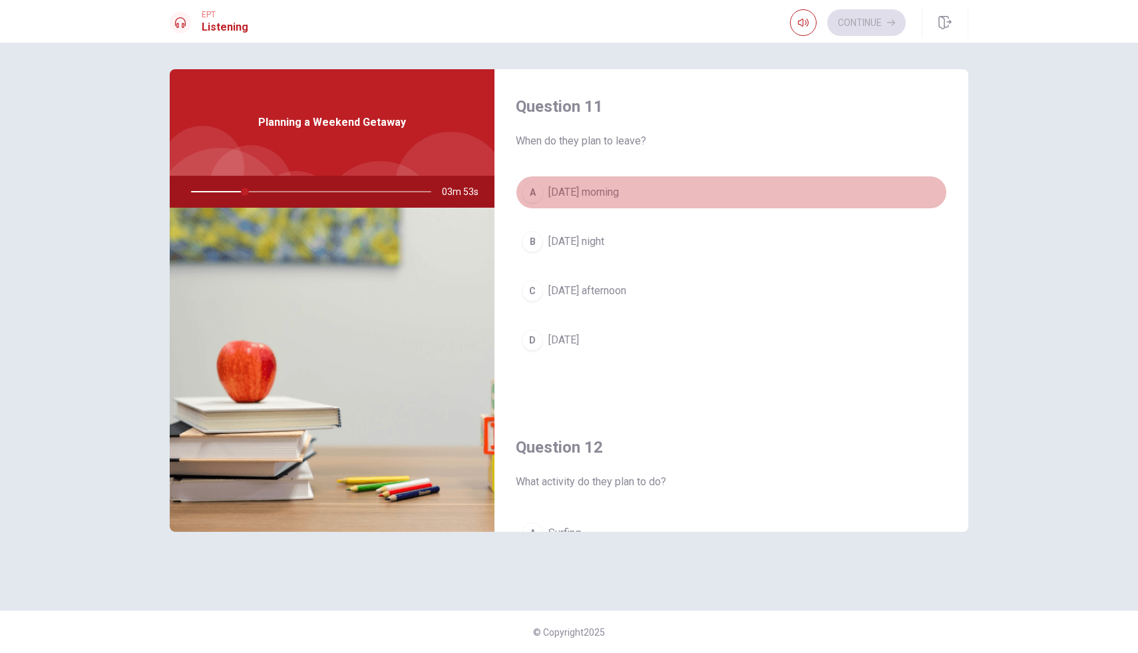
click at [644, 190] on button "A [DATE] morning" at bounding box center [731, 192] width 431 height 33
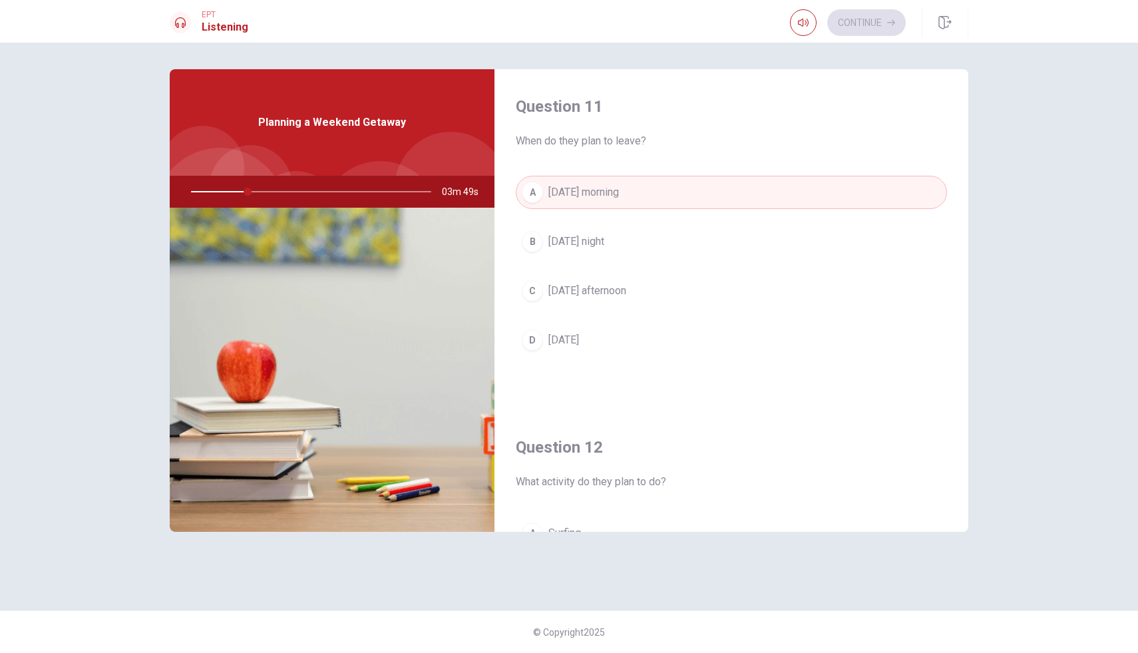
click at [606, 238] on button "B [DATE] night" at bounding box center [731, 241] width 431 height 33
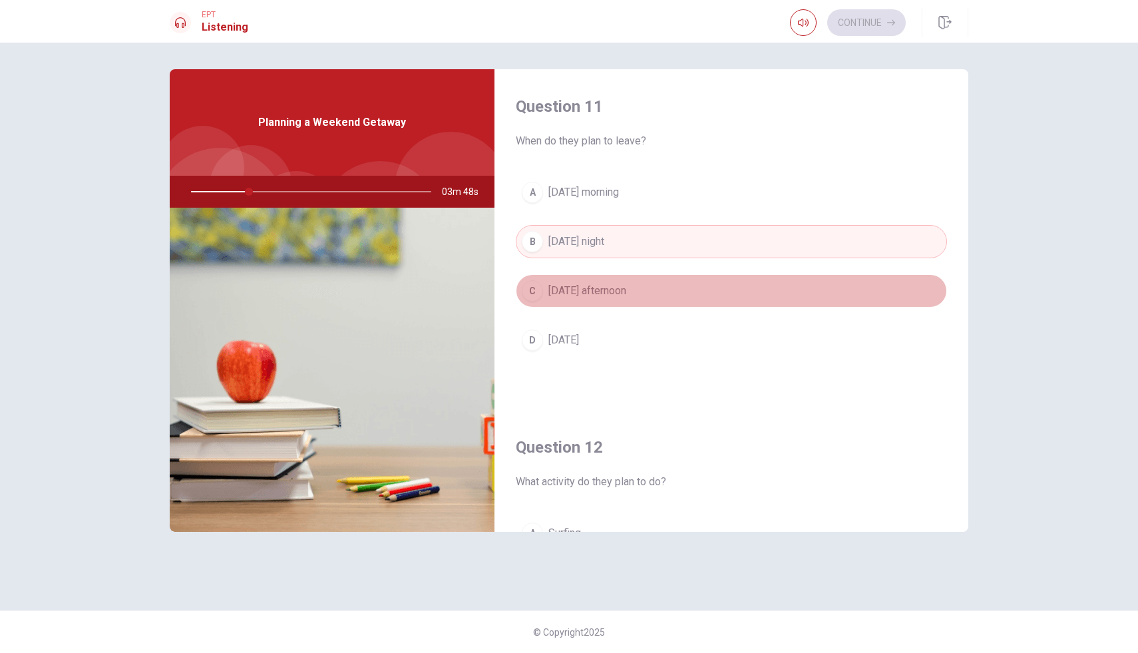
click at [615, 299] on button "C [DATE] afternoon" at bounding box center [731, 290] width 431 height 33
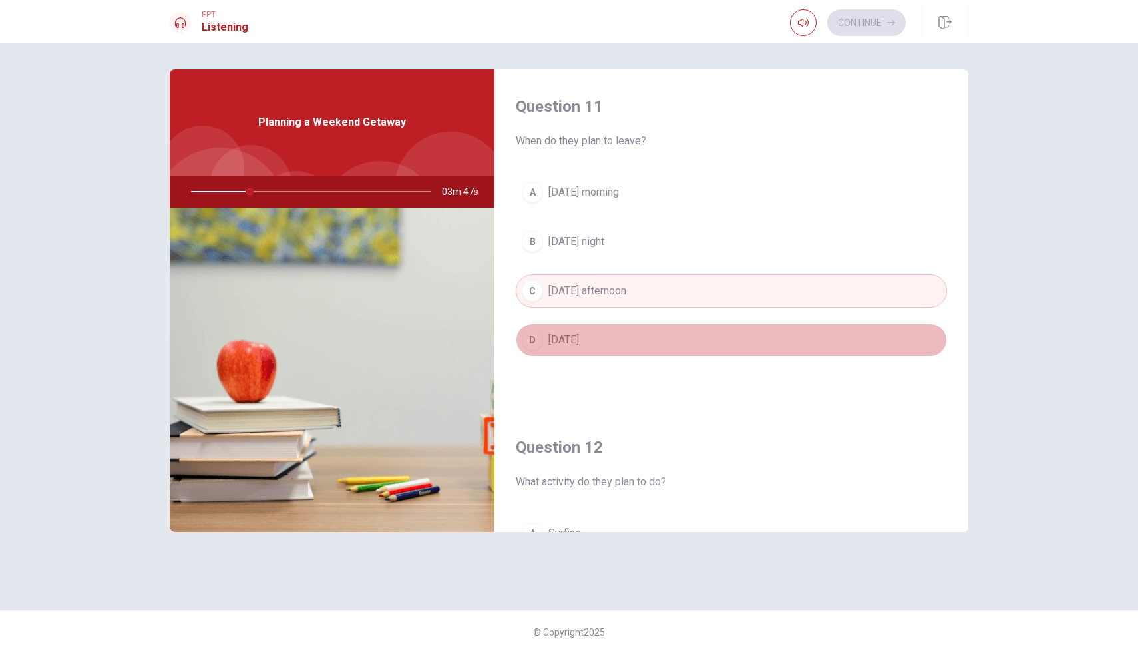
click at [605, 339] on button "D [DATE]" at bounding box center [731, 339] width 431 height 33
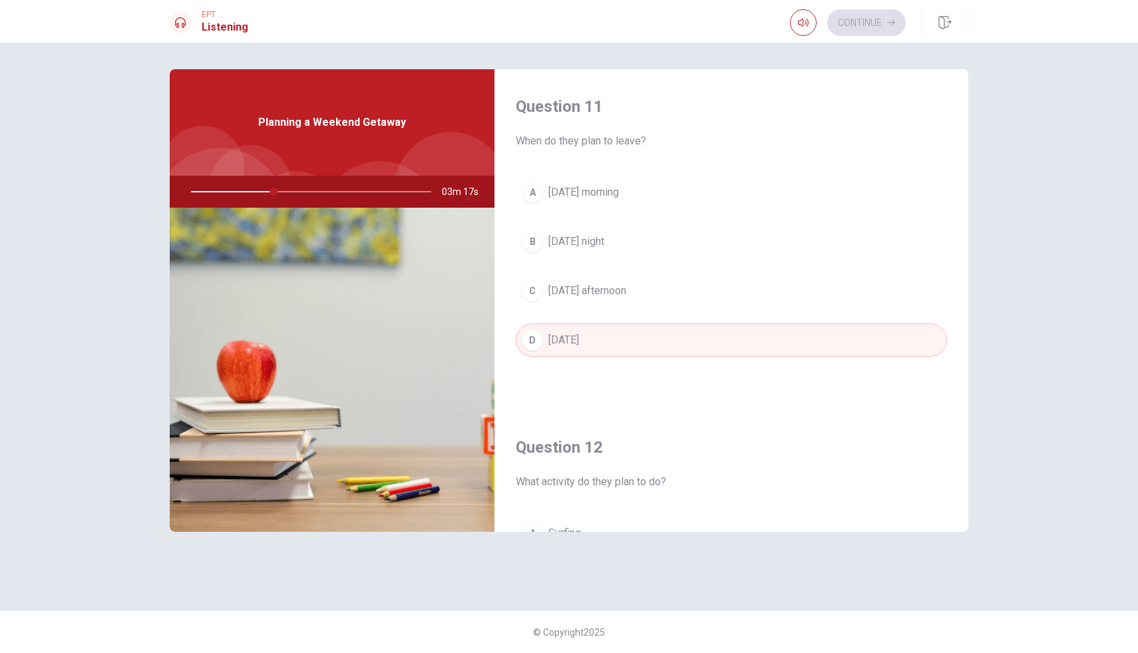
click at [580, 245] on span "[DATE] night" at bounding box center [576, 242] width 56 height 16
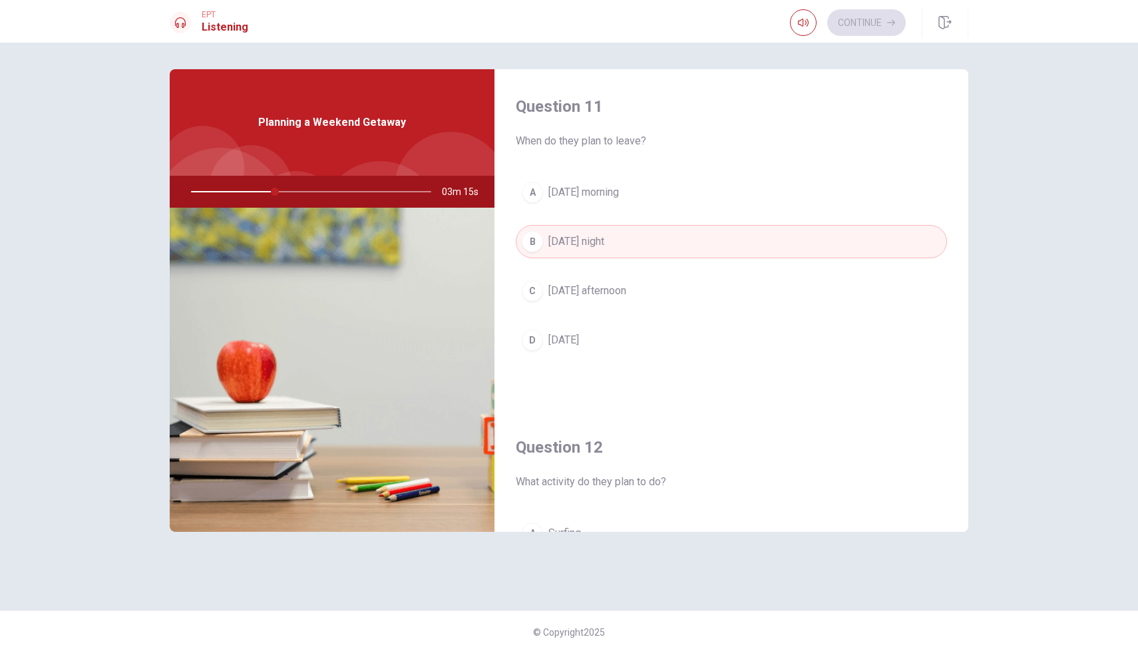
click at [680, 489] on span "What activity do they plan to do?" at bounding box center [731, 482] width 431 height 16
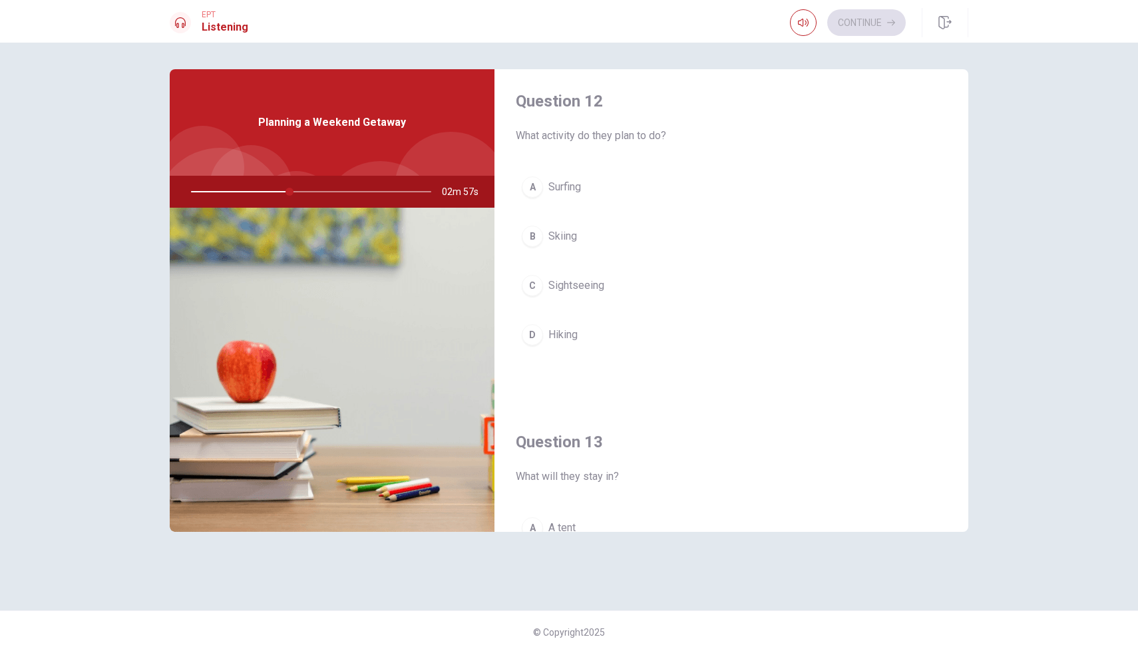
scroll to position [373, 0]
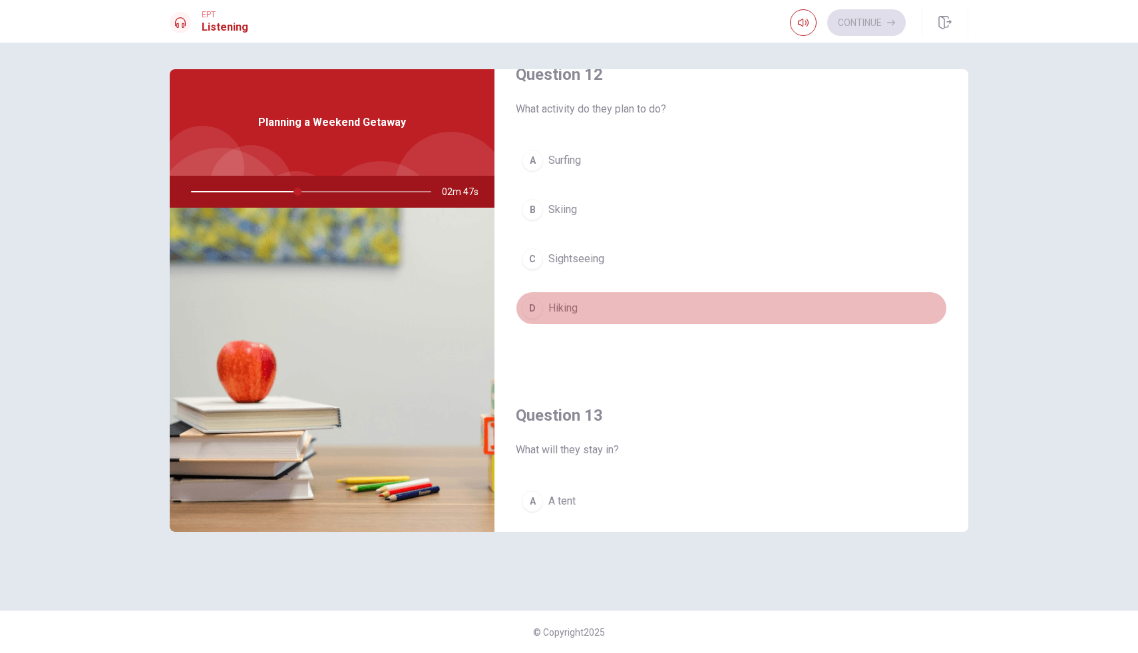
click at [565, 303] on span "Hiking" at bounding box center [562, 308] width 29 height 16
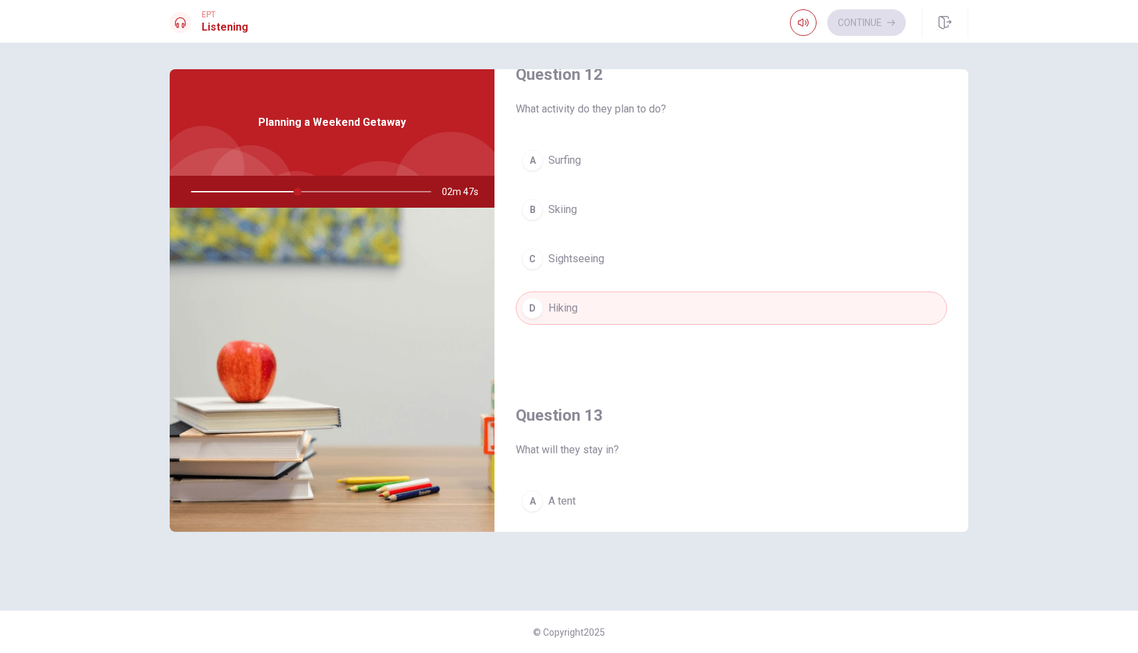
type input "45"
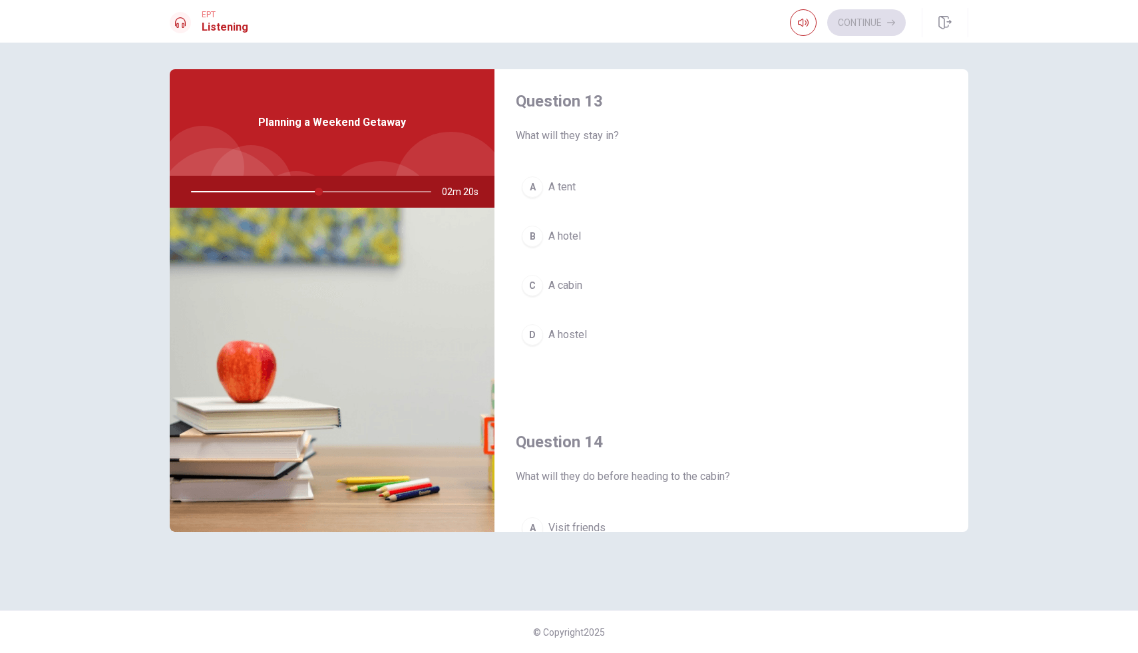
scroll to position [692, 0]
click at [564, 225] on span "A hotel" at bounding box center [564, 231] width 33 height 16
type input "56"
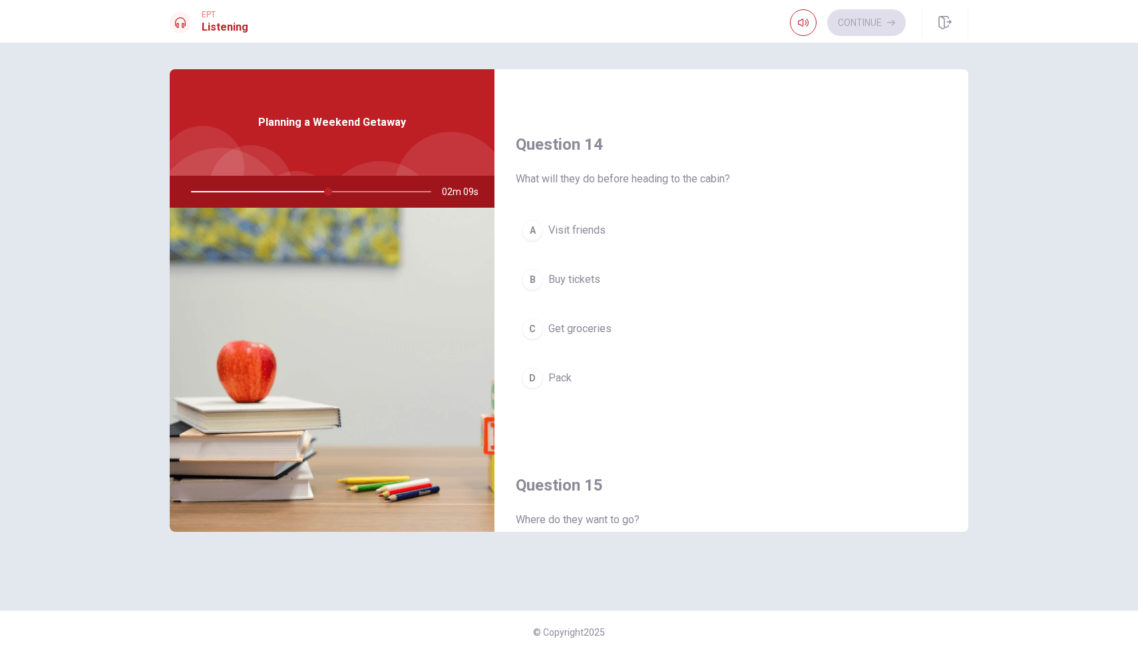
scroll to position [985, 0]
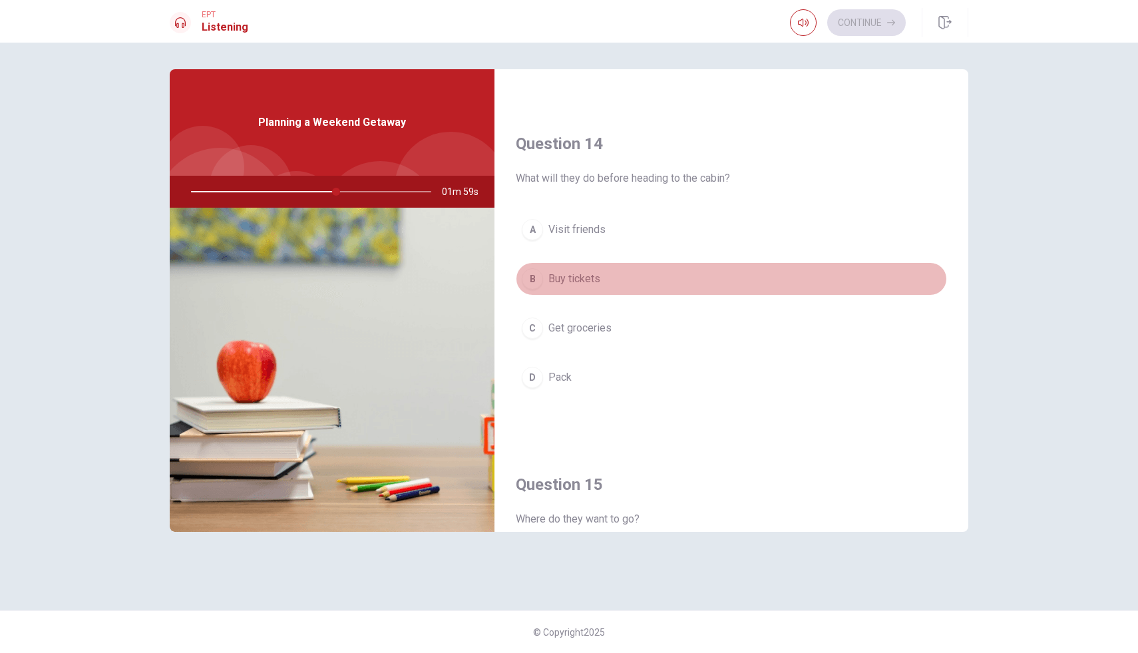
click at [577, 279] on span "Buy tickets" at bounding box center [574, 279] width 52 height 16
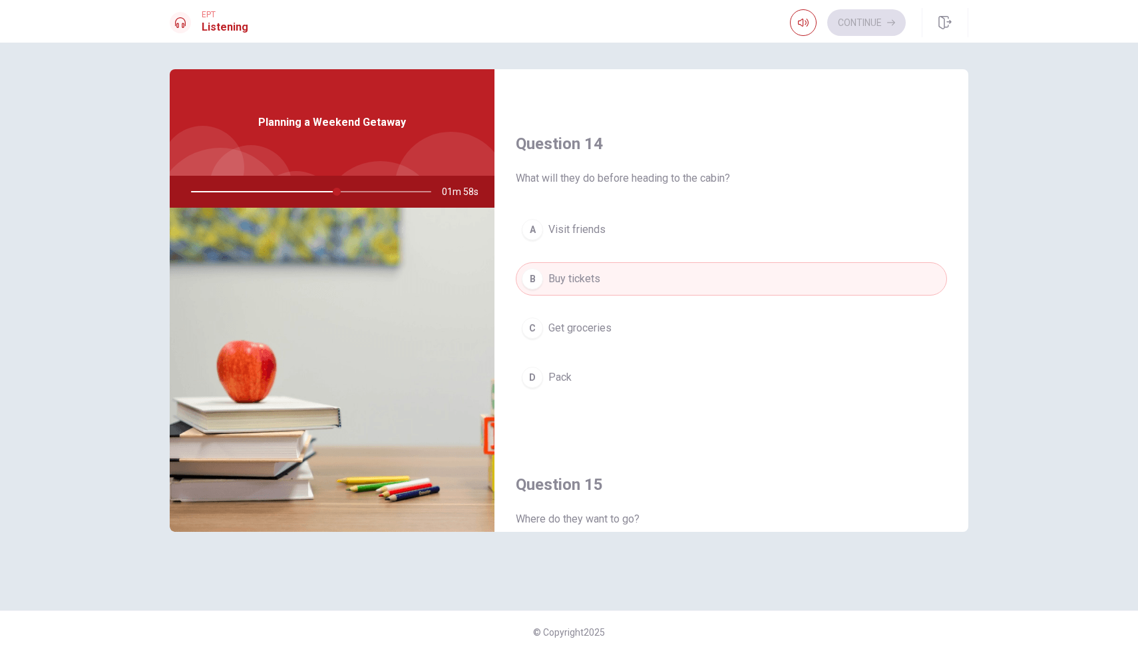
click at [576, 332] on span "Get groceries" at bounding box center [579, 328] width 63 height 16
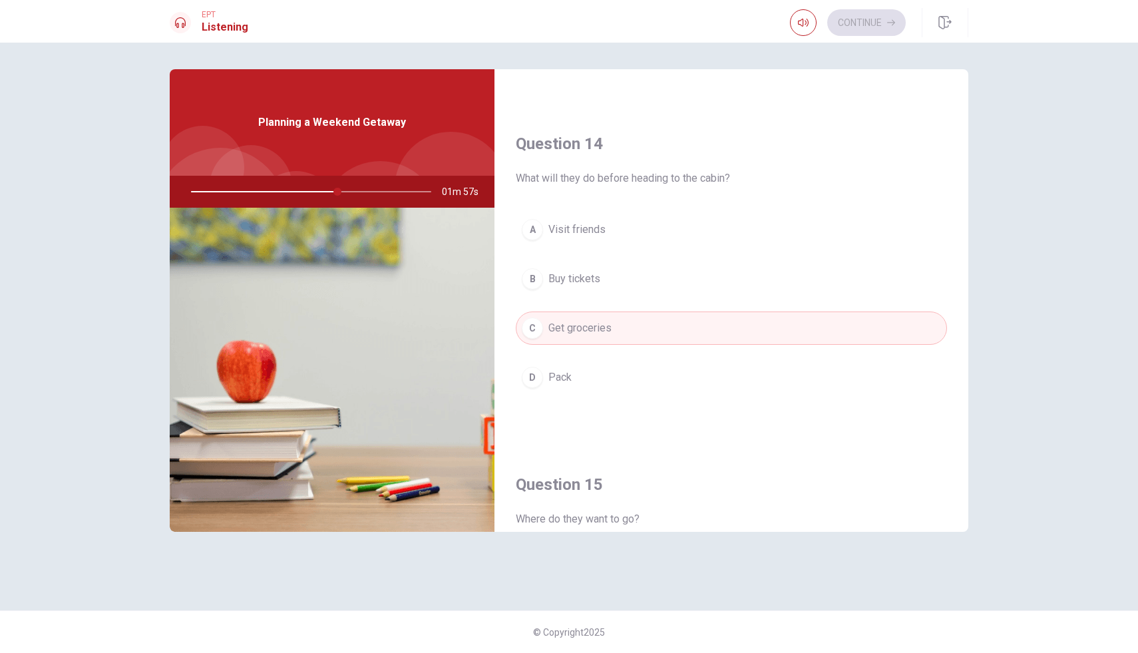
type input "61"
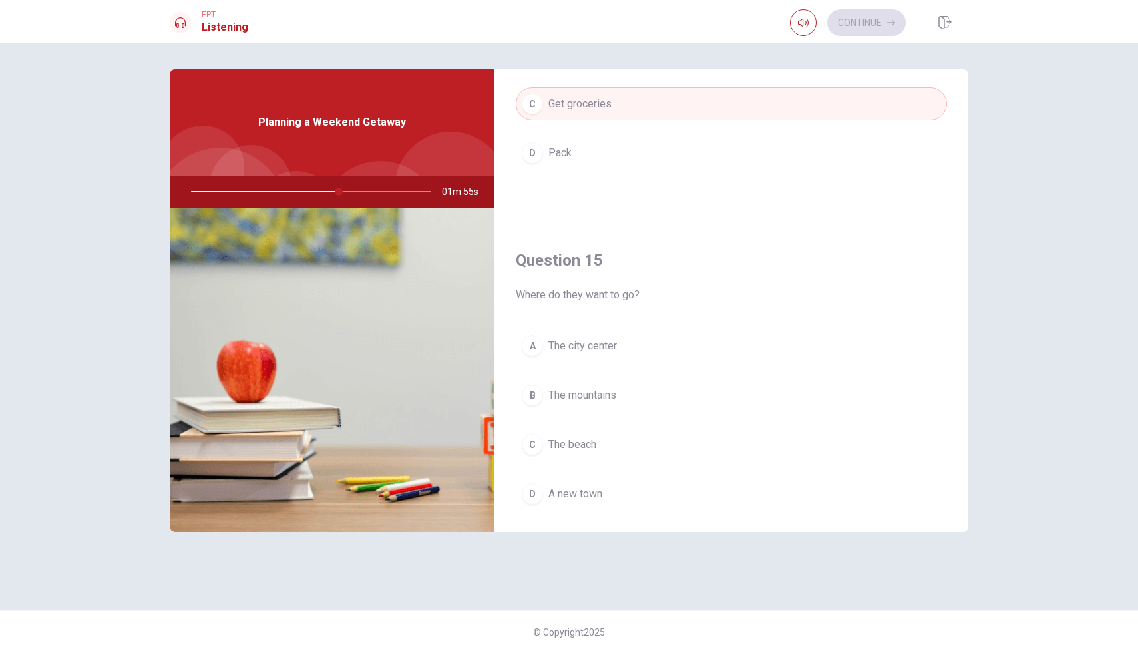
scroll to position [1241, 0]
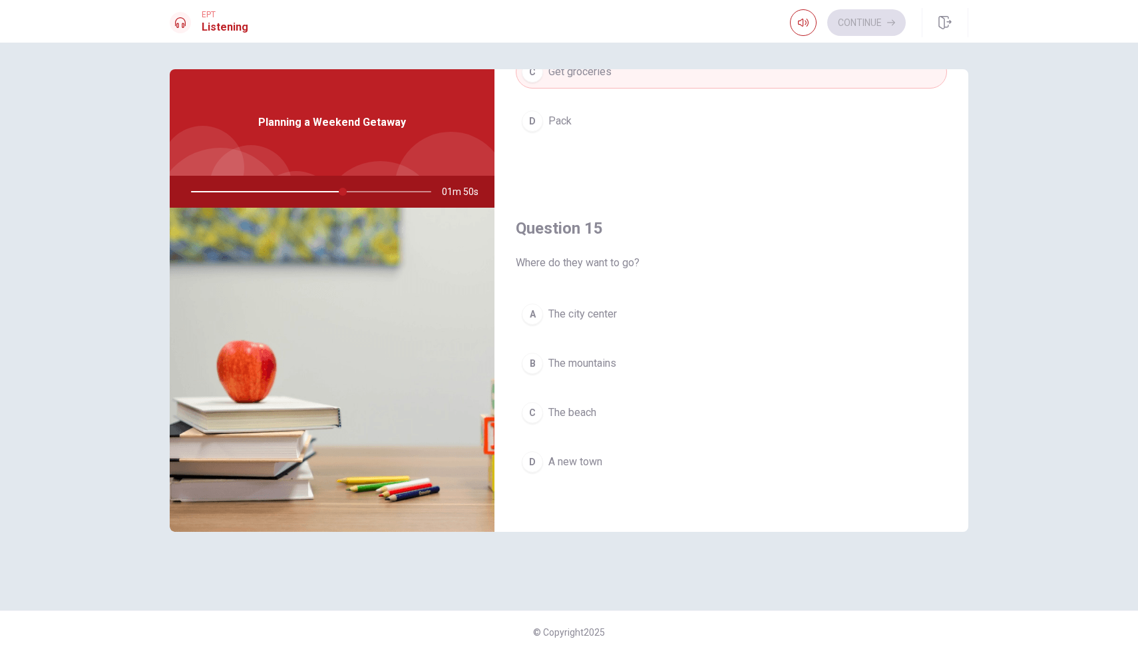
click at [601, 367] on span "The mountains" at bounding box center [582, 363] width 68 height 16
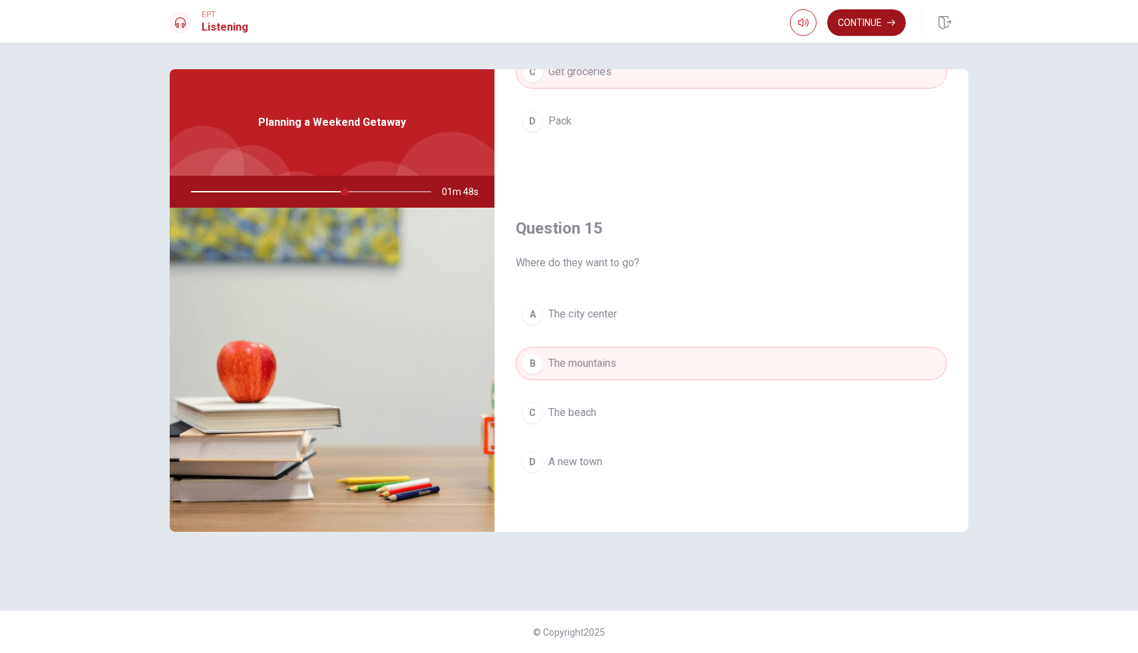
click at [877, 15] on button "Continue" at bounding box center [866, 22] width 78 height 27
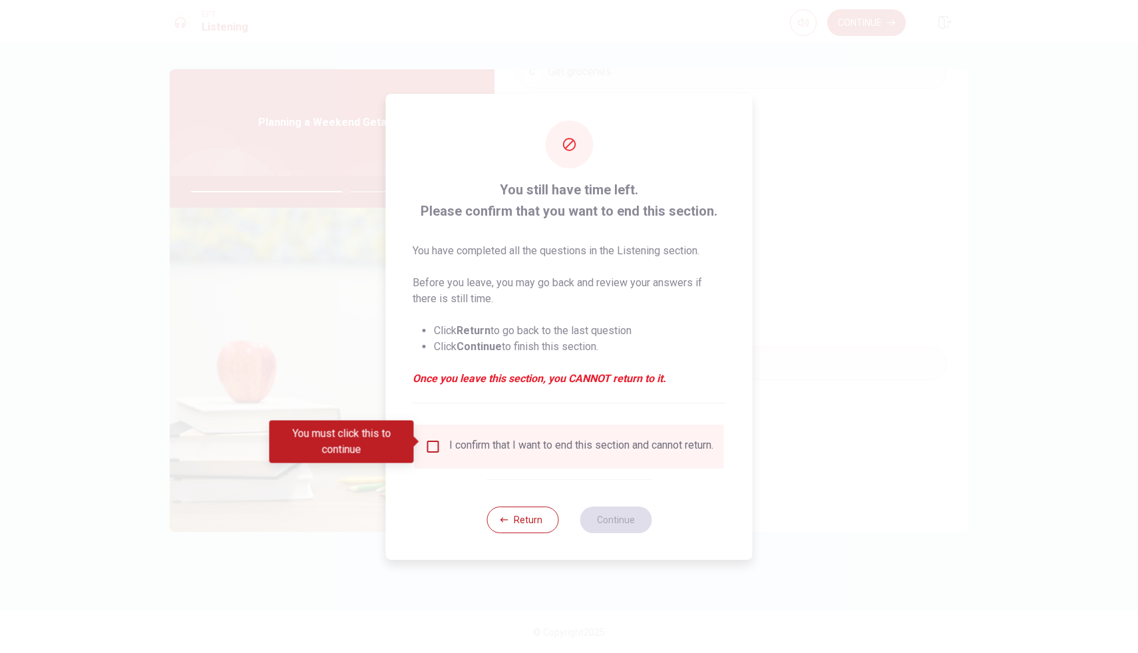
click at [426, 440] on input "You must click this to continue" at bounding box center [433, 446] width 16 height 16
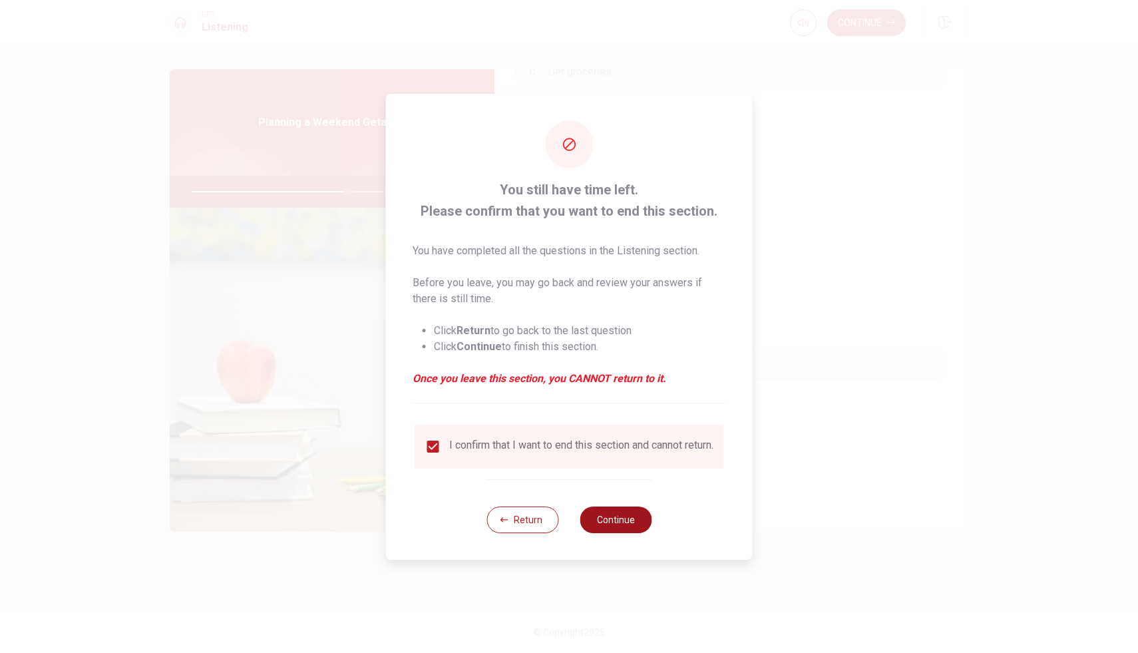
click at [623, 519] on button "Continue" at bounding box center [615, 519] width 72 height 27
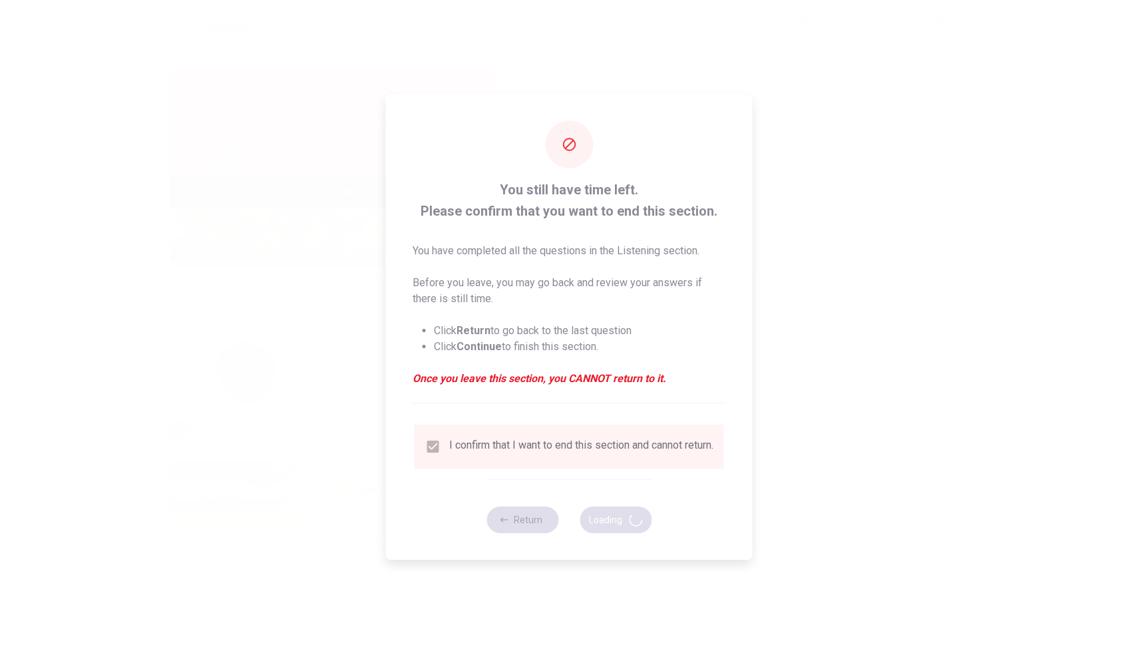
type input "66"
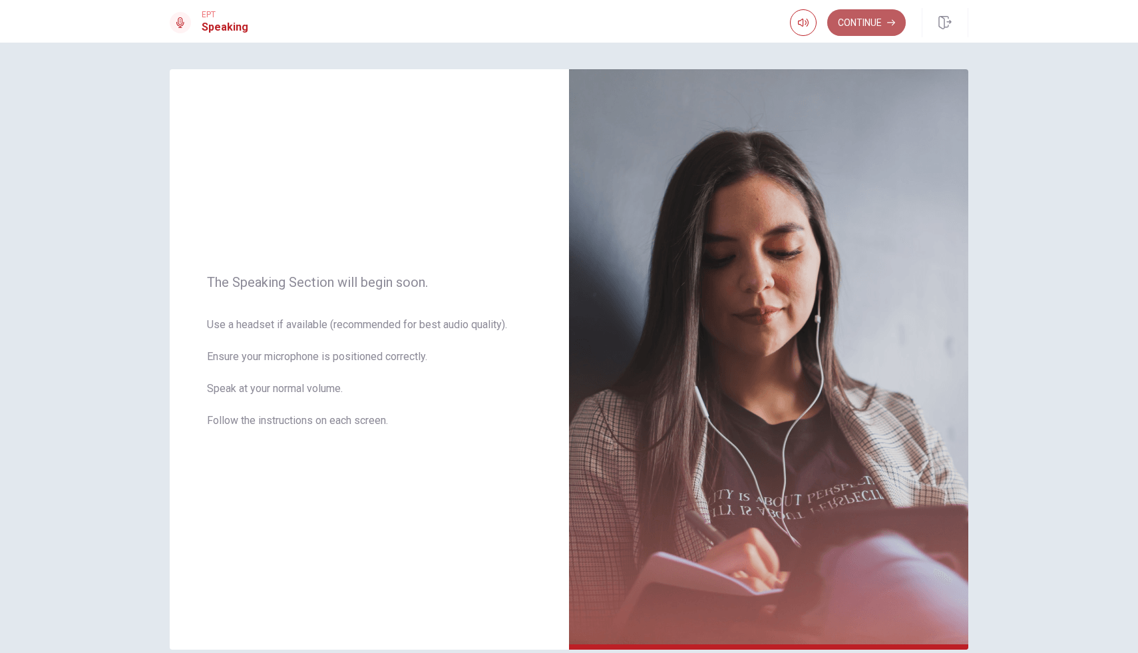
click at [881, 30] on button "Continue" at bounding box center [866, 22] width 78 height 27
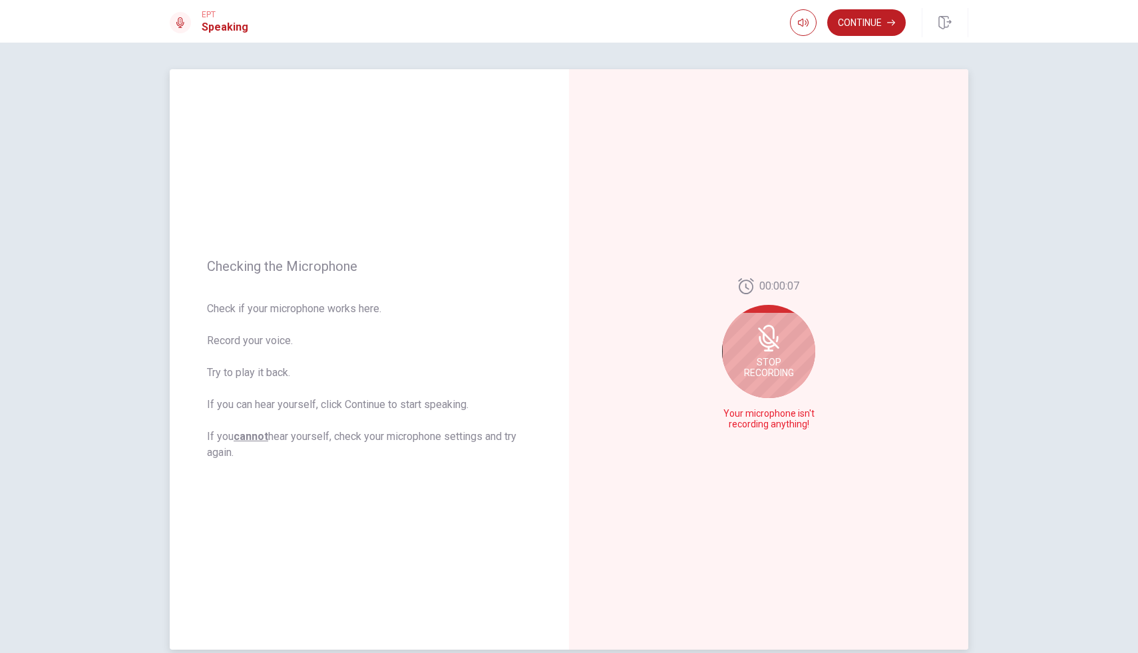
click at [769, 355] on div "Stop Recording" at bounding box center [768, 351] width 93 height 93
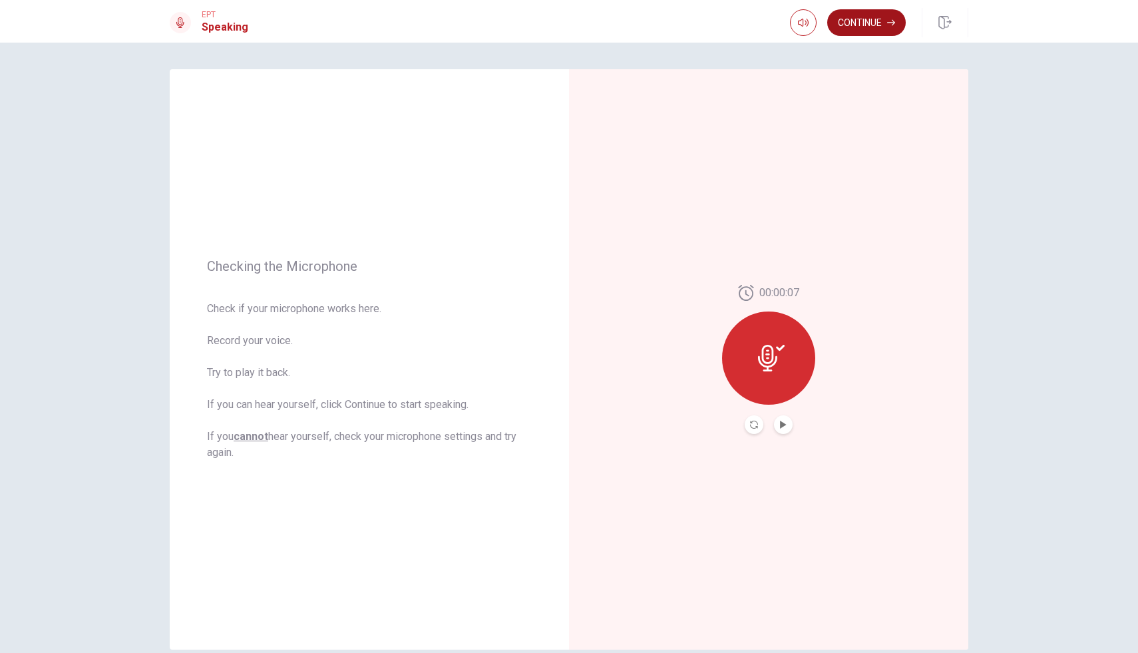
click at [879, 20] on button "Continue" at bounding box center [866, 22] width 78 height 27
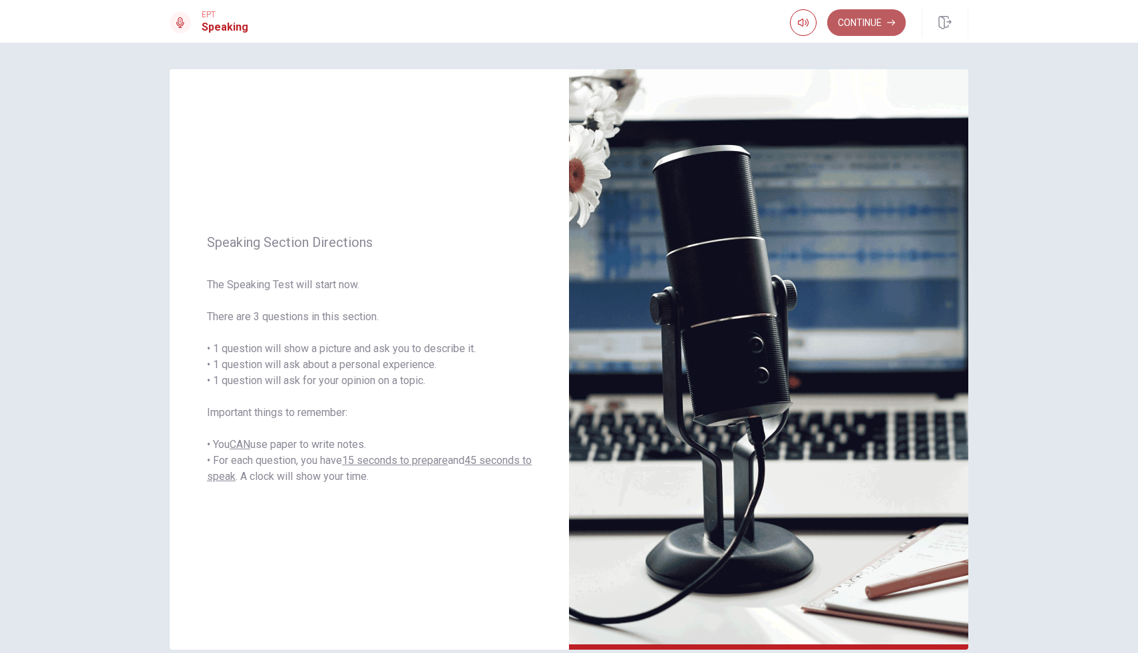
click at [879, 20] on button "Continue" at bounding box center [866, 22] width 78 height 27
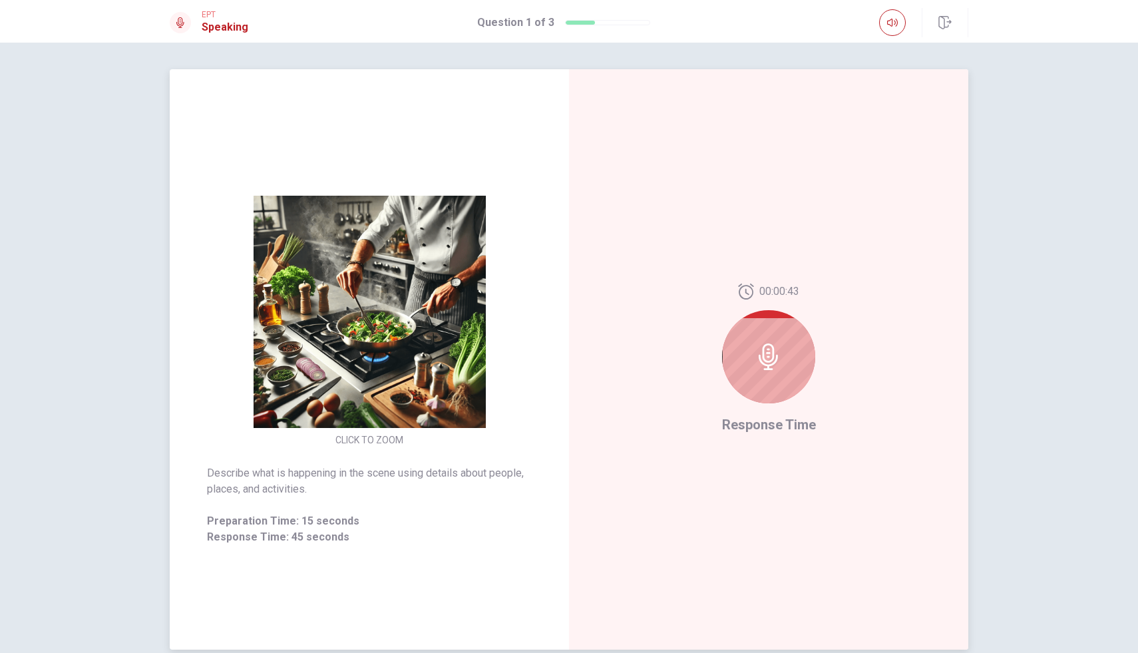
click at [770, 363] on icon at bounding box center [768, 356] width 27 height 27
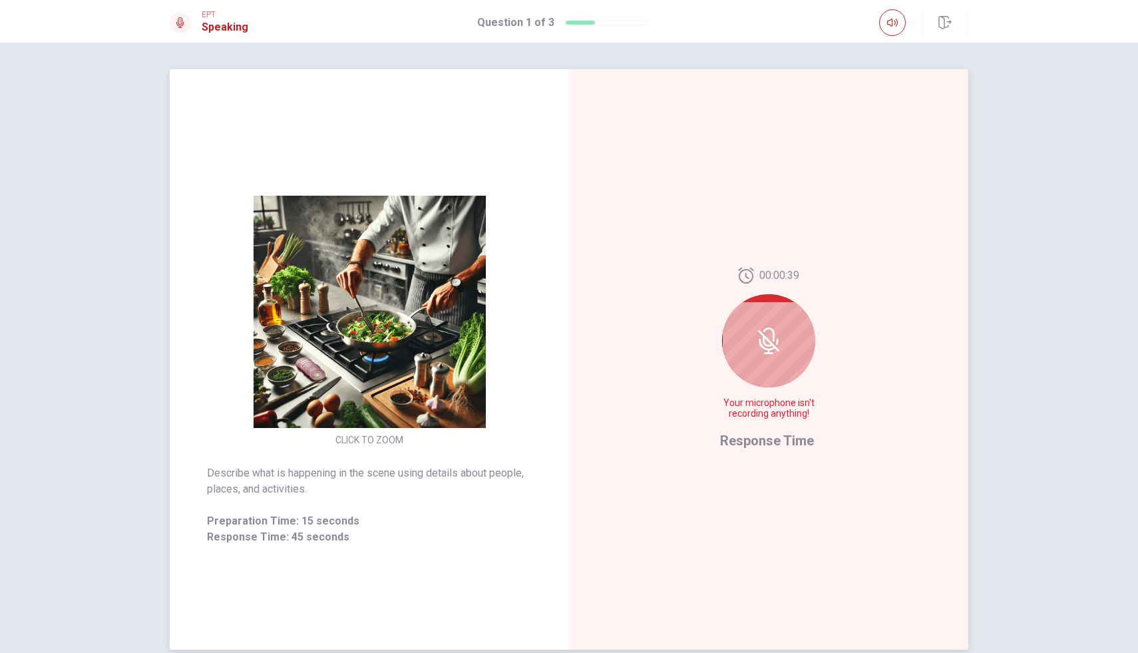
click at [764, 344] on icon at bounding box center [767, 341] width 11 height 12
click at [765, 348] on icon at bounding box center [766, 345] width 17 height 12
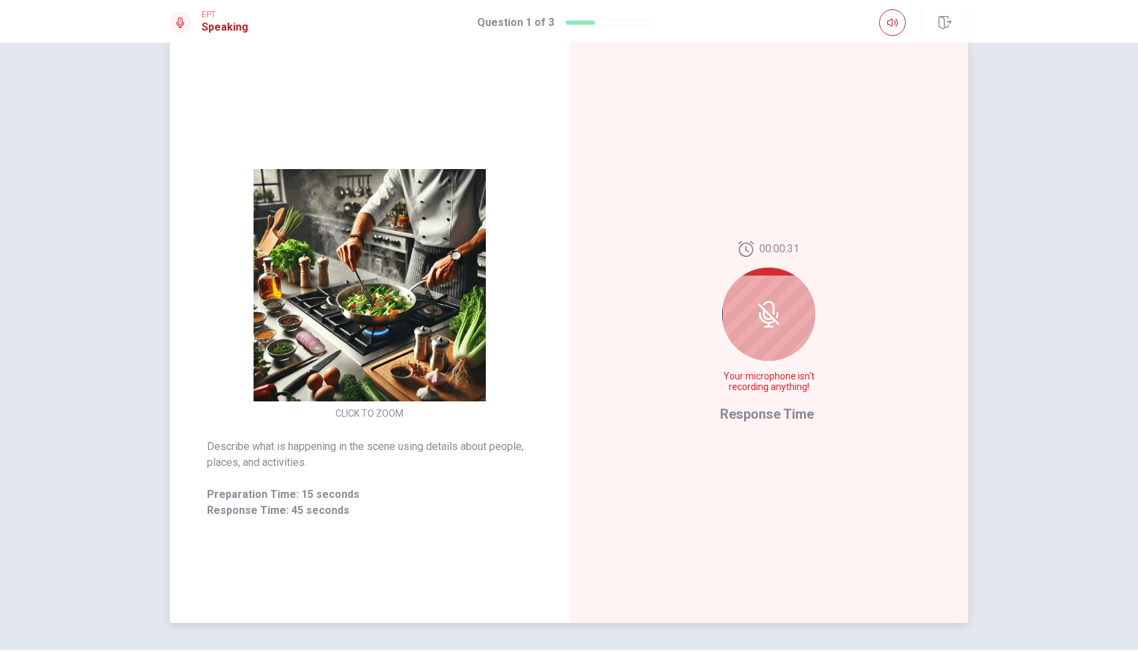
click at [778, 319] on icon at bounding box center [768, 314] width 27 height 27
click at [794, 388] on span "Your microphone isn't recording anything!" at bounding box center [768, 381] width 97 height 21
click at [790, 374] on span "Your microphone isn't recording anything!" at bounding box center [768, 381] width 97 height 21
click at [774, 412] on span "Response Time" at bounding box center [767, 414] width 94 height 16
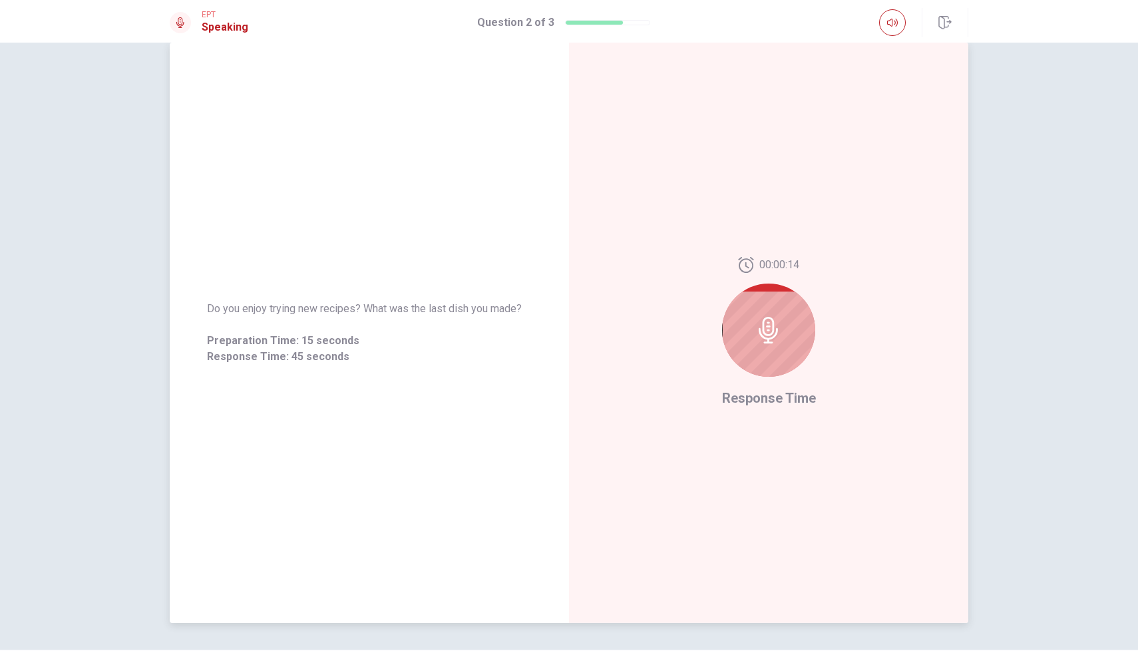
click at [775, 333] on icon at bounding box center [767, 330] width 19 height 27
click at [783, 400] on span "Response Time" at bounding box center [769, 398] width 94 height 16
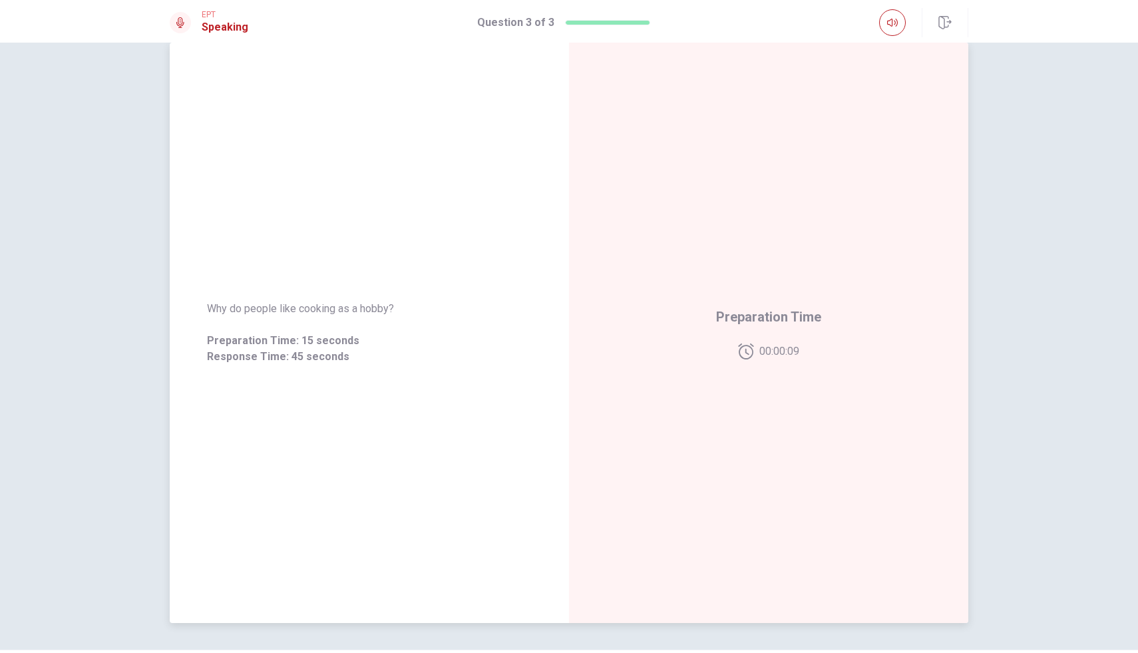
click at [808, 440] on div "Preparation Time 00:00:09" at bounding box center [768, 333] width 399 height 580
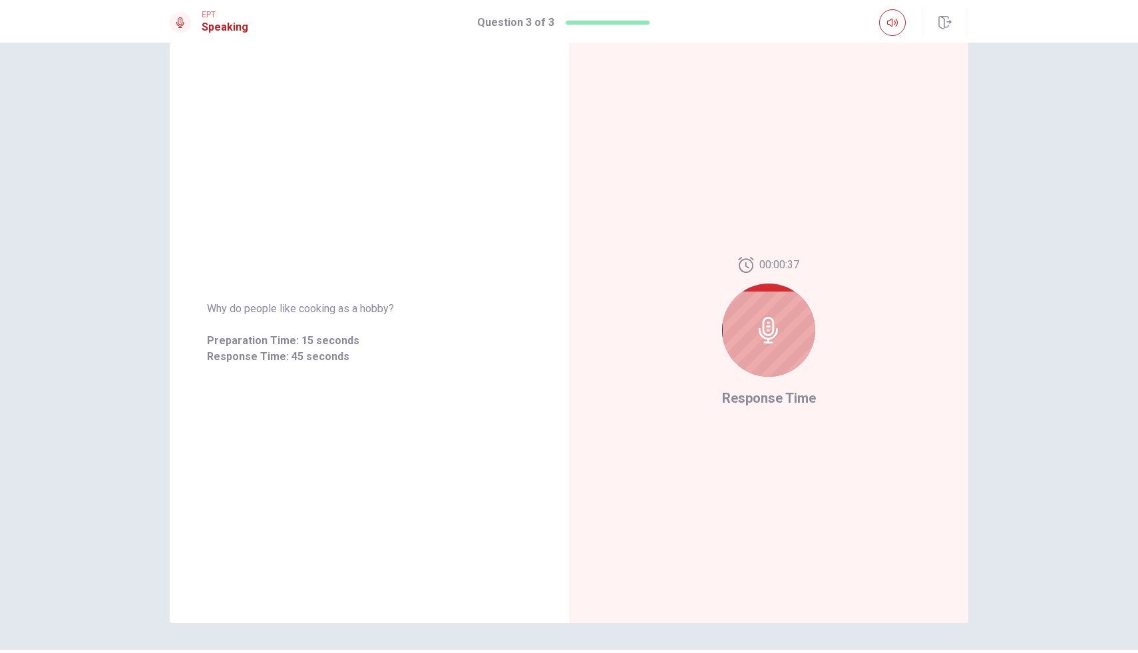
click at [785, 342] on div at bounding box center [768, 329] width 93 height 93
click at [788, 347] on div at bounding box center [768, 329] width 93 height 93
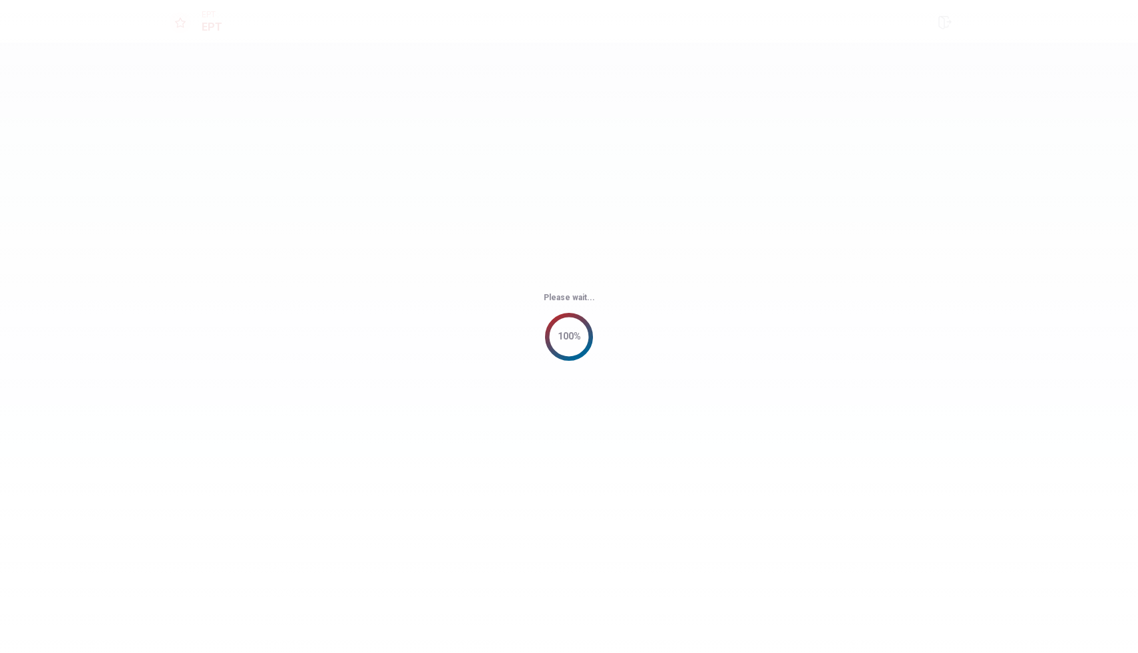
scroll to position [0, 0]
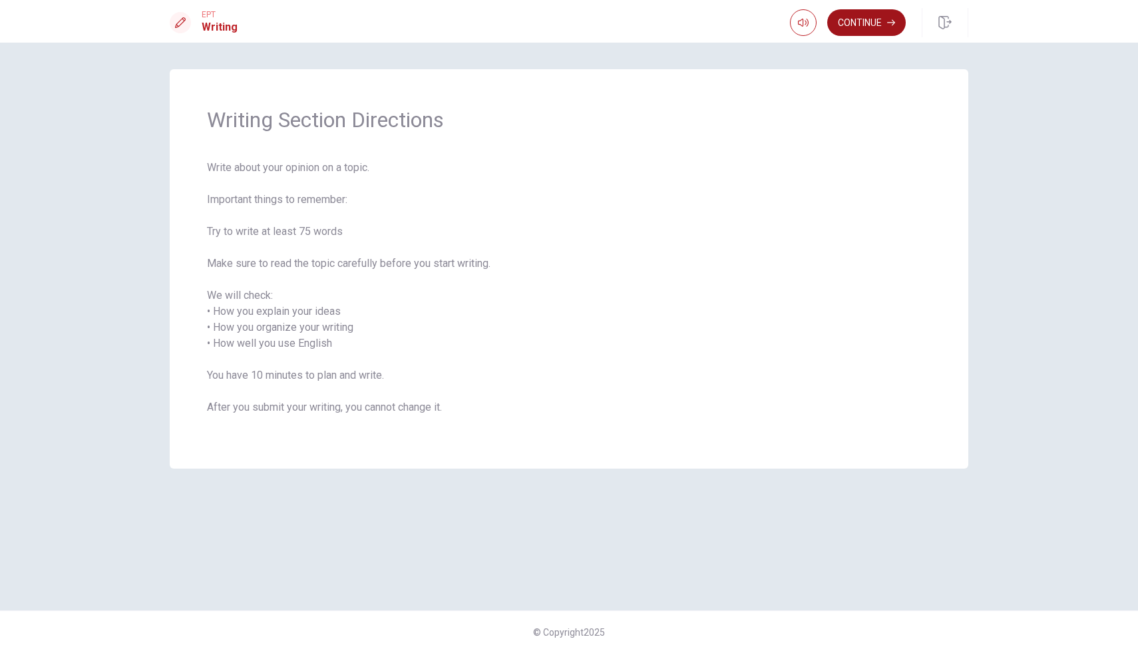
click at [856, 17] on button "Continue" at bounding box center [866, 22] width 78 height 27
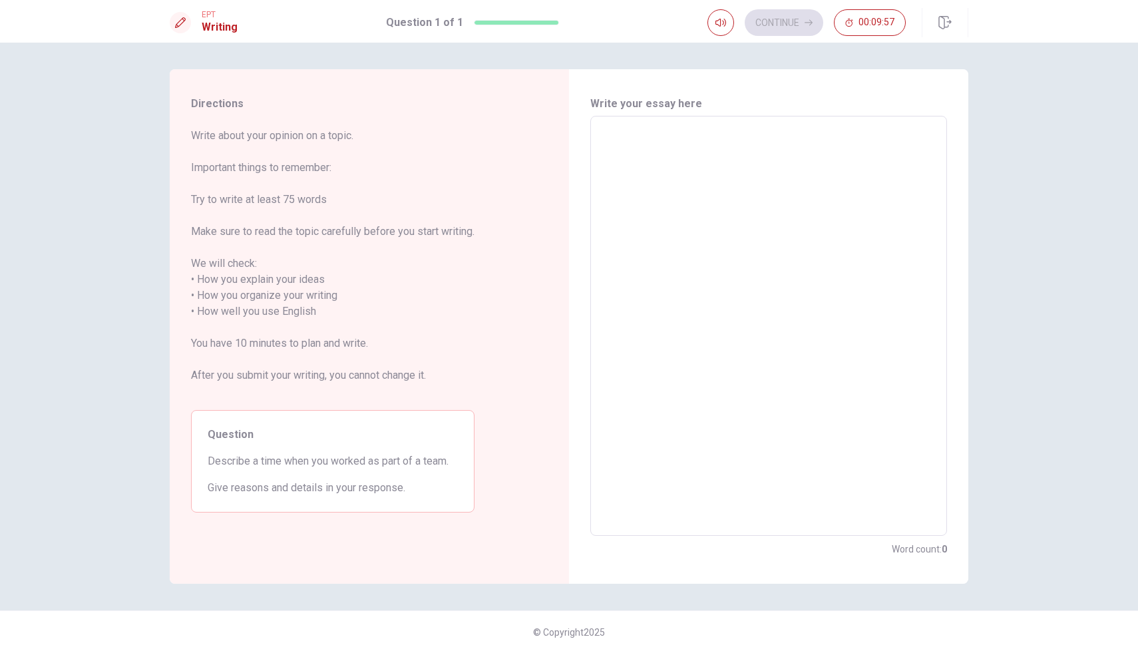
click at [679, 132] on textarea at bounding box center [768, 326] width 338 height 398
click at [627, 134] on textarea at bounding box center [768, 326] width 338 height 398
click at [602, 140] on textarea at bounding box center [768, 326] width 338 height 398
type textarea "ı"
type textarea "x"
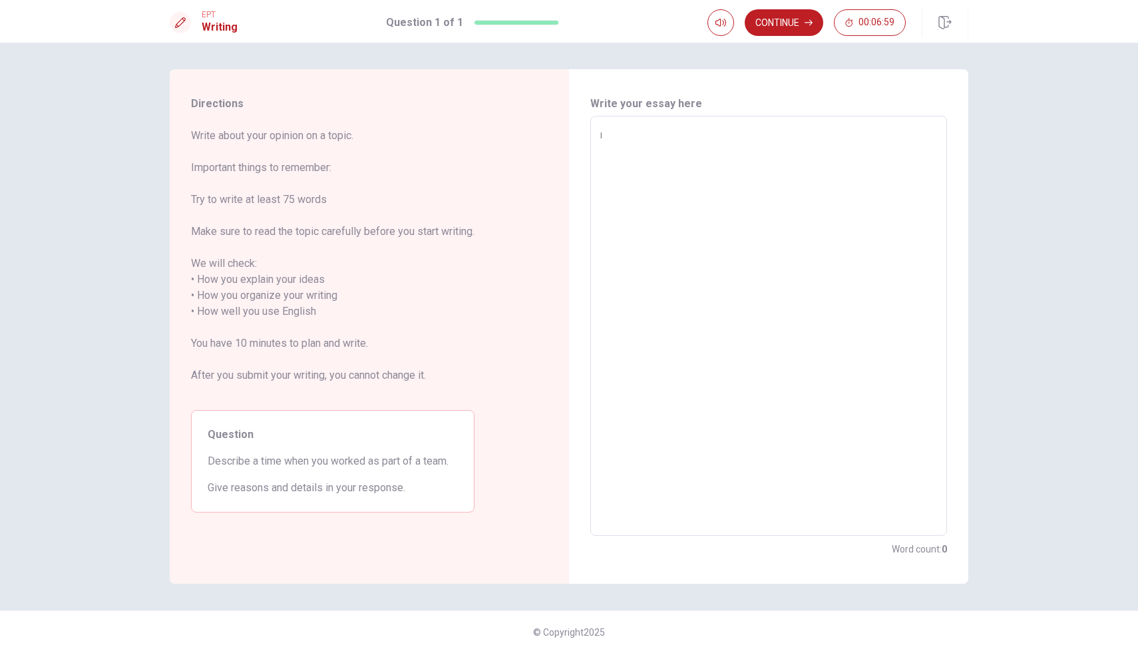
type textarea "ı."
type textarea "x"
type textarea "ı.m"
type textarea "x"
type textarea "ı."
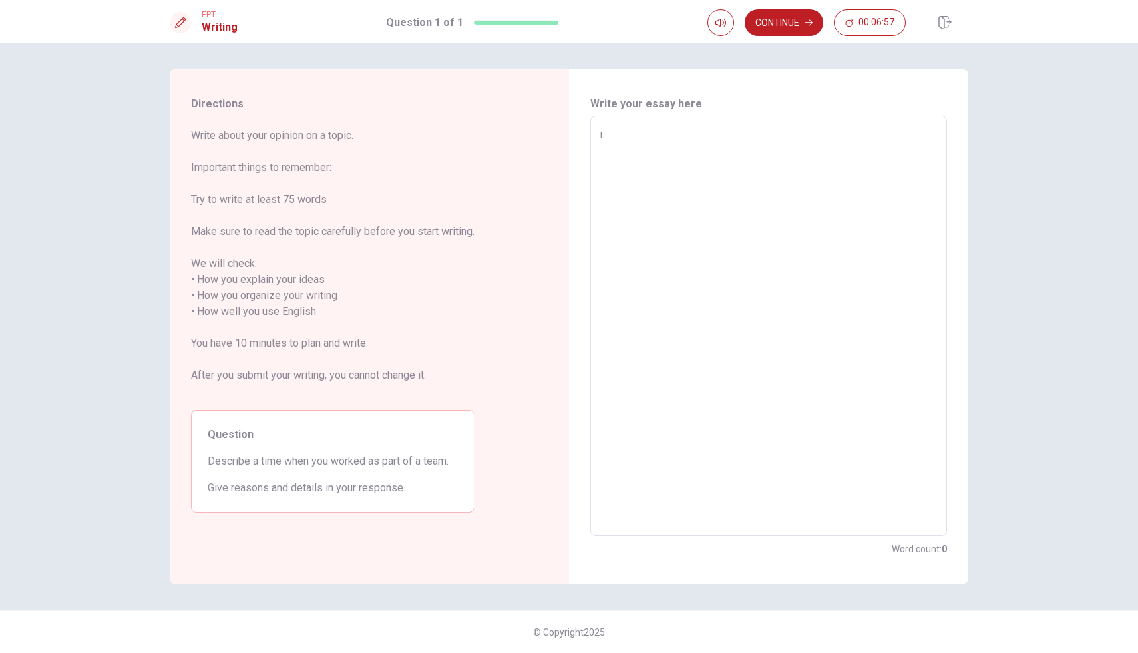
type textarea "x"
type textarea "ı"
type textarea "x"
type textarea "ı,"
type textarea "x"
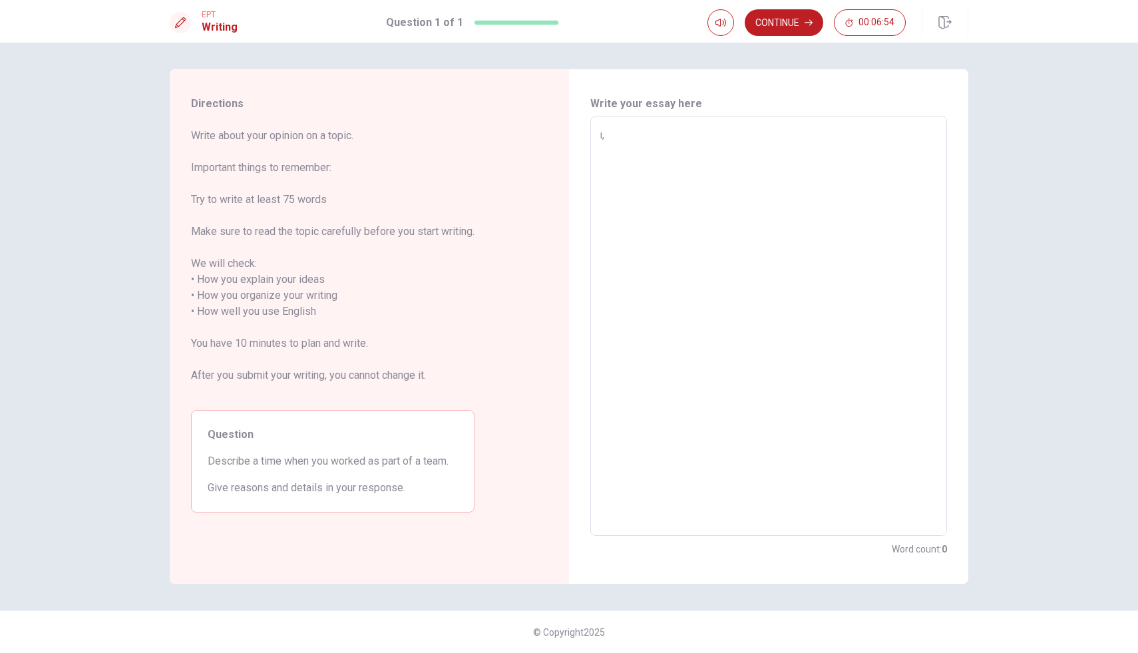
type textarea "ı,m"
type textarea "x"
type textarea "ı,m"
type textarea "x"
type textarea "ı,m s"
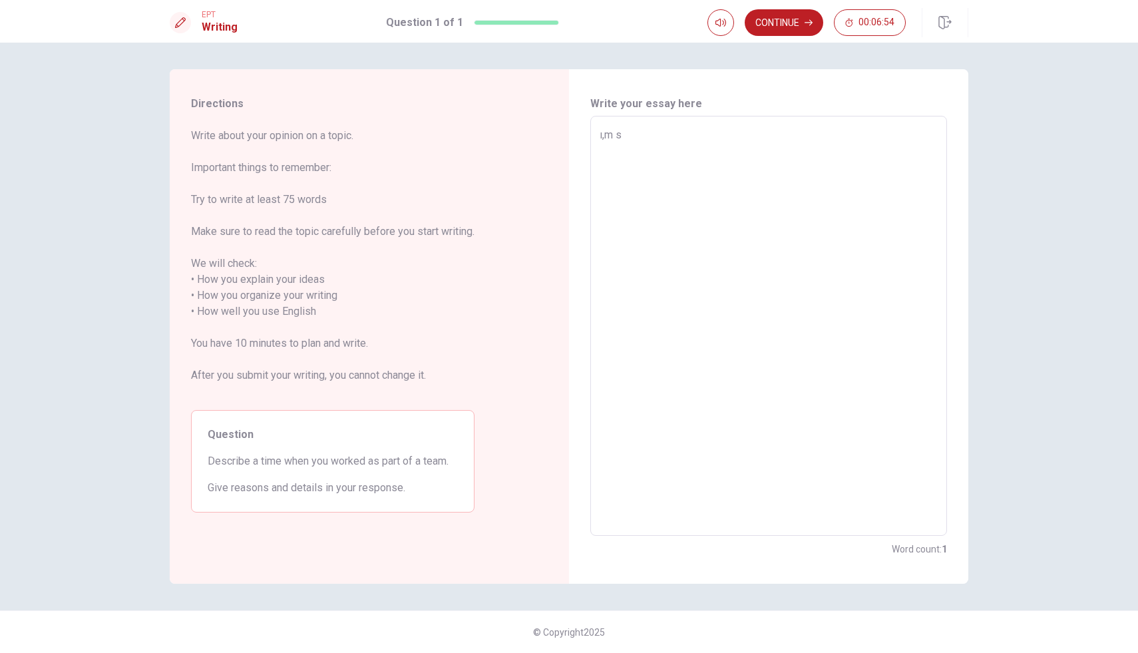
type textarea "x"
type textarea "ı,m so"
type textarea "x"
type textarea "ı,m sor"
type textarea "x"
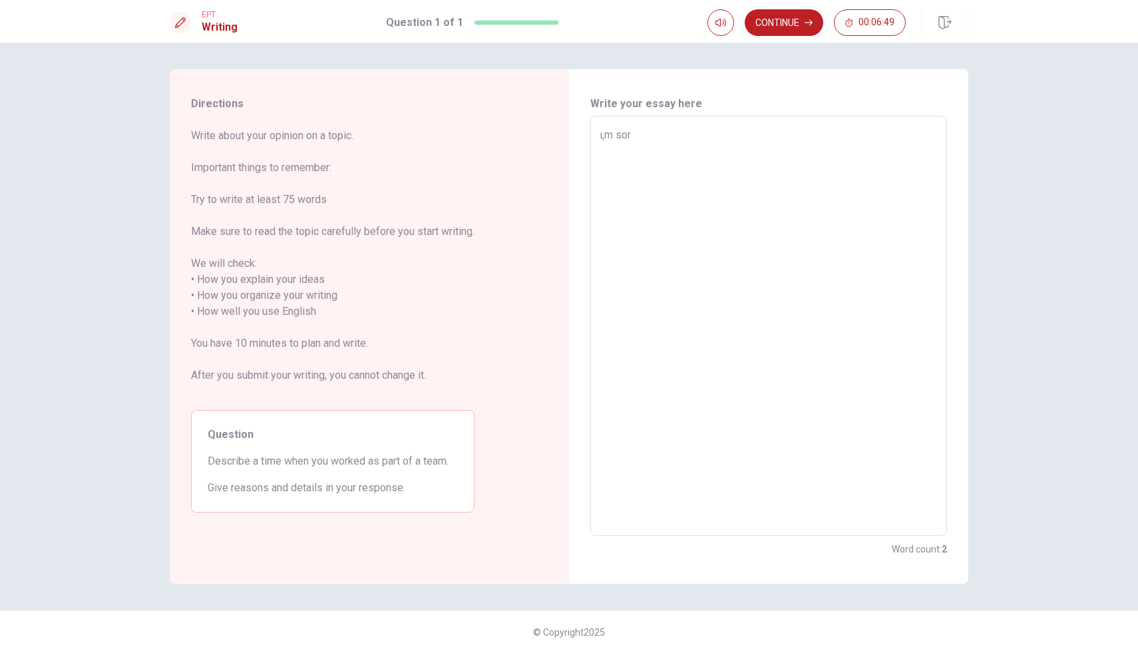
type textarea "ı,m sorr"
type textarea "x"
type textarea "ı,m sorry"
type textarea "x"
type textarea "ı,m sorry"
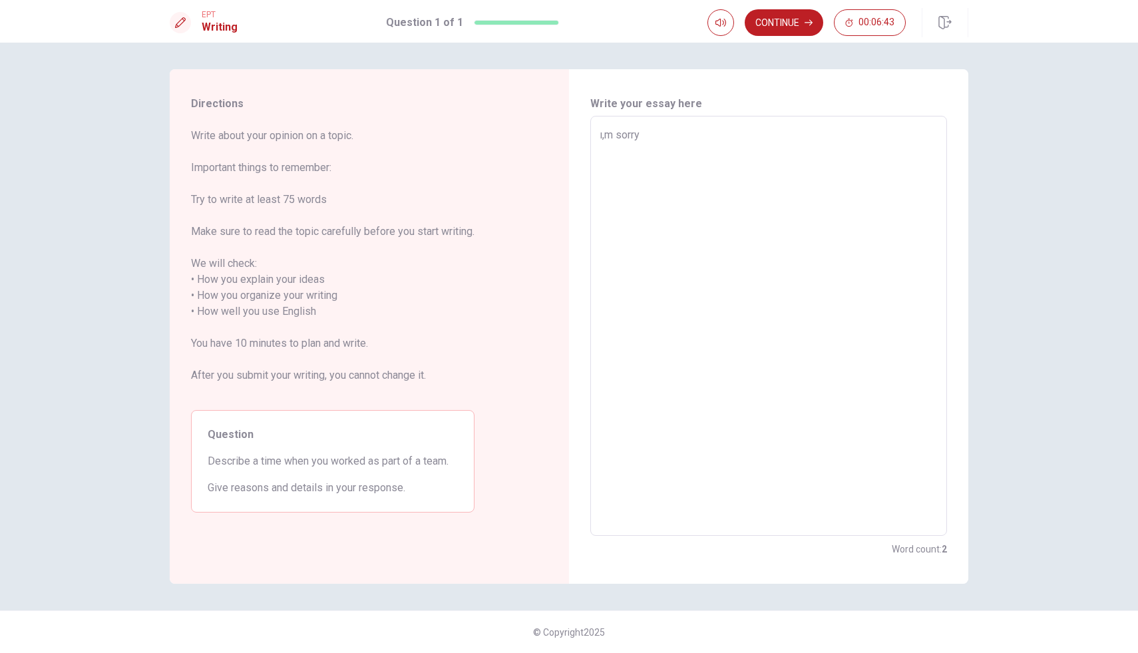
type textarea "x"
type textarea "ı,m sorry ,"
type textarea "x"
type textarea "ı,m sorry ,i"
type textarea "x"
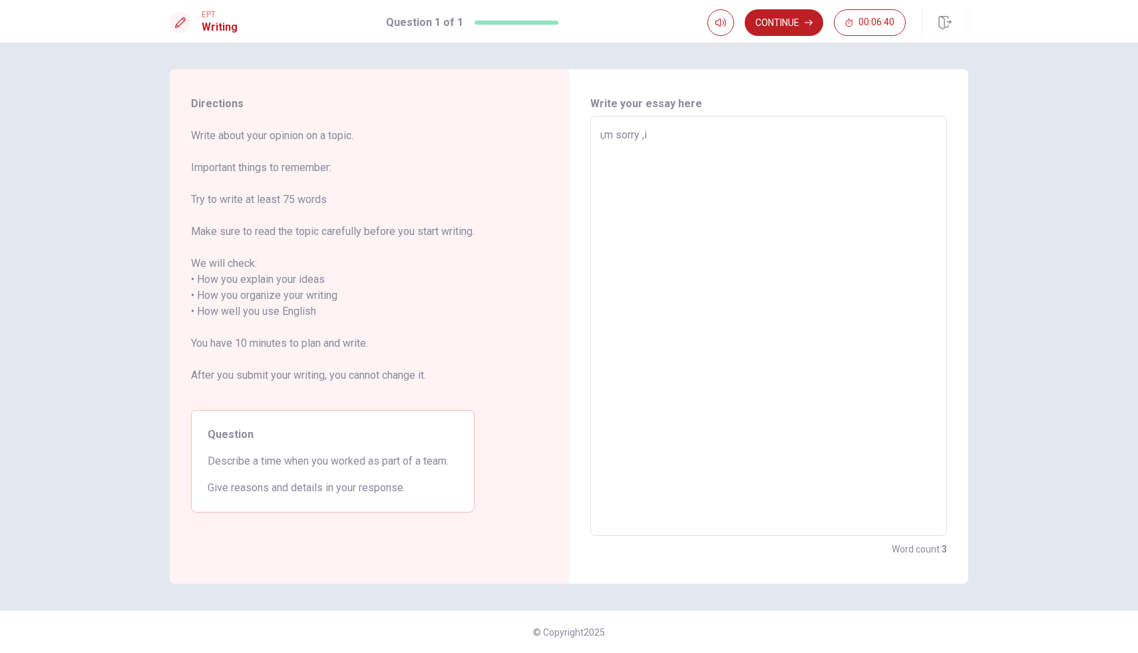
type textarea "ı,m sorry ,i,"
type textarea "x"
type textarea "ı,m sorry ,i,m"
type textarea "x"
type textarea "ı,m sorry ,i,m"
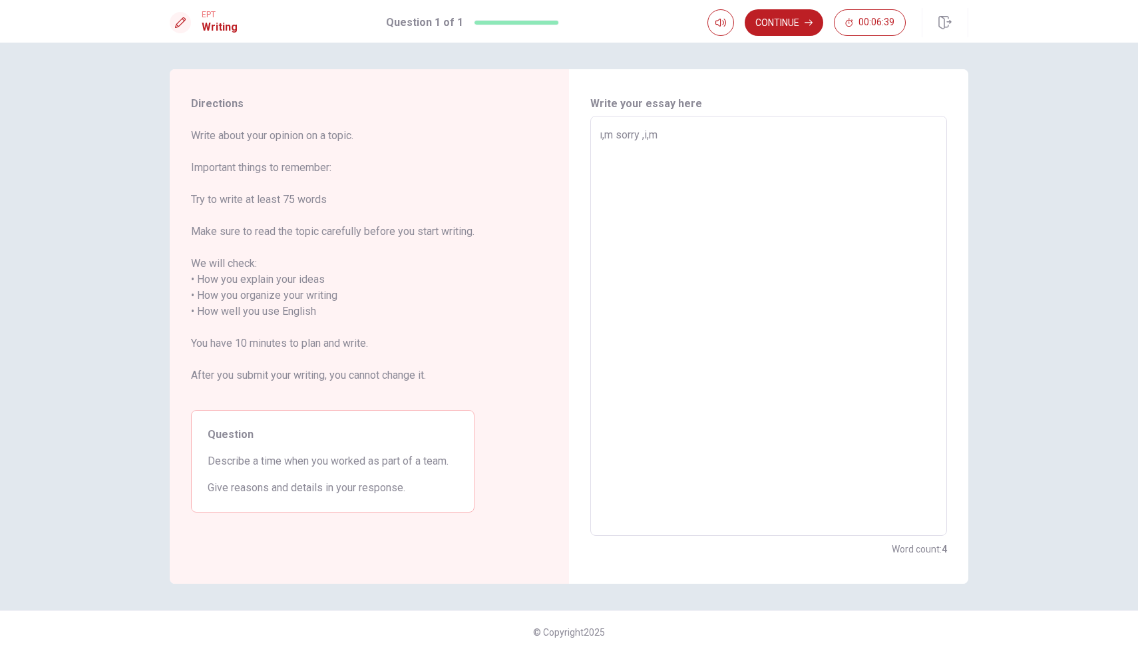
type textarea "x"
type textarea "ı,m sorry ,i,m"
type textarea "x"
type textarea "ı,m sorry ,i,"
type textarea "x"
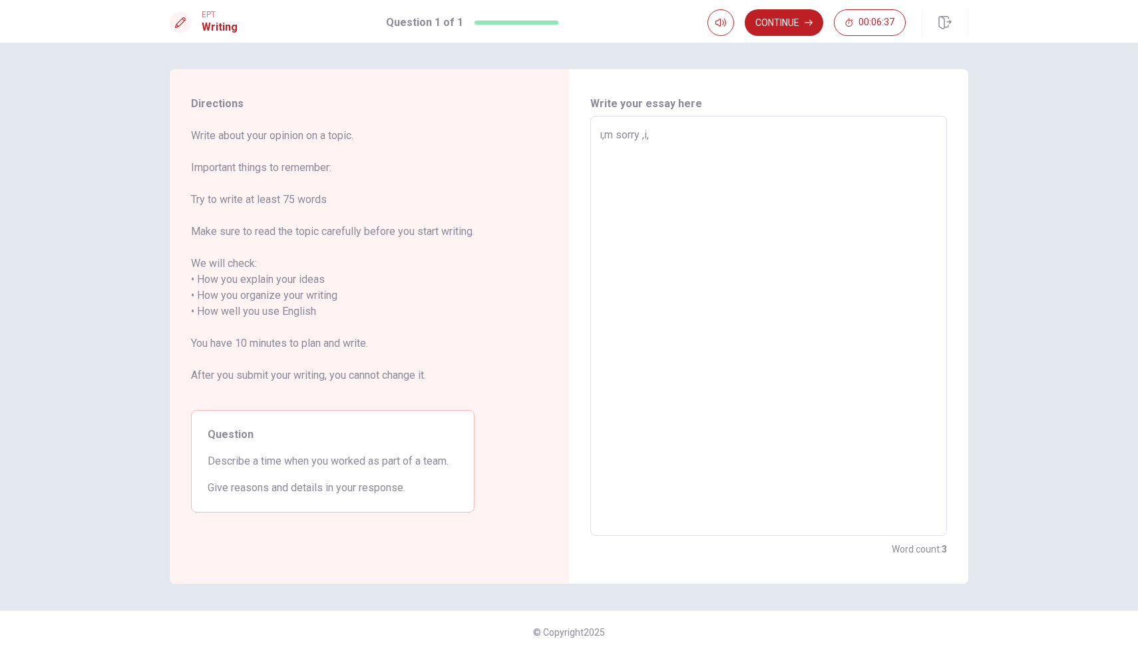
type textarea "ı,m sorry ,i"
type textarea "x"
type textarea "ı,m sorry ,"
type textarea "x"
type textarea "ı,m sorry ,ı"
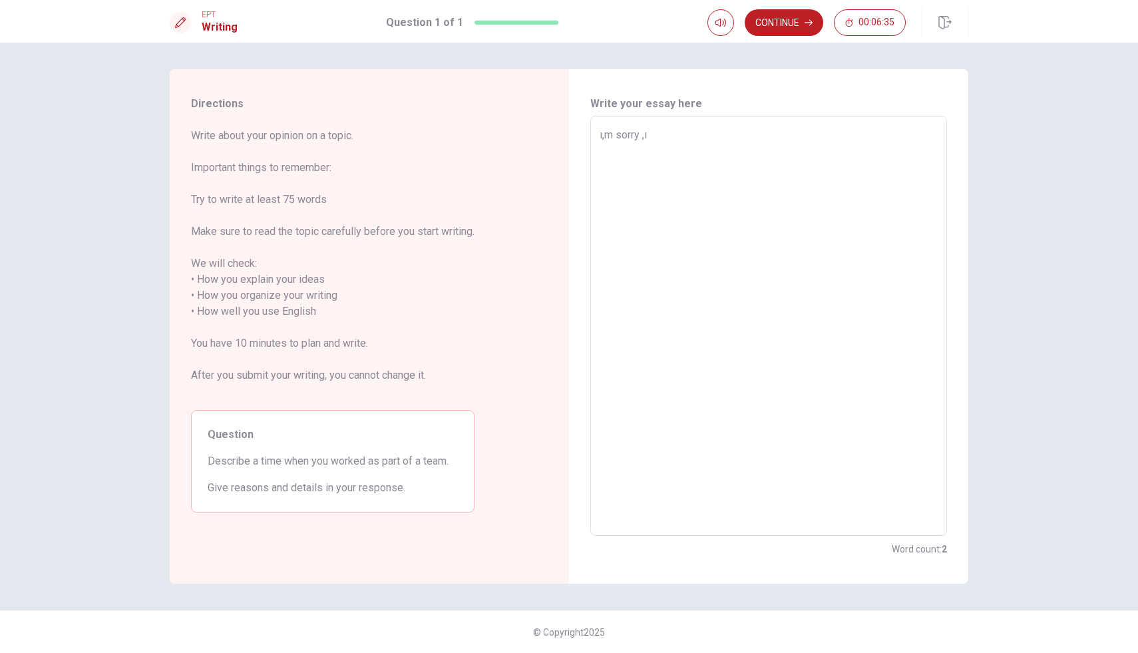
type textarea "x"
type textarea "ı,m sorry ,ı,"
type textarea "x"
type textarea "ı,m sorry ,ı,m"
type textarea "x"
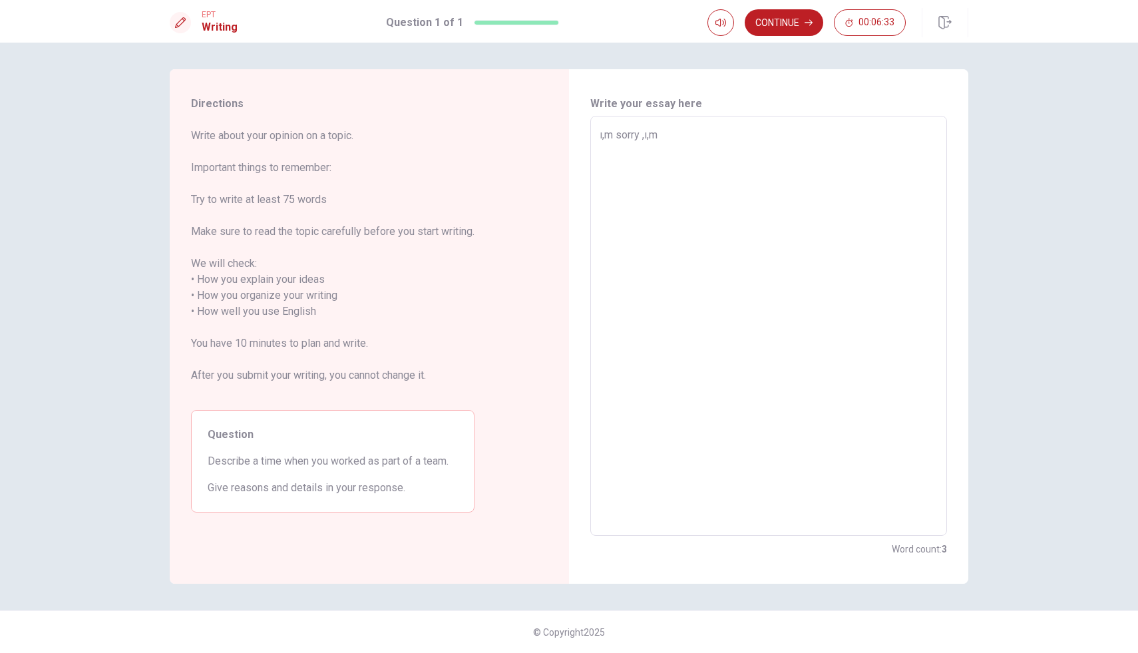
type textarea "ı,m sorry ,ı,m"
type textarea "x"
type textarea "ı,m sorry ,ı,m n"
type textarea "x"
type textarea "ı,m sorry ,ı,m no"
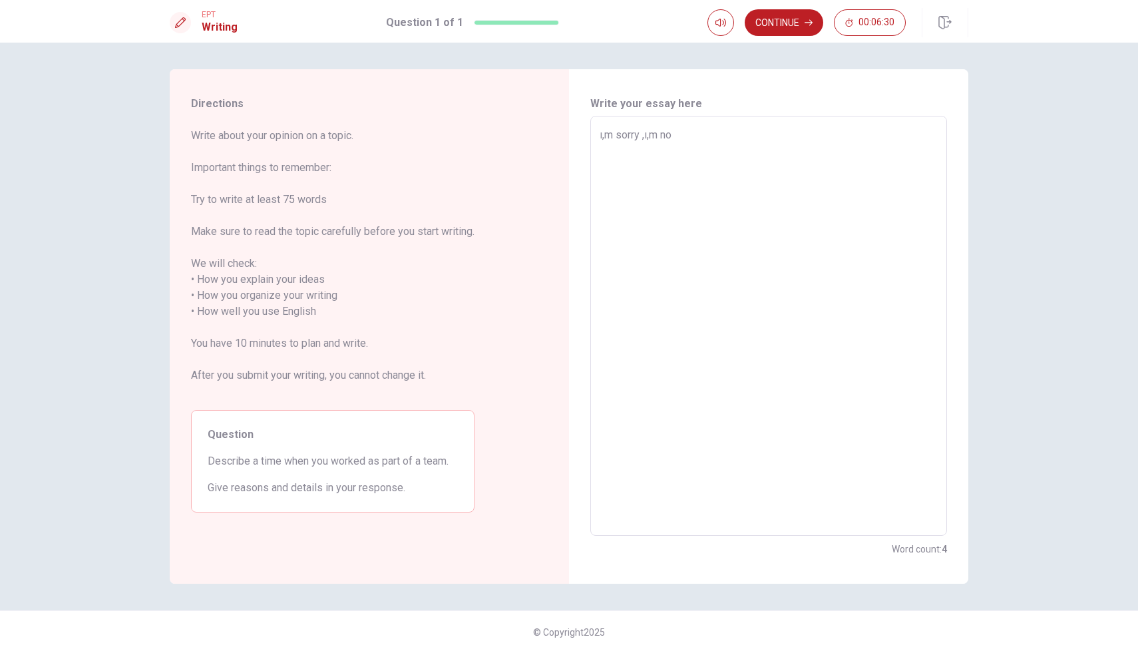
type textarea "x"
type textarea "ı,m sorry ,ı,m not"
type textarea "x"
type textarea "ı,m sorry ,ı,m not"
type textarea "x"
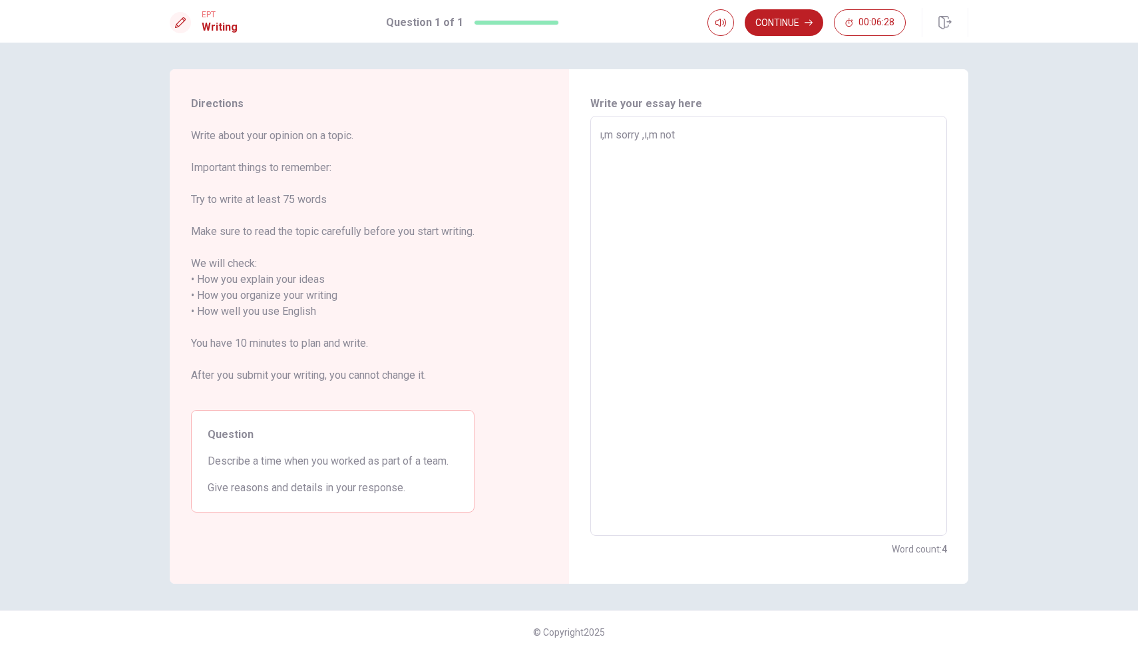
type textarea "ı,m sorry ,ı,m not g"
type textarea "x"
type textarea "ı,m sorry ,ı,m not go"
type textarea "x"
type textarea "ı,m sorry ,ı,m not goo"
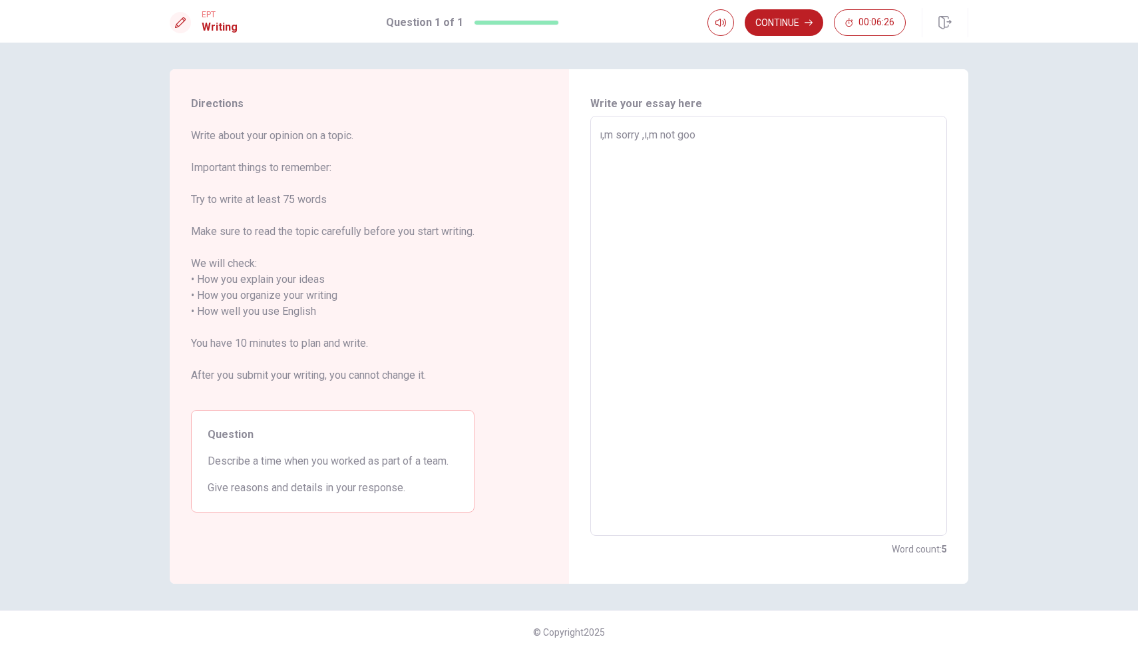
type textarea "x"
type textarea "ı,m sorry ,ı,m not good"
type textarea "x"
type textarea "ı,m sorry ,ı,m not good"
type textarea "x"
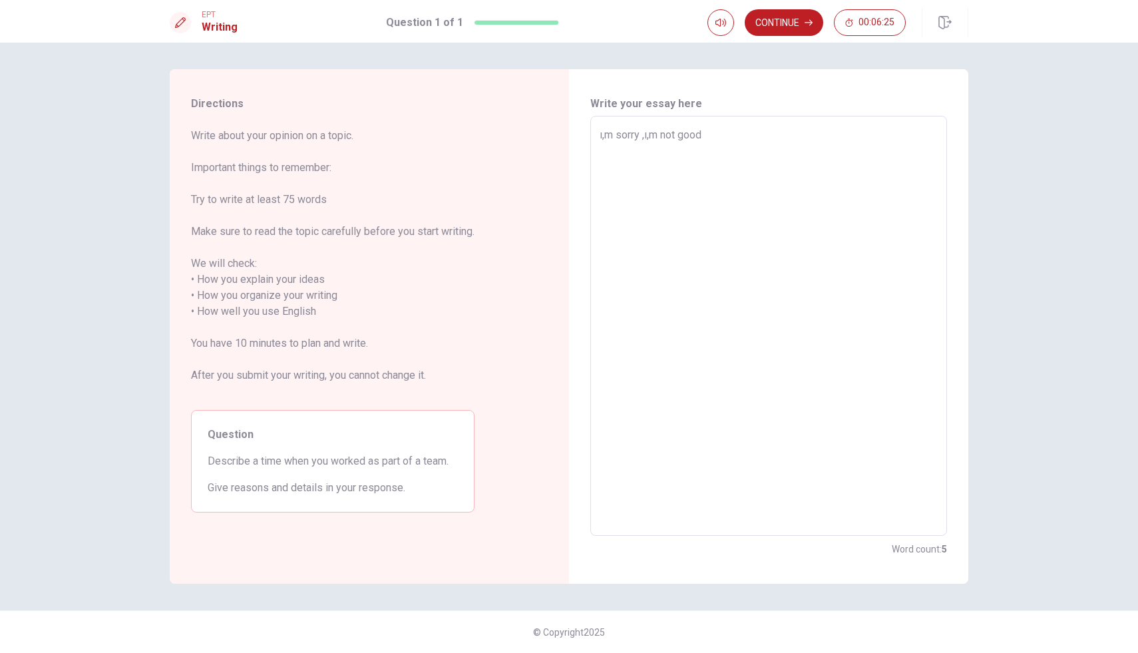
type textarea "ı,m sorry ,ı,m not good a"
type textarea "x"
type textarea "ı,m sorry ,ı,m not good at"
type textarea "x"
type textarea "ı,m sorry ,ı,m not good at"
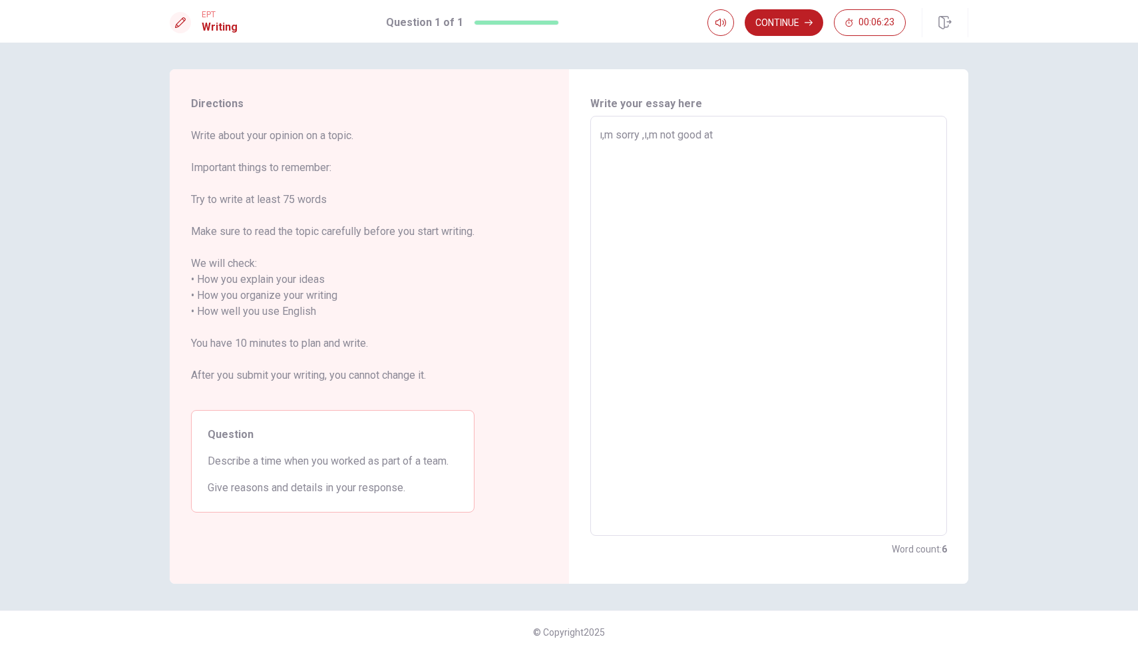
type textarea "x"
type textarea "ı,m sorry ,ı,m not good at w"
type textarea "x"
type textarea "ı,m sorry ,ı,m not good at wr"
type textarea "x"
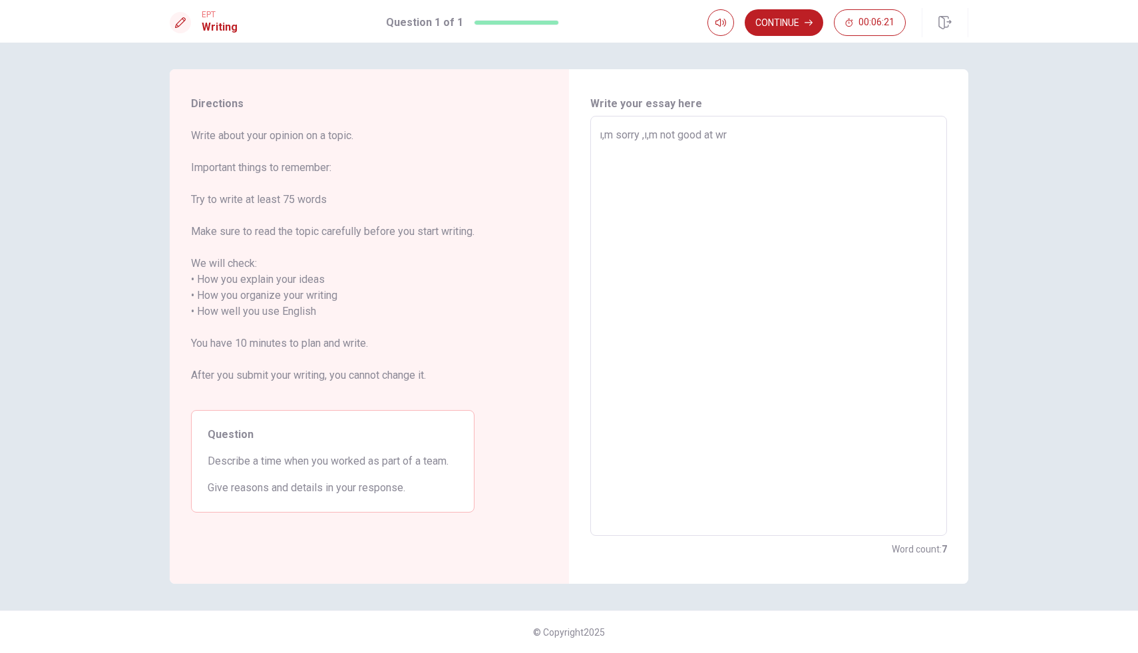
type textarea "ı,m sorry ,ı,m not good at wri"
type textarea "x"
type textarea "ı,m sorry ,ı,m not good at writ"
type textarea "x"
type textarea "ı,m sorry ,ı,m not good at writi"
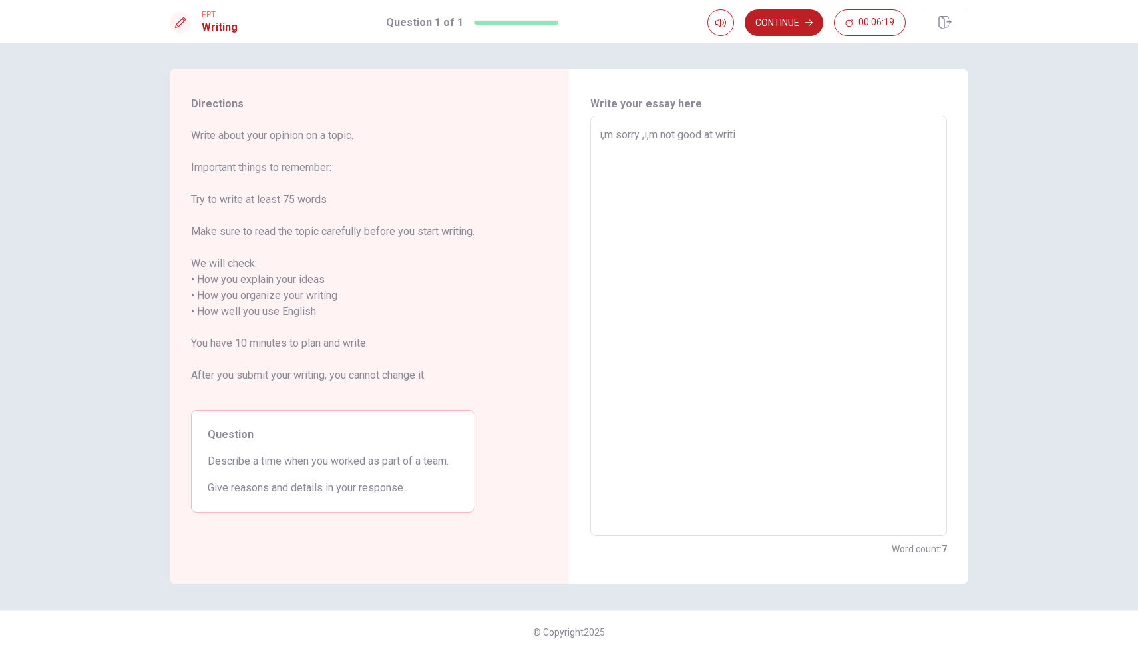
type textarea "x"
type textarea "ı,m sorry ,ı,m not good at writin"
type textarea "x"
type textarea "ı,m sorry ,ı,m not good at writing"
type textarea "x"
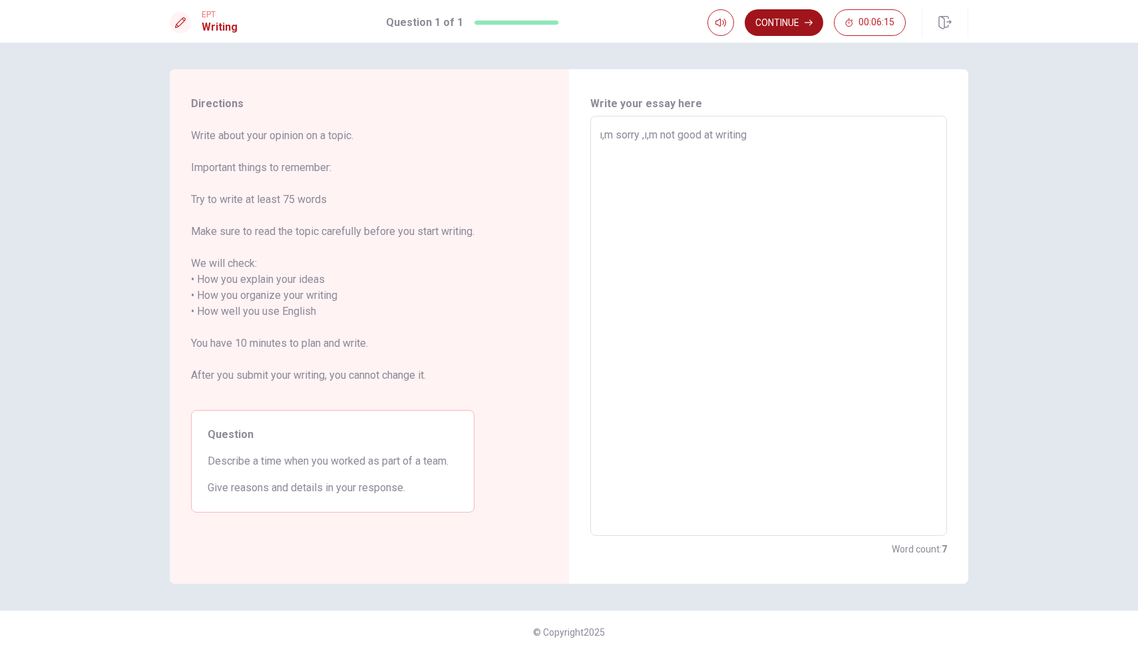
type textarea "ı,m sorry ,ı,m not good at writing"
click at [791, 22] on button "Continue" at bounding box center [783, 22] width 78 height 27
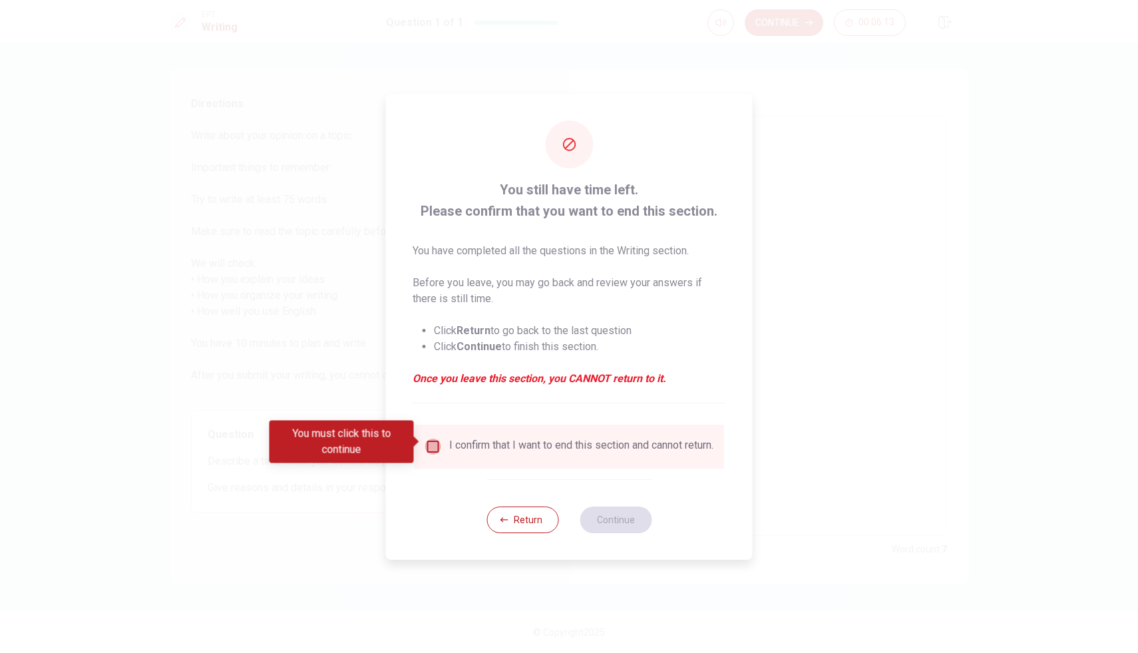
click at [433, 438] on input "You must click this to continue" at bounding box center [433, 446] width 16 height 16
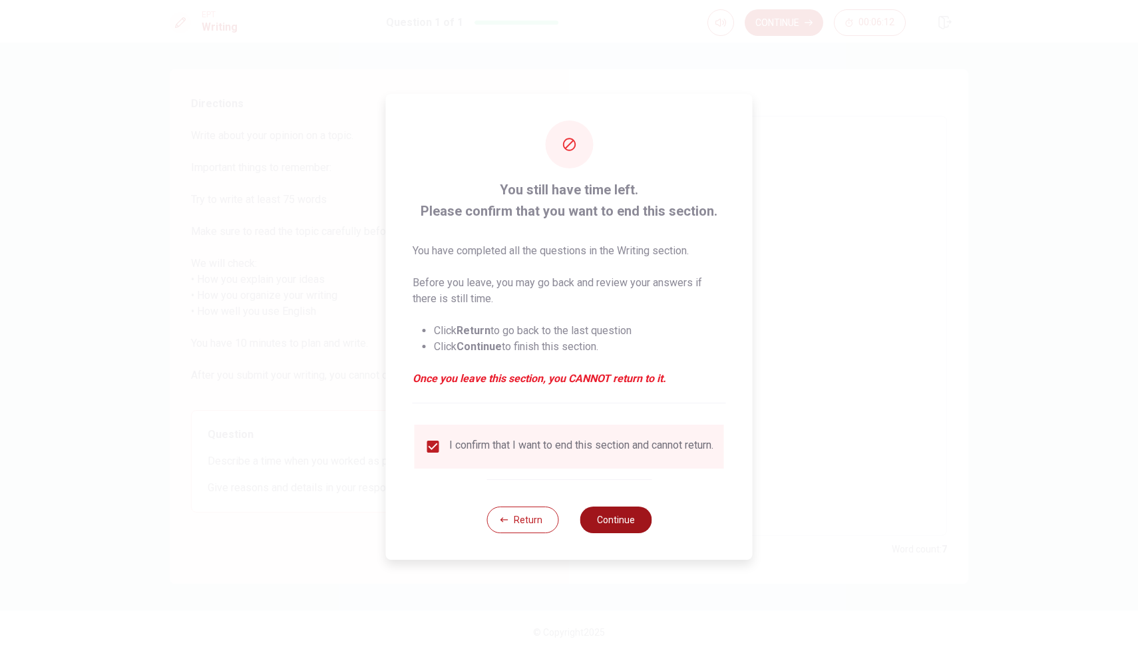
click at [629, 530] on button "Continue" at bounding box center [615, 519] width 72 height 27
type textarea "x"
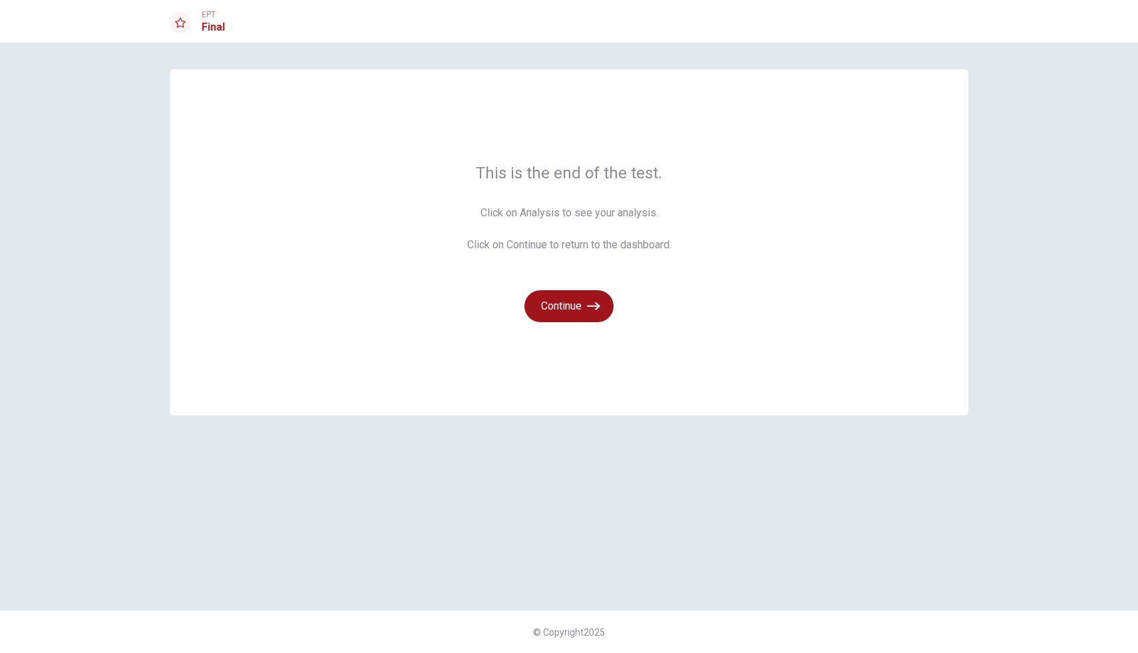
click at [589, 307] on icon "button" at bounding box center [593, 305] width 13 height 13
